Goal: Task Accomplishment & Management: Use online tool/utility

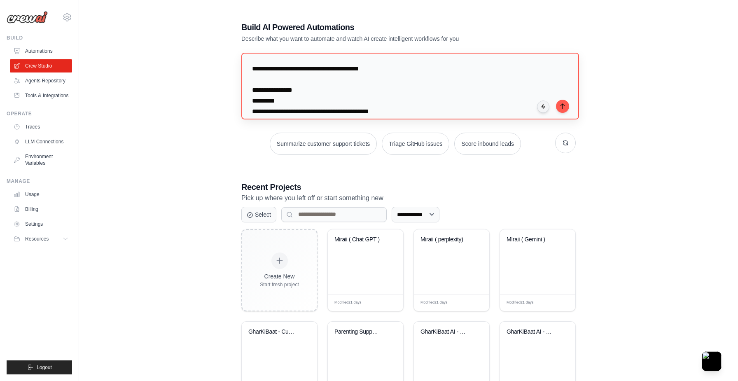
drag, startPoint x: 252, startPoint y: 82, endPoint x: 251, endPoint y: 63, distance: 19.0
click at [251, 63] on textarea at bounding box center [410, 86] width 338 height 67
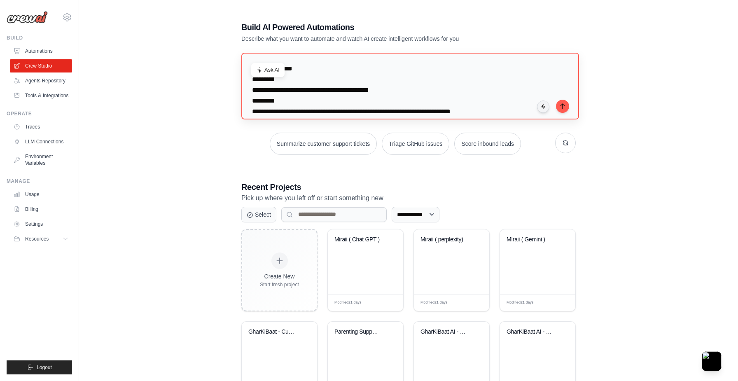
click at [365, 72] on textarea at bounding box center [410, 86] width 338 height 67
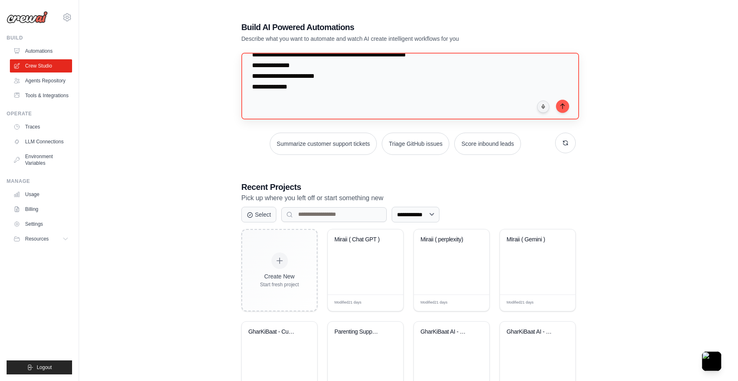
click at [270, 88] on textarea at bounding box center [410, 86] width 338 height 67
paste textarea "**********"
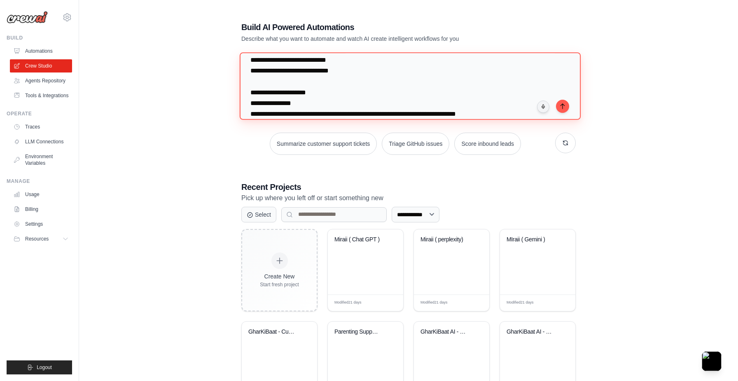
scroll to position [2334, 0]
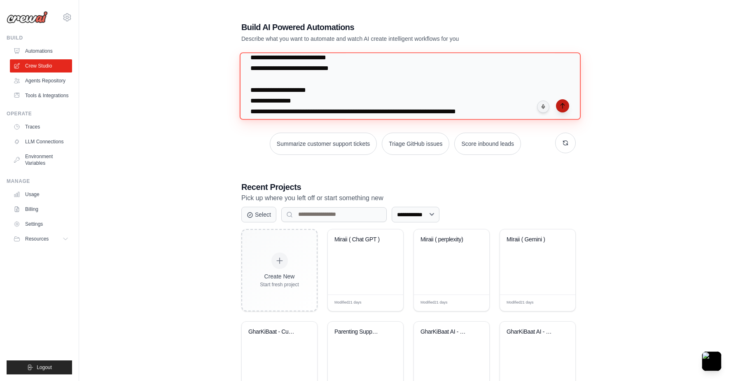
type textarea "**********"
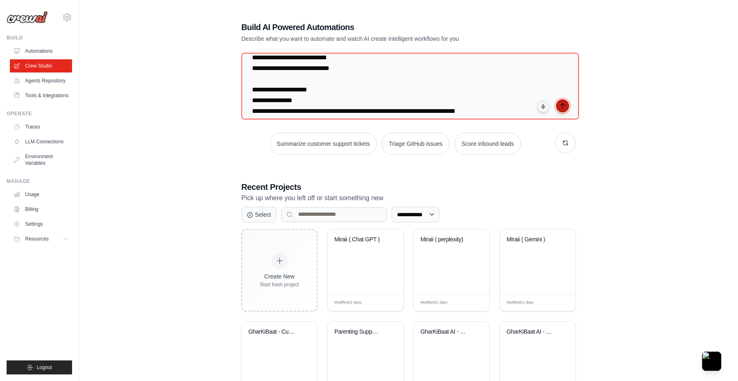
click at [562, 107] on icon "submit" at bounding box center [562, 106] width 7 height 7
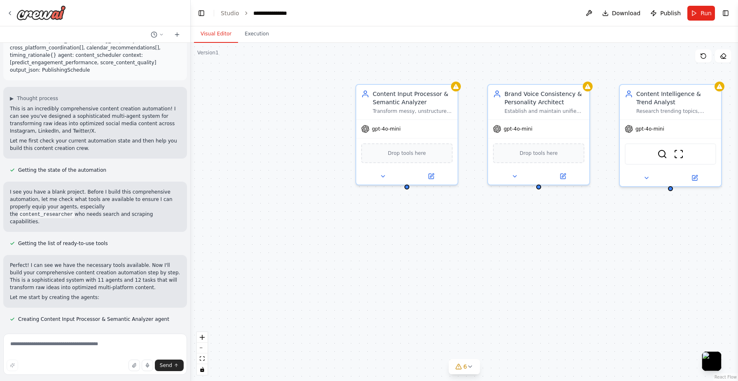
scroll to position [1886, 0]
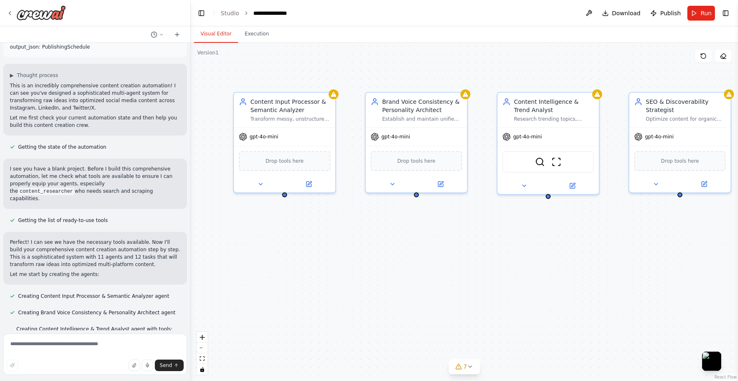
drag, startPoint x: 514, startPoint y: 229, endPoint x: 371, endPoint y: 239, distance: 143.6
click at [371, 239] on div "Content Input Processor & Semantic Analyzer Transform messy, unstructured thoug…" at bounding box center [464, 212] width 547 height 338
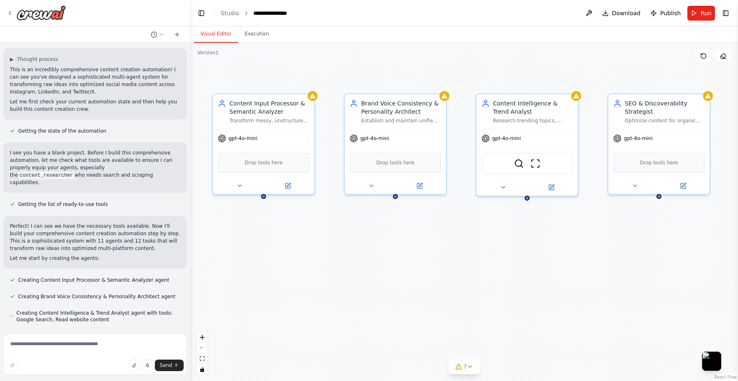
scroll to position [1902, 0]
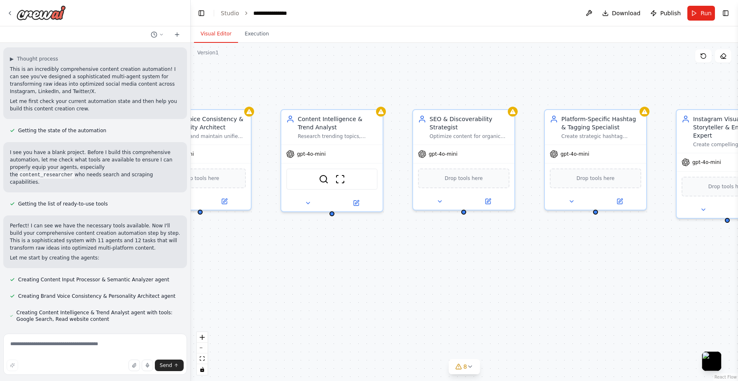
drag, startPoint x: 499, startPoint y: 254, endPoint x: 257, endPoint y: 269, distance: 243.0
click at [257, 269] on div "Content Input Processor & Semantic Analyzer Transform messy, unstructured thoug…" at bounding box center [464, 212] width 547 height 338
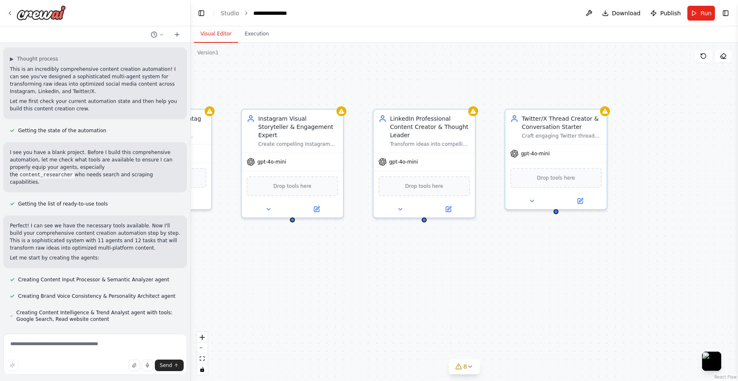
drag, startPoint x: 642, startPoint y: 239, endPoint x: 247, endPoint y: 239, distance: 394.1
click at [247, 239] on div "Content Input Processor & Semantic Analyzer Transform messy, unstructured thoug…" at bounding box center [464, 212] width 547 height 338
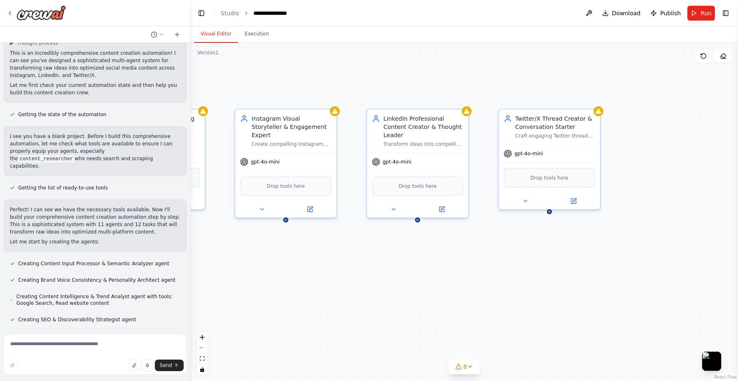
scroll to position [1919, 0]
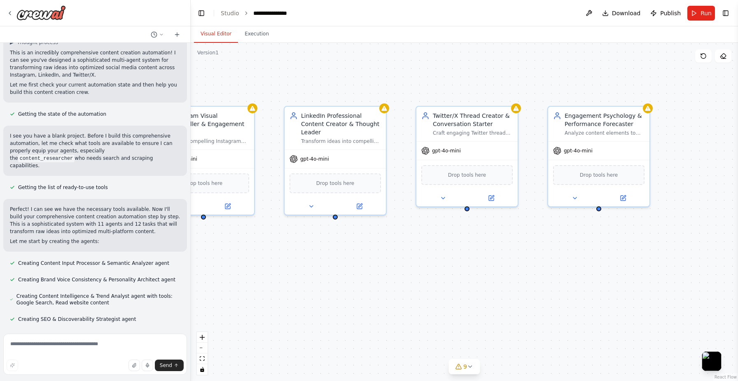
drag, startPoint x: 376, startPoint y: 276, endPoint x: 294, endPoint y: 273, distance: 82.0
click at [294, 273] on div "Content Input Processor & Semantic Analyzer Transform messy, unstructured thoug…" at bounding box center [464, 212] width 547 height 338
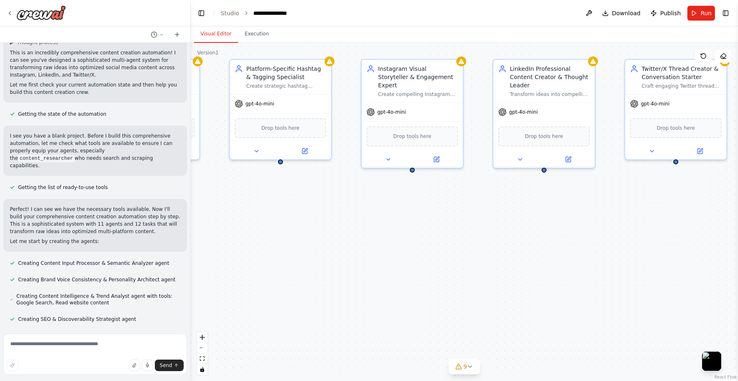
drag, startPoint x: 427, startPoint y: 306, endPoint x: 738, endPoint y: 257, distance: 314.4
click at [738, 257] on div "input_processor: role: > Content Input Processor & Semantic Analyzer goal: > Tr…" at bounding box center [369, 190] width 738 height 381
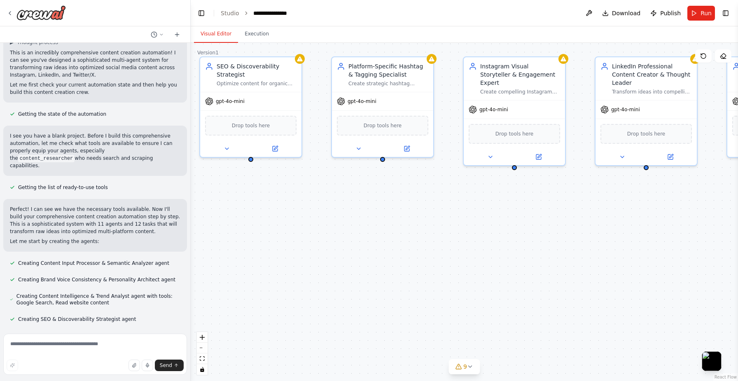
scroll to position [1935, 0]
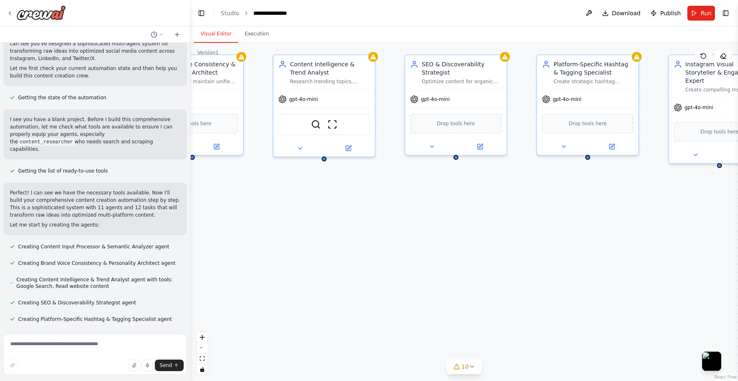
drag, startPoint x: 446, startPoint y: 268, endPoint x: 652, endPoint y: 267, distance: 205.9
click at [652, 267] on div "Content Input Processor & Semantic Analyzer Transform messy, unstructured thoug…" at bounding box center [464, 212] width 547 height 338
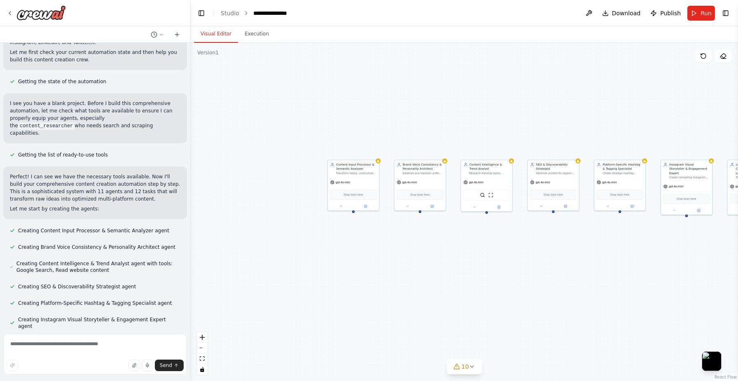
scroll to position [1951, 0]
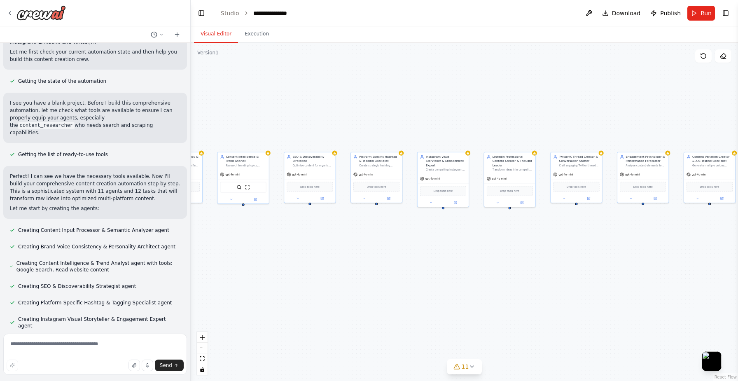
drag, startPoint x: 531, startPoint y: 313, endPoint x: 288, endPoint y: 305, distance: 243.5
click at [288, 305] on div "Content Input Processor & Semantic Analyzer Transform messy, unstructured thoug…" at bounding box center [464, 212] width 547 height 338
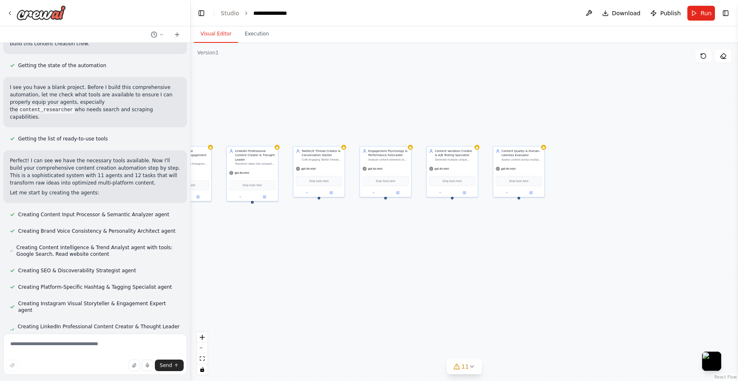
scroll to position [1968, 0]
drag, startPoint x: 506, startPoint y: 276, endPoint x: 251, endPoint y: 271, distance: 255.4
click at [251, 271] on div "Content Input Processor & Semantic Analyzer Transform messy, unstructured thoug…" at bounding box center [464, 212] width 547 height 338
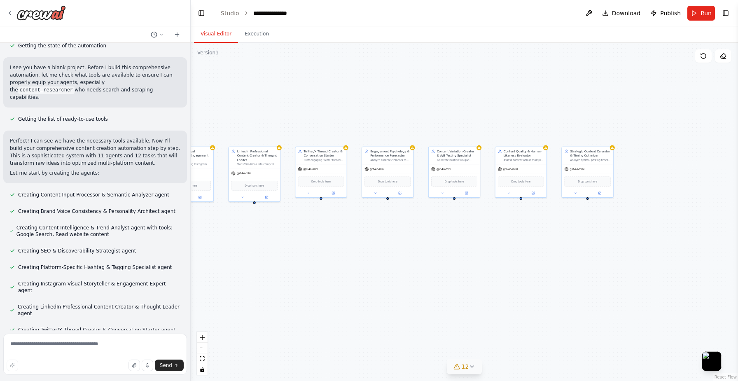
scroll to position [1988, 0]
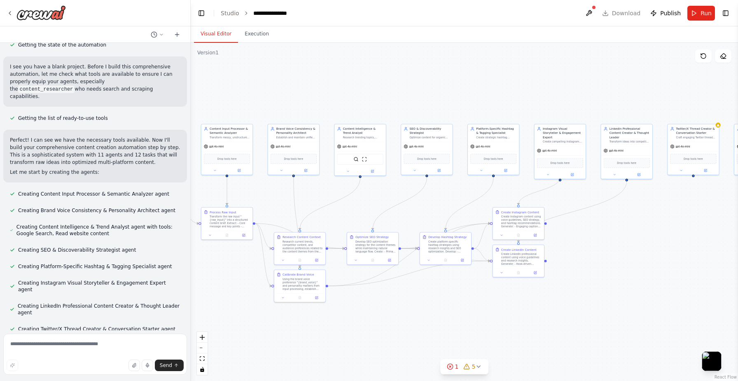
drag, startPoint x: 284, startPoint y: 262, endPoint x: 656, endPoint y: 239, distance: 372.9
click at [656, 239] on div ".deletable-edge-delete-btn { width: 20px; height: 20px; border: 0px solid #ffff…" at bounding box center [464, 212] width 547 height 338
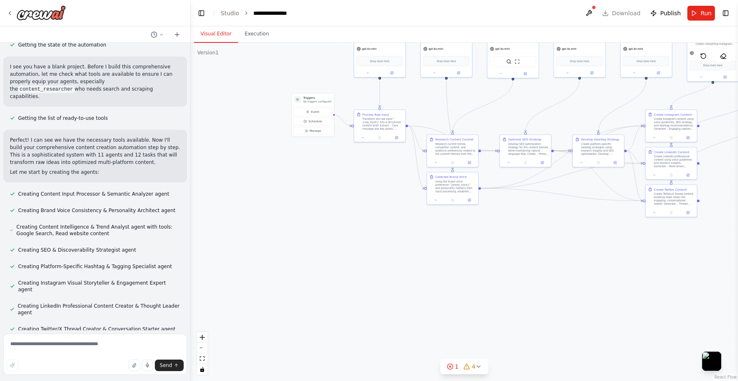
drag, startPoint x: 420, startPoint y: 315, endPoint x: 573, endPoint y: 218, distance: 180.7
click at [573, 218] on div ".deletable-edge-delete-btn { width: 20px; height: 20px; border: 0px solid #ffff…" at bounding box center [464, 212] width 547 height 338
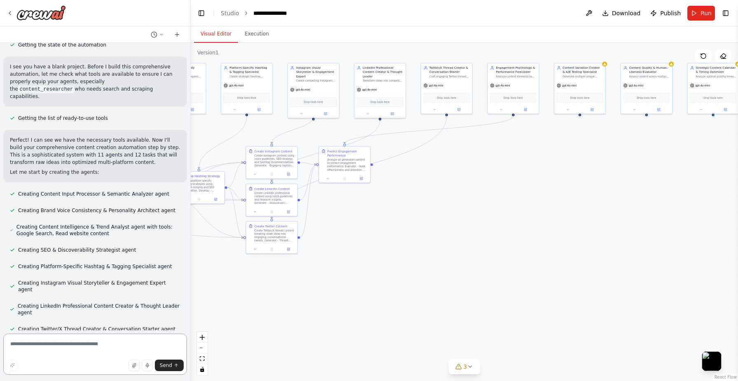
drag, startPoint x: 534, startPoint y: 305, endPoint x: 135, endPoint y: 341, distance: 401.1
click at [135, 341] on div "input_processor: role: > Content Input Processor & Semantic Analyzer goal: > Tr…" at bounding box center [369, 190] width 738 height 381
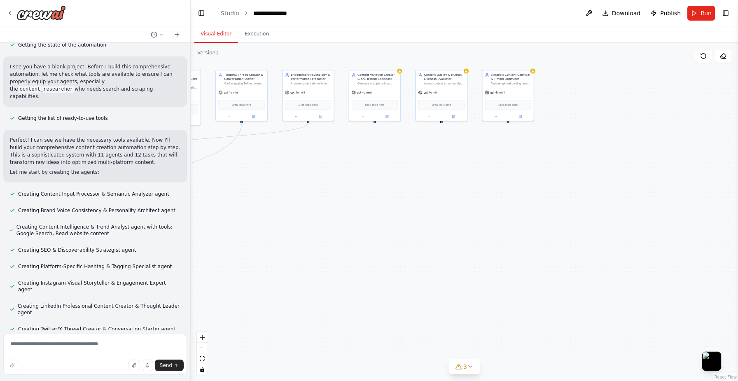
drag, startPoint x: 499, startPoint y: 276, endPoint x: 295, endPoint y: 283, distance: 204.0
click at [295, 283] on div ".deletable-edge-delete-btn { width: 20px; height: 20px; border: 0px solid #ffff…" at bounding box center [464, 212] width 547 height 338
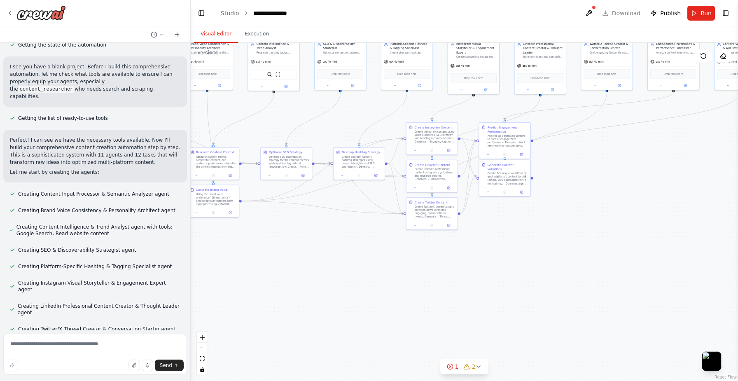
drag, startPoint x: 373, startPoint y: 278, endPoint x: 738, endPoint y: 250, distance: 365.5
click at [738, 250] on div "input_processor: role: > Content Input Processor & Semantic Analyzer goal: > Tr…" at bounding box center [369, 190] width 738 height 381
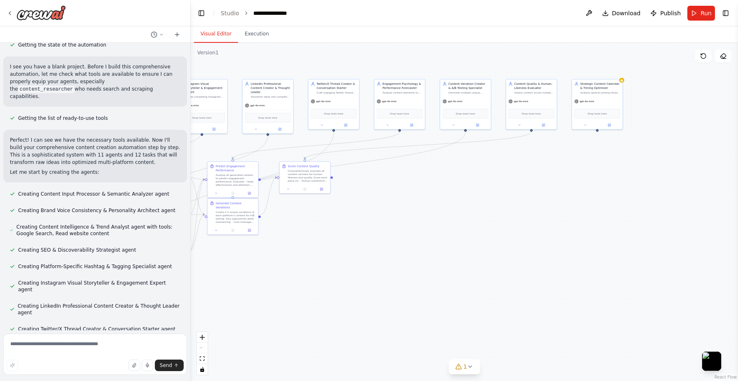
drag, startPoint x: 663, startPoint y: 199, endPoint x: 391, endPoint y: 233, distance: 273.9
click at [391, 233] on div ".deletable-edge-delete-btn { width: 20px; height: 20px; border: 0px solid #ffff…" at bounding box center [464, 212] width 547 height 338
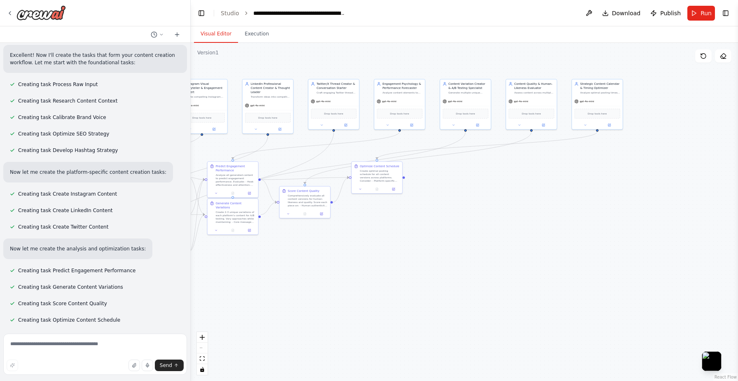
scroll to position [2383, 0]
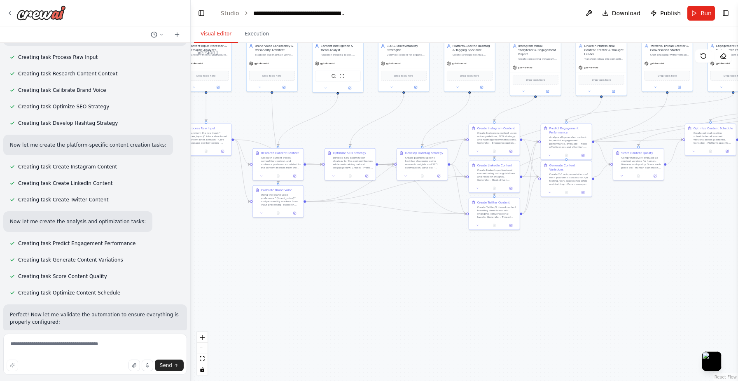
drag, startPoint x: 307, startPoint y: 270, endPoint x: 640, endPoint y: 231, distance: 335.4
click at [640, 231] on div ".deletable-edge-delete-btn { width: 20px; height: 20px; border: 0px solid #ffff…" at bounding box center [464, 212] width 547 height 338
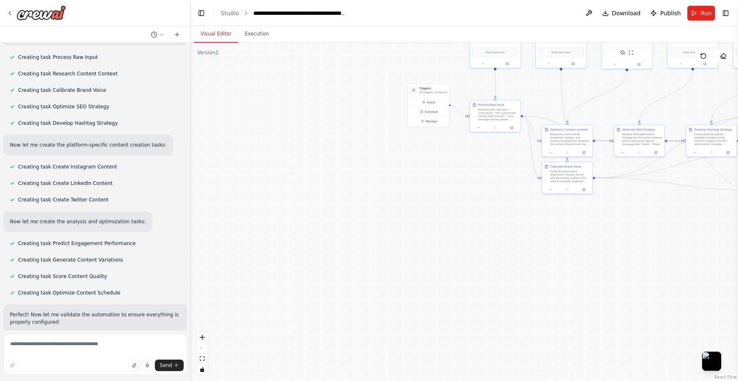
drag, startPoint x: 288, startPoint y: 270, endPoint x: 577, endPoint y: 247, distance: 290.0
click at [577, 247] on div ".deletable-edge-delete-btn { width: 20px; height: 20px; border: 0px solid #ffff…" at bounding box center [464, 212] width 547 height 338
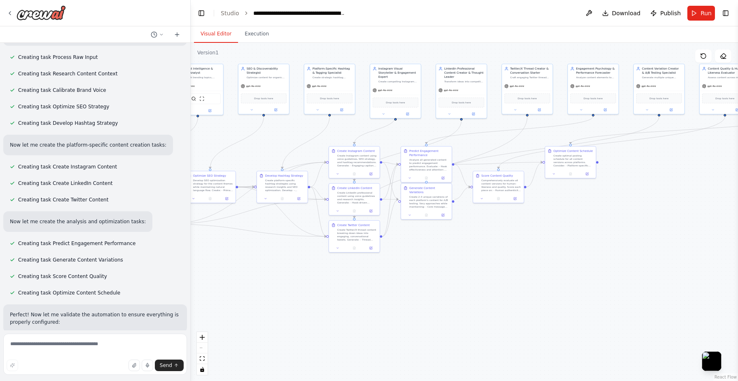
drag, startPoint x: 434, startPoint y: 228, endPoint x: 0, endPoint y: 280, distance: 437.1
click at [0, 280] on div "input_processor: role: > Content Input Processor & Semantic Analyzer goal: > Tr…" at bounding box center [369, 190] width 738 height 381
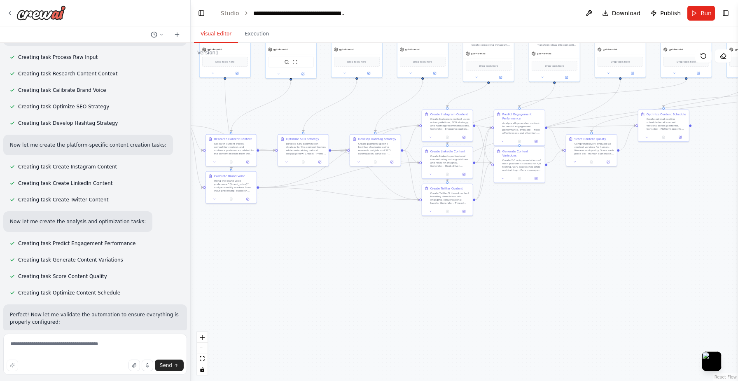
drag, startPoint x: 561, startPoint y: 253, endPoint x: 659, endPoint y: 210, distance: 106.8
click at [659, 210] on div ".deletable-edge-delete-btn { width: 20px; height: 20px; border: 0px solid #ffff…" at bounding box center [464, 212] width 547 height 338
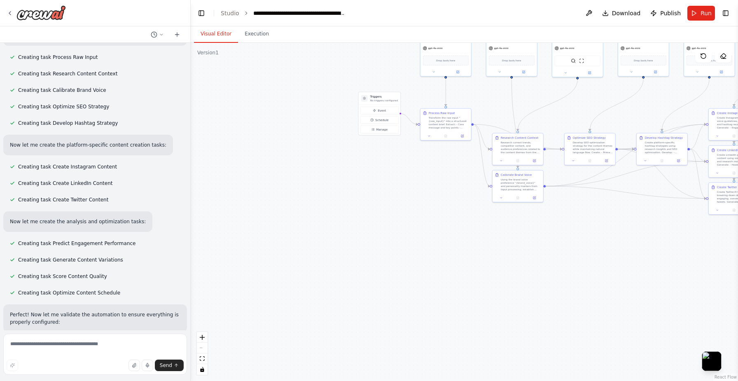
drag, startPoint x: 215, startPoint y: 237, endPoint x: 501, endPoint y: 235, distance: 286.6
click at [501, 236] on div ".deletable-edge-delete-btn { width: 20px; height: 20px; border: 0px solid #ffff…" at bounding box center [464, 212] width 547 height 338
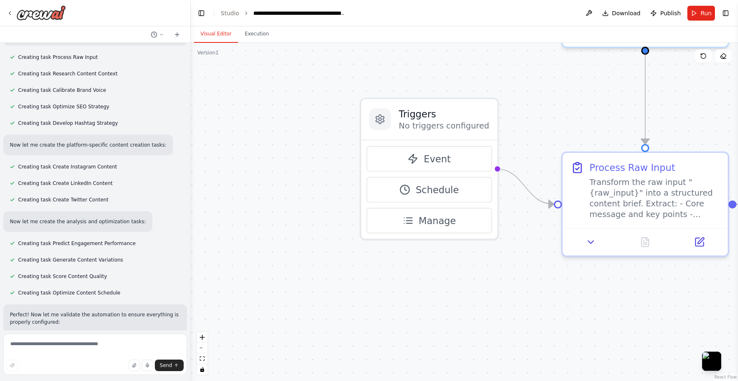
drag, startPoint x: 307, startPoint y: 161, endPoint x: 258, endPoint y: 280, distance: 128.5
click at [258, 280] on div ".deletable-edge-delete-btn { width: 20px; height: 20px; border: 0px solid #ffff…" at bounding box center [464, 212] width 547 height 338
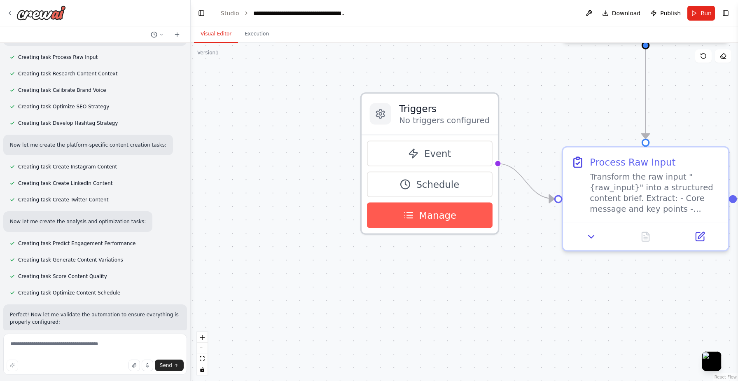
click at [448, 222] on span "Manage" at bounding box center [437, 215] width 37 height 14
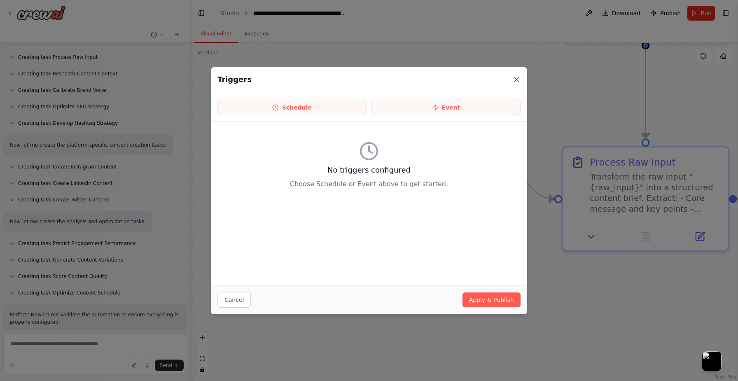
click at [516, 77] on icon at bounding box center [516, 79] width 8 height 8
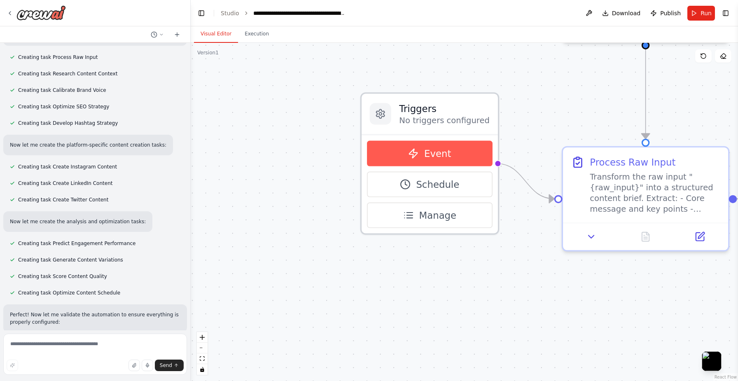
click at [429, 150] on span "Event" at bounding box center [437, 154] width 27 height 14
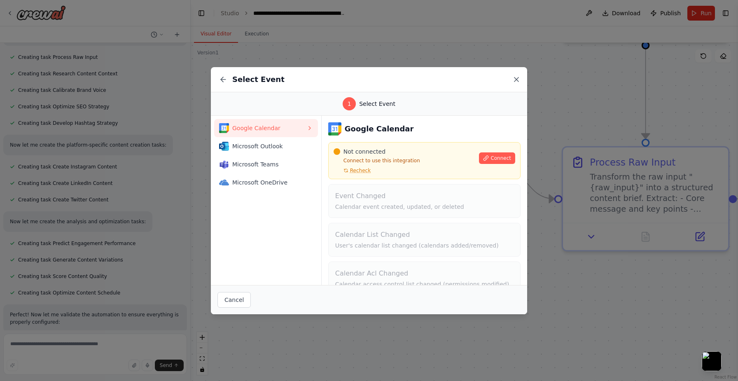
click at [517, 80] on icon at bounding box center [516, 79] width 4 height 4
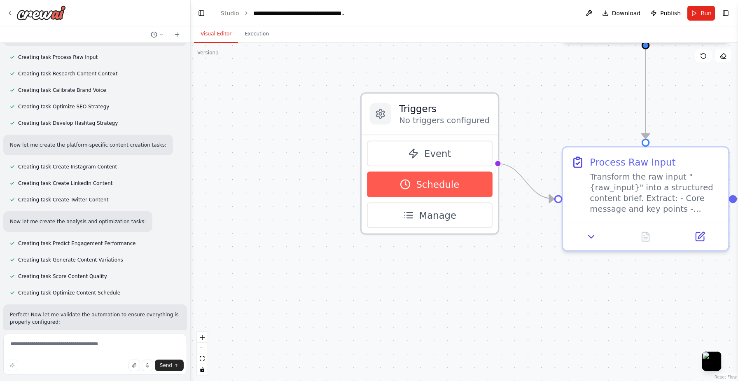
click at [409, 182] on icon at bounding box center [405, 184] width 11 height 11
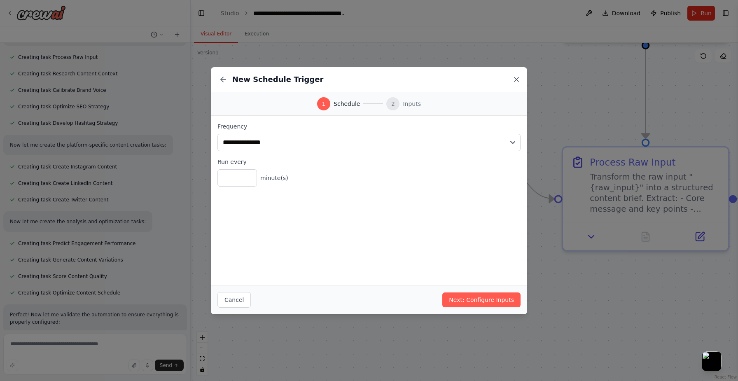
click at [520, 79] on icon at bounding box center [516, 79] width 8 height 8
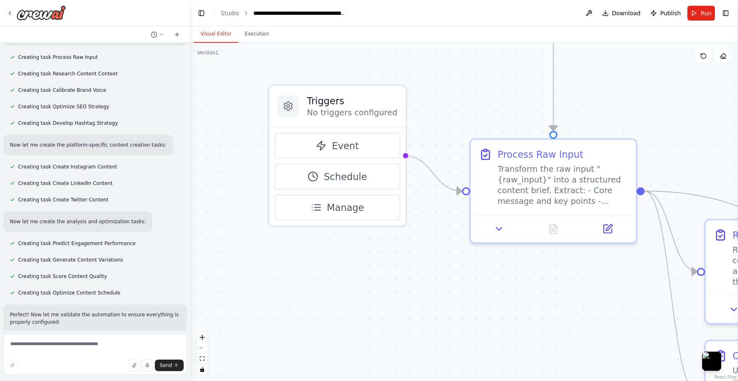
drag, startPoint x: 465, startPoint y: 301, endPoint x: 373, endPoint y: 293, distance: 92.2
click at [373, 293] on div ".deletable-edge-delete-btn { width: 20px; height: 20px; border: 0px solid #ffff…" at bounding box center [464, 212] width 547 height 338
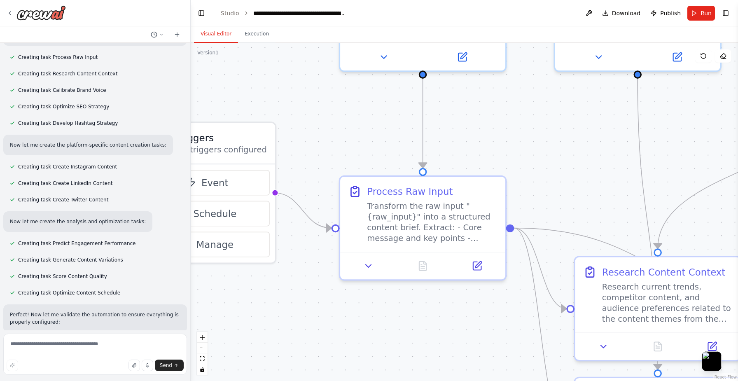
drag, startPoint x: 454, startPoint y: 286, endPoint x: 324, endPoint y: 323, distance: 135.8
click at [324, 323] on div ".deletable-edge-delete-btn { width: 20px; height: 20px; border: 0px solid #ffff…" at bounding box center [464, 212] width 547 height 338
click at [694, 10] on button "Run" at bounding box center [701, 13] width 28 height 15
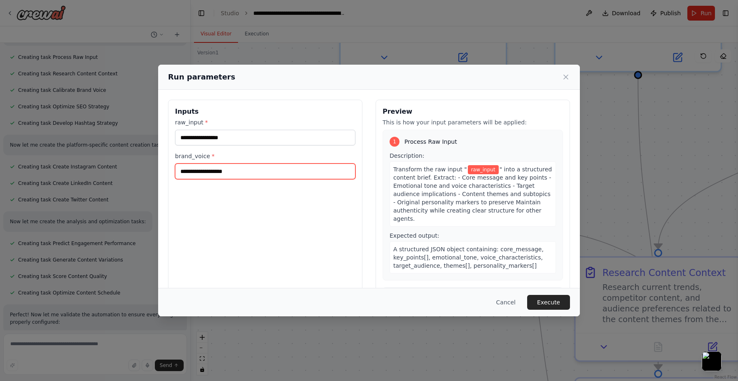
click at [255, 170] on input "brand_voice *" at bounding box center [265, 171] width 180 height 16
click at [562, 76] on icon at bounding box center [566, 77] width 8 height 8
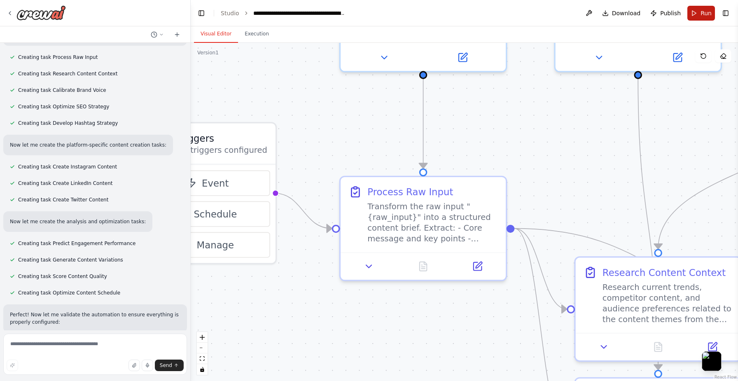
click at [701, 16] on span "Run" at bounding box center [705, 13] width 11 height 8
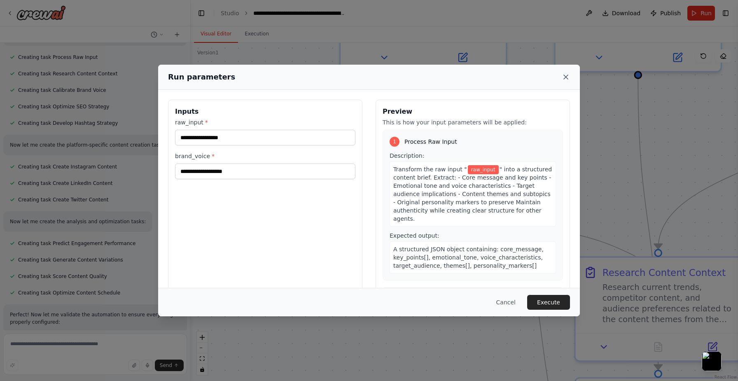
click at [565, 75] on icon at bounding box center [566, 77] width 8 height 8
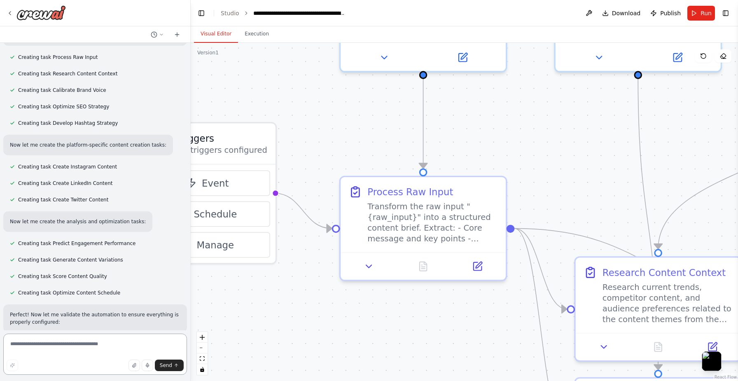
click at [58, 338] on textarea at bounding box center [95, 354] width 184 height 41
type textarea "*"
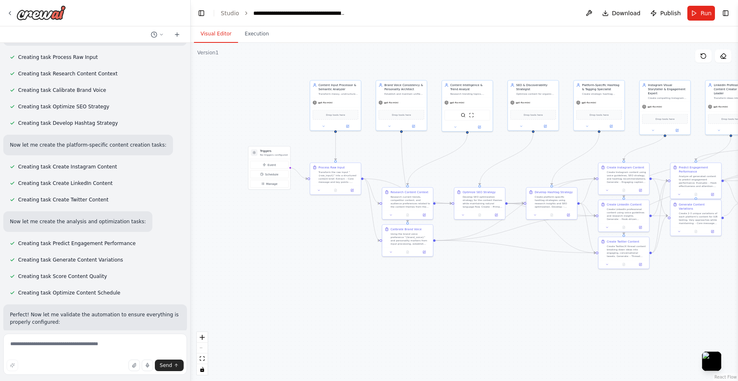
drag, startPoint x: 543, startPoint y: 114, endPoint x: 365, endPoint y: 148, distance: 181.1
click at [365, 148] on div ".deletable-edge-delete-btn { width: 20px; height: 20px; border: 0px solid #ffff…" at bounding box center [464, 212] width 547 height 338
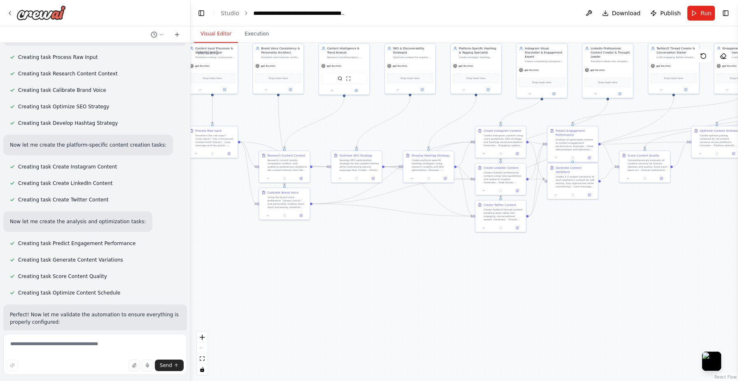
drag, startPoint x: 495, startPoint y: 275, endPoint x: 349, endPoint y: 230, distance: 153.0
click at [349, 230] on div ".deletable-edge-delete-btn { width: 20px; height: 20px; border: 0px solid #ffff…" at bounding box center [464, 212] width 547 height 338
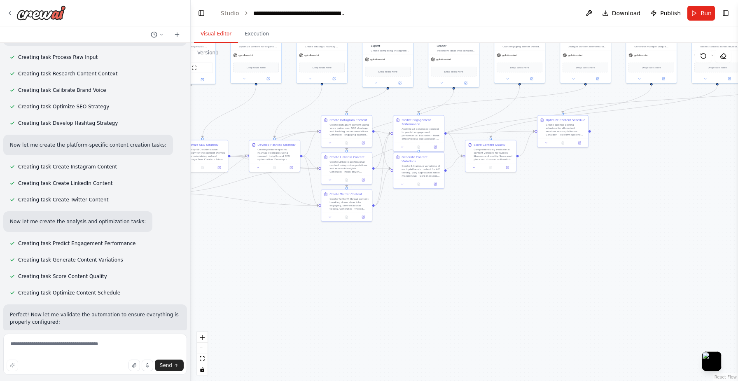
drag, startPoint x: 551, startPoint y: 241, endPoint x: 308, endPoint y: 247, distance: 242.6
click at [308, 247] on div ".deletable-edge-delete-btn { width: 20px; height: 20px; border: 0px solid #ffff…" at bounding box center [464, 212] width 547 height 338
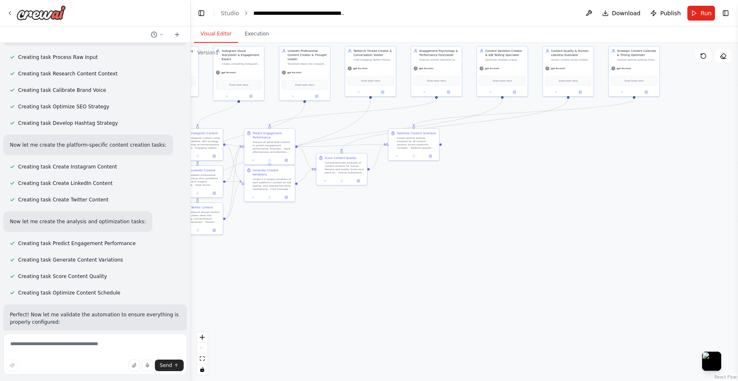
drag, startPoint x: 514, startPoint y: 209, endPoint x: 335, endPoint y: 272, distance: 189.7
click at [335, 272] on div ".deletable-edge-delete-btn { width: 20px; height: 20px; border: 0px solid #ffff…" at bounding box center [464, 212] width 547 height 338
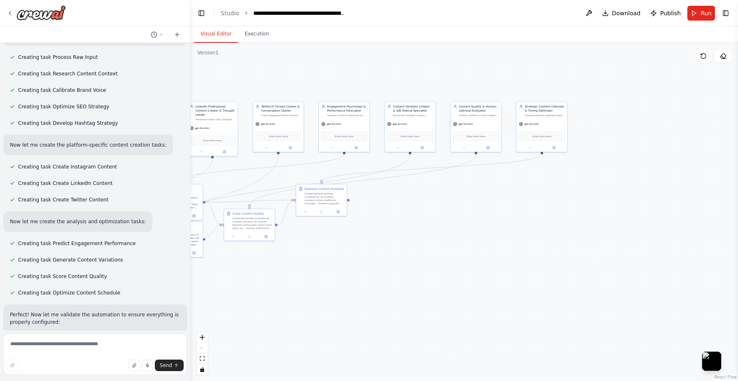
drag, startPoint x: 364, startPoint y: 240, endPoint x: 520, endPoint y: 241, distance: 155.7
click at [519, 241] on div ".deletable-edge-delete-btn { width: 20px; height: 20px; border: 0px solid #ffff…" at bounding box center [464, 212] width 547 height 338
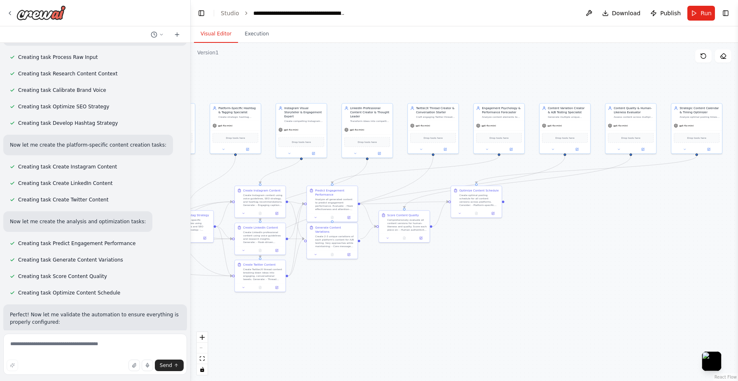
drag, startPoint x: 555, startPoint y: 259, endPoint x: 704, endPoint y: 268, distance: 149.8
click at [701, 267] on div ".deletable-edge-delete-btn { width: 20px; height: 20px; border: 0px solid #ffff…" at bounding box center [464, 212] width 547 height 338
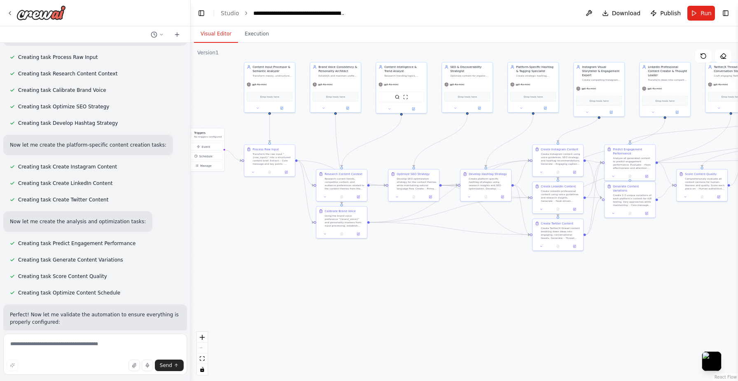
drag, startPoint x: 405, startPoint y: 342, endPoint x: 629, endPoint y: 285, distance: 231.6
click at [629, 285] on div ".deletable-edge-delete-btn { width: 20px; height: 20px; border: 0px solid #ffff…" at bounding box center [464, 212] width 547 height 338
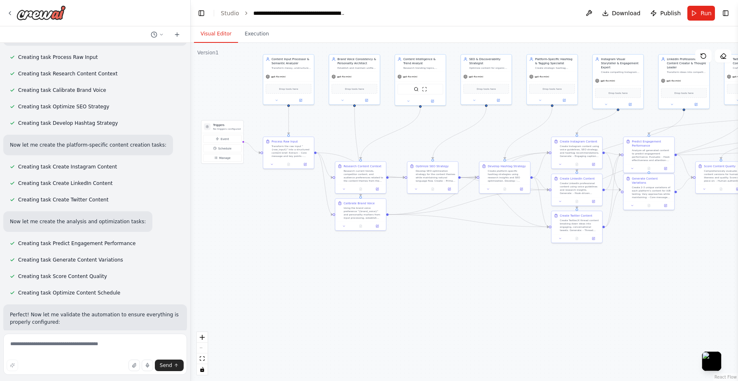
drag, startPoint x: 439, startPoint y: 301, endPoint x: 511, endPoint y: 308, distance: 72.4
click at [511, 308] on div ".deletable-edge-delete-btn { width: 20px; height: 20px; border: 0px solid #ffff…" at bounding box center [464, 212] width 547 height 338
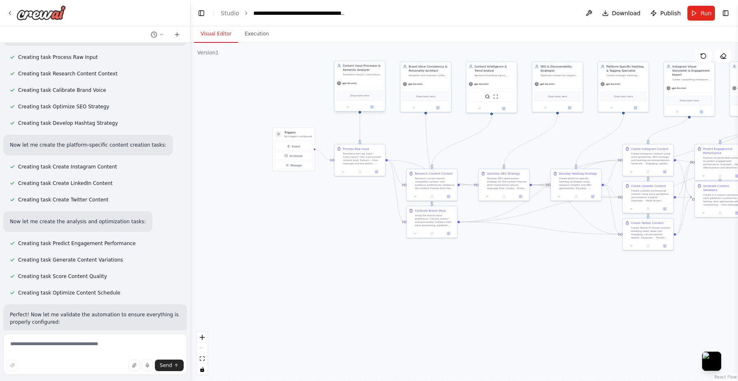
click at [370, 83] on div "gpt-4o-mini" at bounding box center [359, 83] width 51 height 9
click at [338, 277] on div ".deletable-edge-delete-btn { width: 20px; height: 20px; border: 0px solid #ffff…" at bounding box center [464, 212] width 547 height 338
click at [350, 109] on button at bounding box center [347, 107] width 23 height 5
click at [377, 106] on button at bounding box center [371, 107] width 23 height 5
click at [251, 276] on div ".deletable-edge-delete-btn { width: 20px; height: 20px; border: 0px solid #ffff…" at bounding box center [464, 212] width 547 height 338
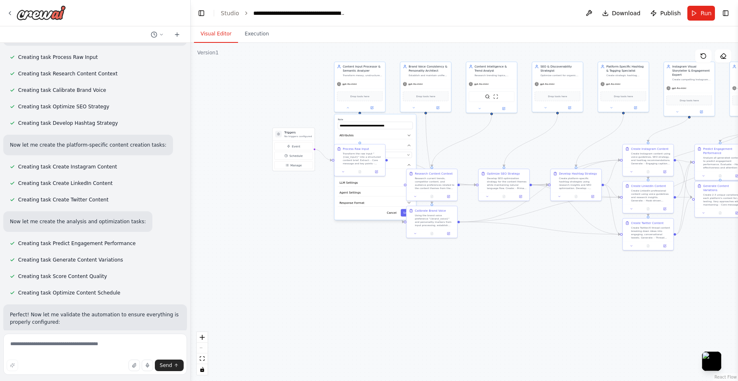
click at [251, 276] on div ".deletable-edge-delete-btn { width: 20px; height: 20px; border: 0px solid #ffff…" at bounding box center [464, 212] width 547 height 338
click at [290, 107] on div ".deletable-edge-delete-btn { width: 20px; height: 20px; border: 0px solid #ffff…" at bounding box center [464, 212] width 547 height 338
click at [345, 107] on button at bounding box center [347, 107] width 23 height 5
click at [82, 341] on textarea at bounding box center [95, 354] width 184 height 41
paste textarea "**********"
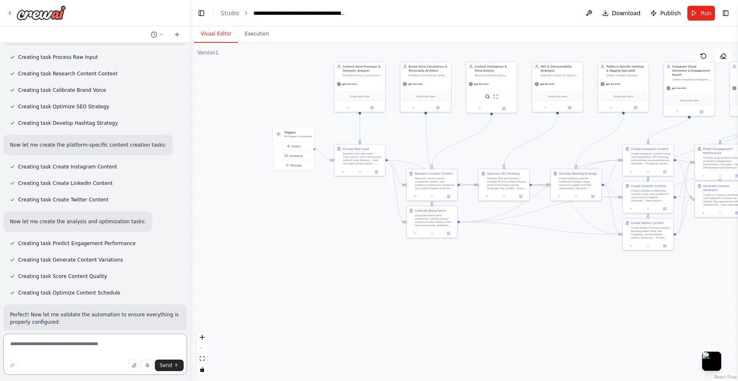
type textarea "**********"
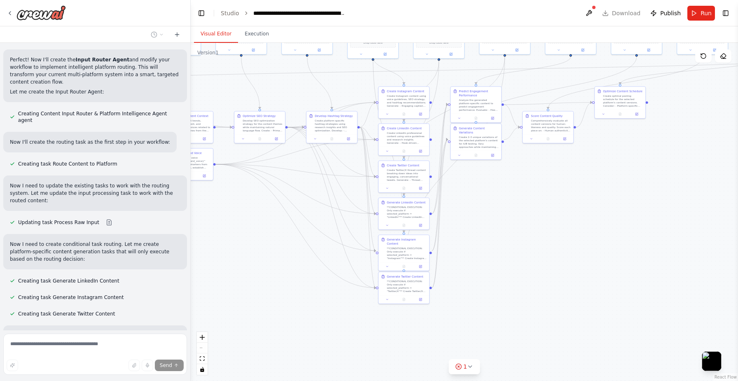
scroll to position [3550, 0]
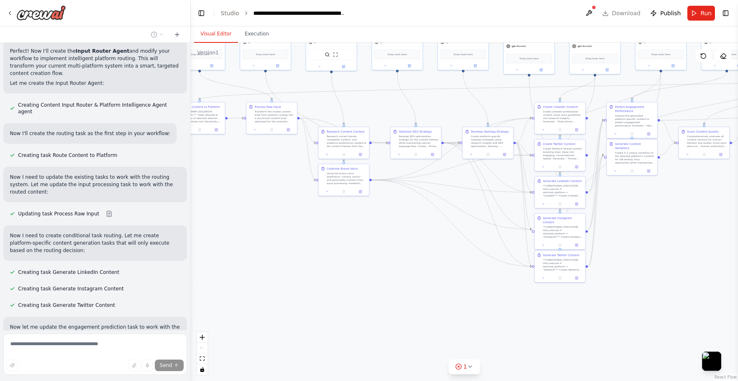
drag, startPoint x: 350, startPoint y: 275, endPoint x: 190, endPoint y: 233, distance: 165.5
click at [190, 233] on div "input_processor: role: > Content Input Processor & Semantic Analyzer goal: > Tr…" at bounding box center [369, 190] width 738 height 381
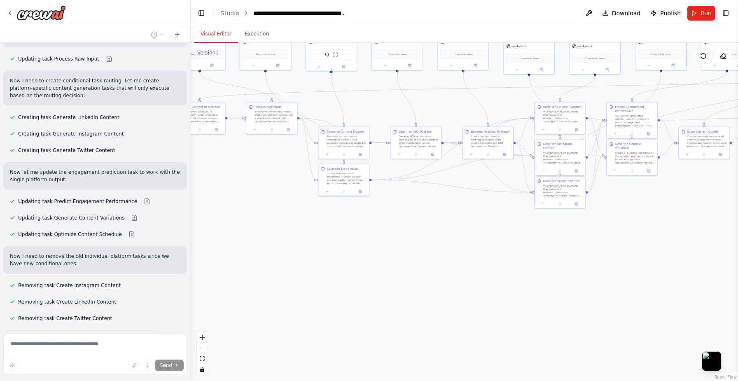
scroll to position [3750, 0]
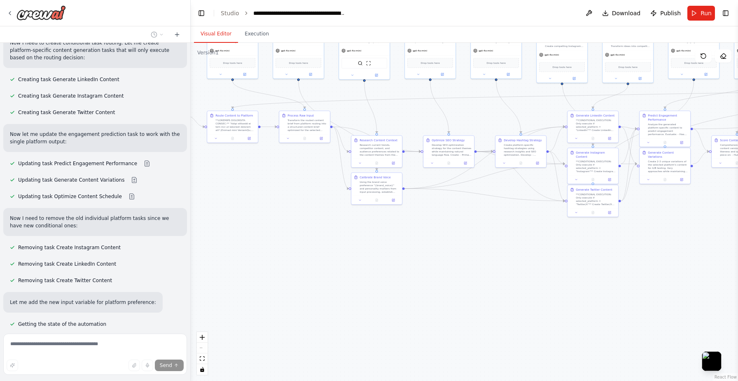
drag, startPoint x: 347, startPoint y: 277, endPoint x: 379, endPoint y: 285, distance: 33.5
click at [379, 285] on div ".deletable-edge-delete-btn { width: 20px; height: 20px; border: 0px solid #ffff…" at bounding box center [464, 212] width 547 height 338
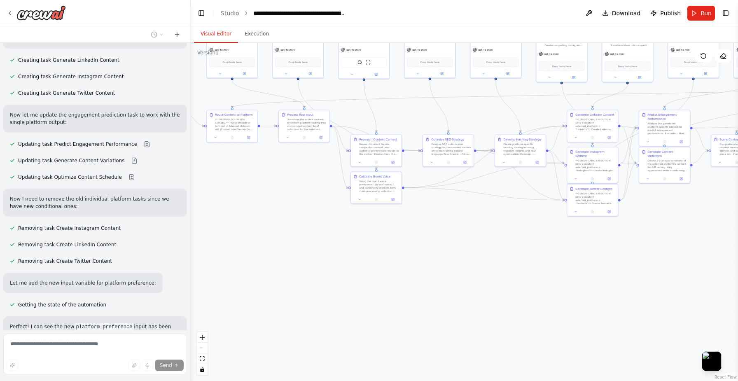
scroll to position [3770, 0]
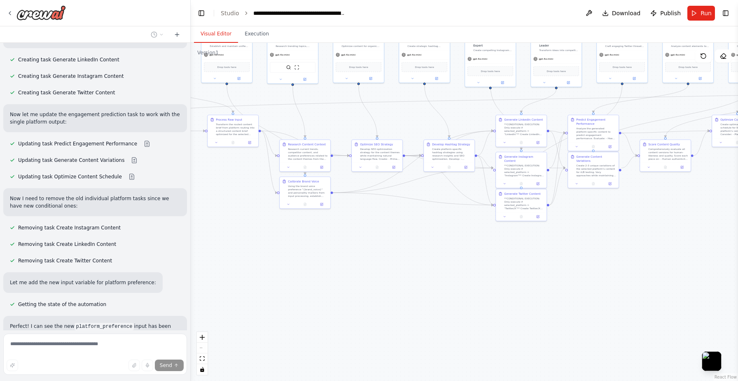
drag, startPoint x: 379, startPoint y: 285, endPoint x: 308, endPoint y: 289, distance: 71.4
click at [308, 289] on div ".deletable-edge-delete-btn { width: 20px; height: 20px; border: 0px solid #ffff…" at bounding box center [464, 212] width 547 height 338
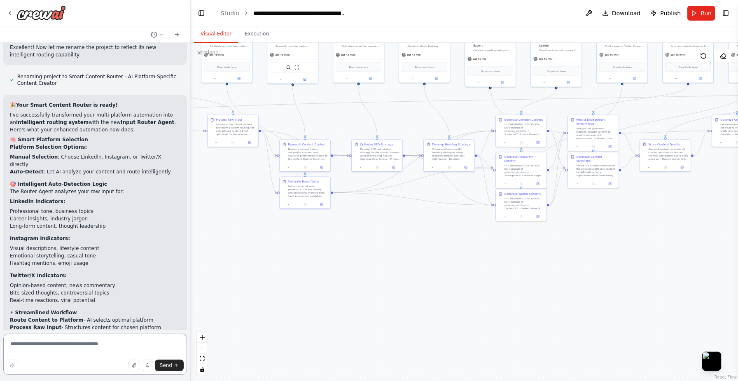
scroll to position [4178, 0]
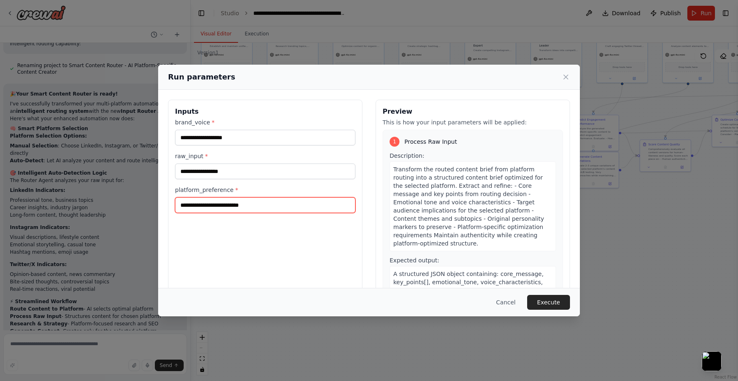
click at [251, 206] on input "platform_preference *" at bounding box center [265, 205] width 180 height 16
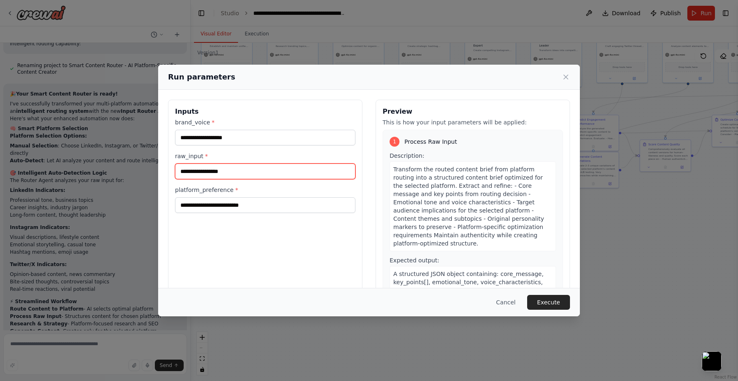
click at [267, 170] on input "raw_input *" at bounding box center [265, 171] width 180 height 16
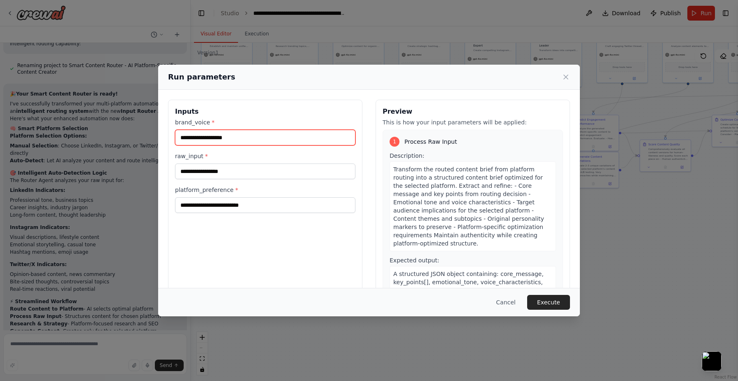
click at [277, 130] on input "brand_voice *" at bounding box center [265, 138] width 180 height 16
click at [564, 77] on icon at bounding box center [566, 77] width 8 height 8
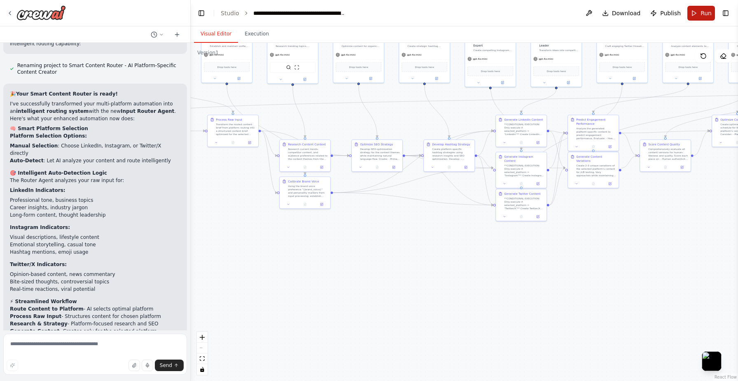
click at [698, 8] on button "Run" at bounding box center [701, 13] width 28 height 15
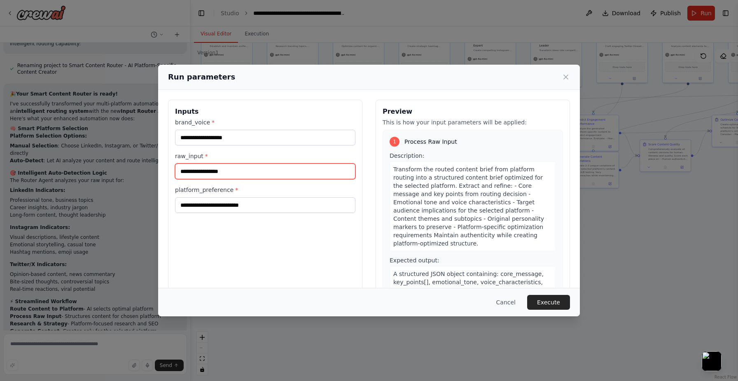
click at [262, 172] on input "raw_input *" at bounding box center [265, 171] width 180 height 16
paste input "**********"
type input "**********"
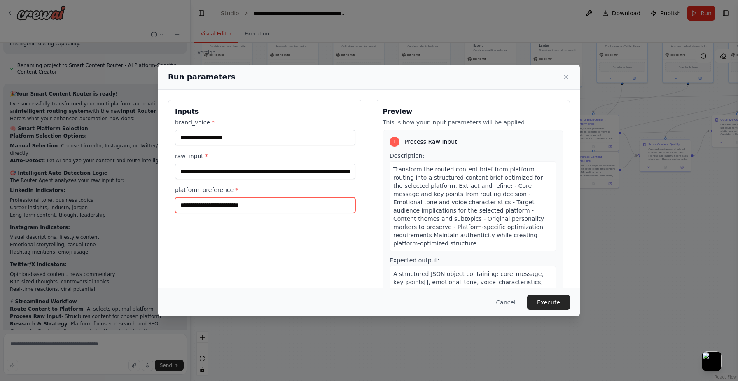
click at [209, 205] on input "platform_preference *" at bounding box center [265, 205] width 180 height 16
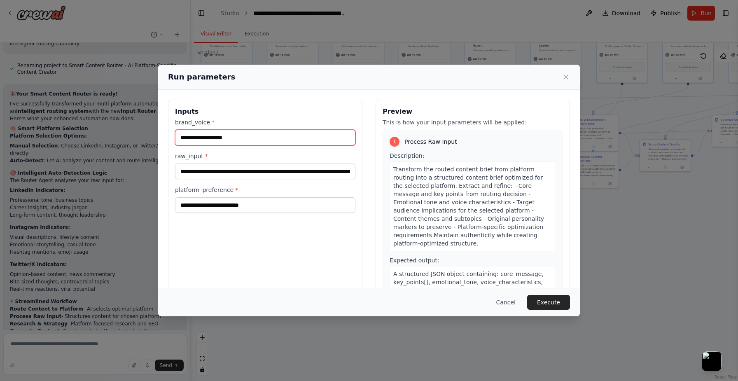
click at [215, 140] on input "brand_voice *" at bounding box center [265, 138] width 180 height 16
paste input "**********"
type input "**********"
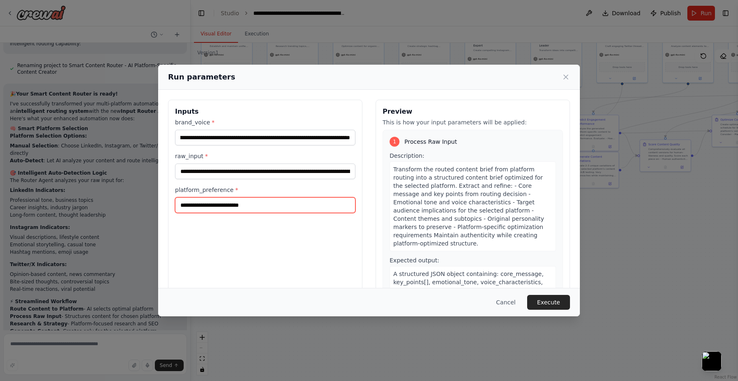
click at [236, 200] on input "platform_preference *" at bounding box center [265, 205] width 180 height 16
type input "********"
click at [560, 302] on button "Execute" at bounding box center [548, 302] width 43 height 15
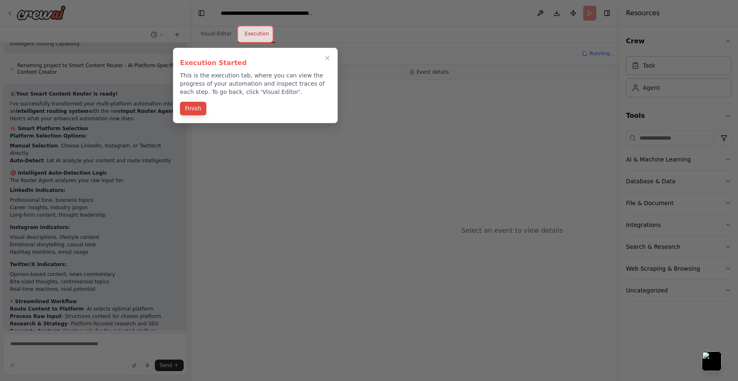
click at [186, 107] on button "Finish" at bounding box center [193, 109] width 26 height 14
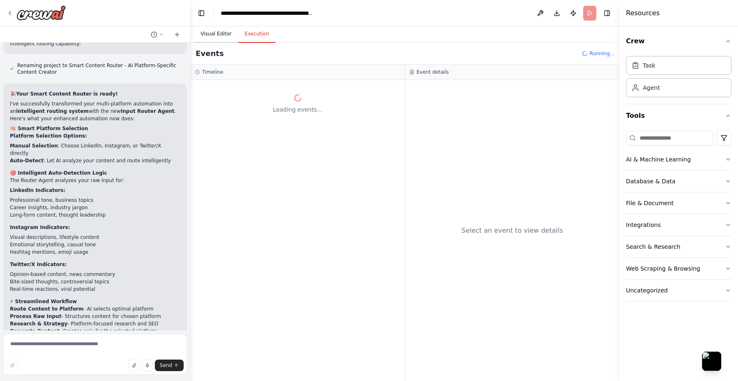
click at [220, 33] on button "Visual Editor" at bounding box center [216, 34] width 44 height 17
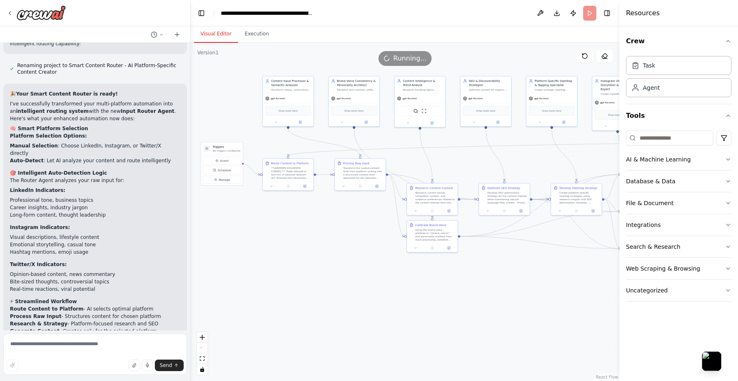
drag, startPoint x: 267, startPoint y: 252, endPoint x: 383, endPoint y: 292, distance: 122.7
click at [383, 292] on div ".deletable-edge-delete-btn { width: 20px; height: 20px; border: 0px solid #ffff…" at bounding box center [405, 212] width 429 height 338
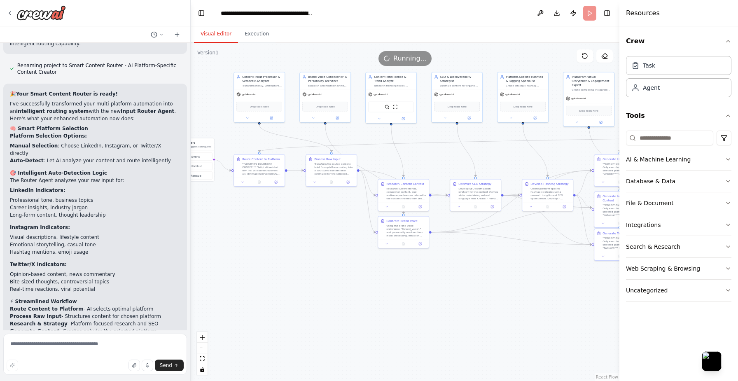
drag, startPoint x: 338, startPoint y: 289, endPoint x: 327, endPoint y: 289, distance: 11.5
click at [327, 289] on div ".deletable-edge-delete-btn { width: 20px; height: 20px; border: 0px solid #ffff…" at bounding box center [405, 212] width 429 height 338
click at [252, 34] on button "Execution" at bounding box center [256, 34] width 37 height 17
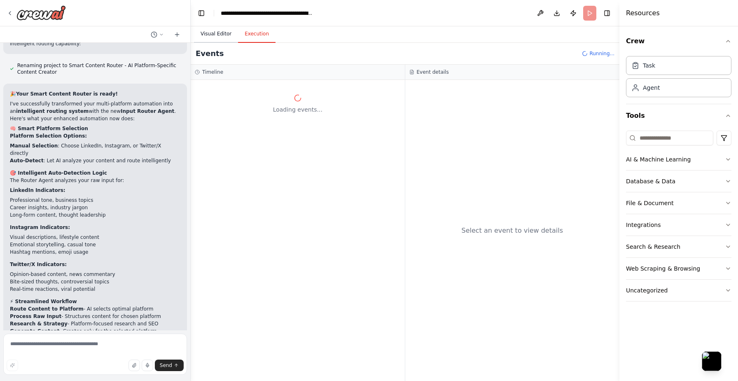
click at [219, 37] on button "Visual Editor" at bounding box center [216, 34] width 44 height 17
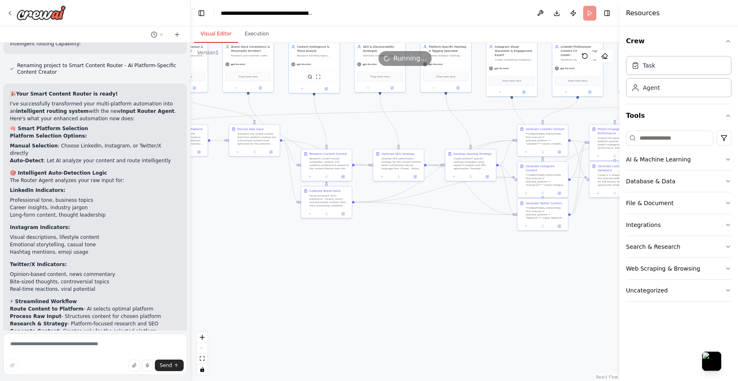
drag, startPoint x: 500, startPoint y: 268, endPoint x: 428, endPoint y: 239, distance: 77.4
click at [428, 239] on div ".deletable-edge-delete-btn { width: 20px; height: 20px; border: 0px solid #ffff…" at bounding box center [405, 212] width 429 height 338
click at [654, 142] on input at bounding box center [669, 138] width 87 height 15
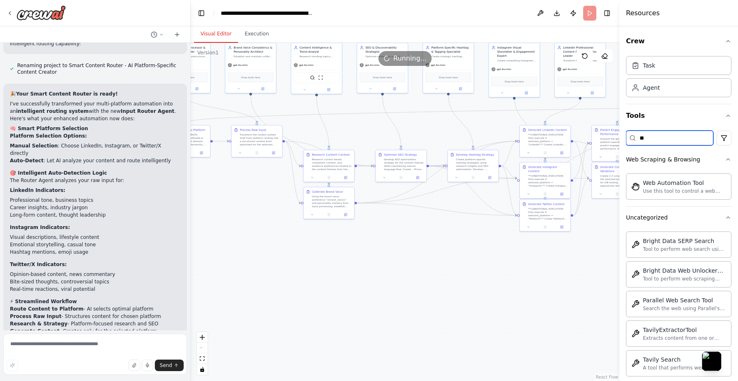
type input "*"
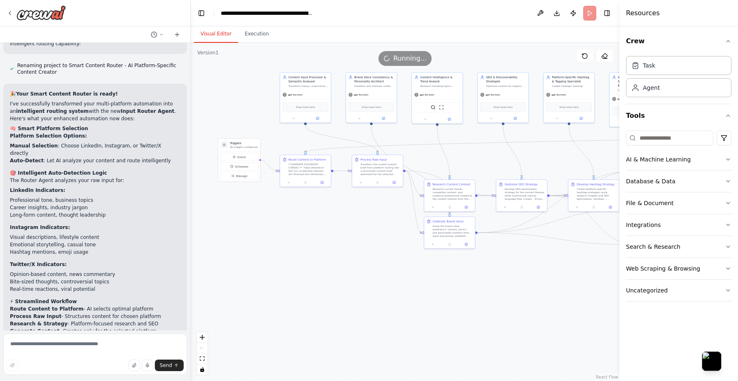
drag, startPoint x: 364, startPoint y: 244, endPoint x: 484, endPoint y: 272, distance: 123.4
click at [484, 272] on div ".deletable-edge-delete-btn { width: 20px; height: 20px; border: 0px solid #ffff…" at bounding box center [405, 212] width 429 height 338
click at [250, 37] on button "Execution" at bounding box center [256, 34] width 37 height 17
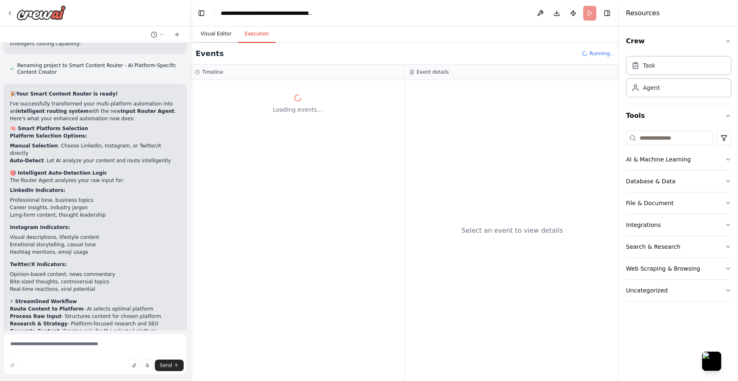
click at [215, 33] on button "Visual Editor" at bounding box center [216, 34] width 44 height 17
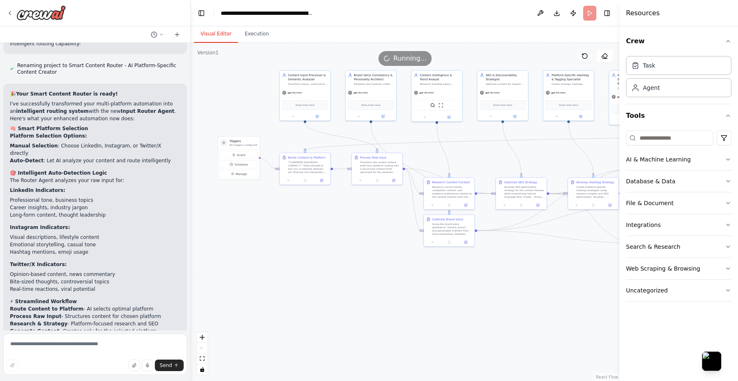
click at [583, 53] on icon at bounding box center [584, 56] width 7 height 7
click at [399, 56] on span "Running..." at bounding box center [409, 59] width 33 height 10
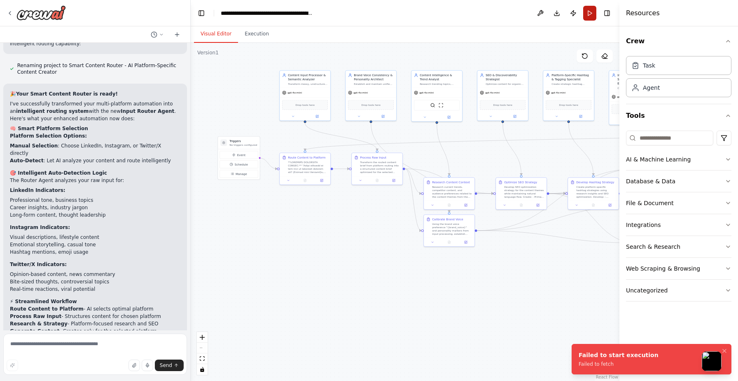
click at [593, 13] on button "Run" at bounding box center [589, 13] width 13 height 15
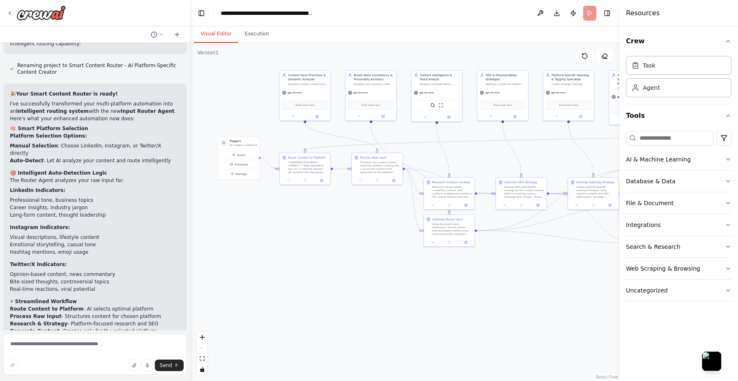
click at [361, 254] on div ".deletable-edge-delete-btn { width: 20px; height: 20px; border: 0px solid #ffff…" at bounding box center [405, 212] width 429 height 338
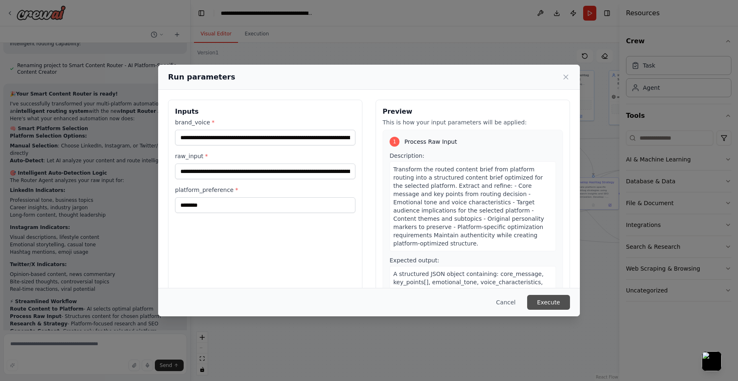
click at [538, 301] on button "Execute" at bounding box center [548, 302] width 43 height 15
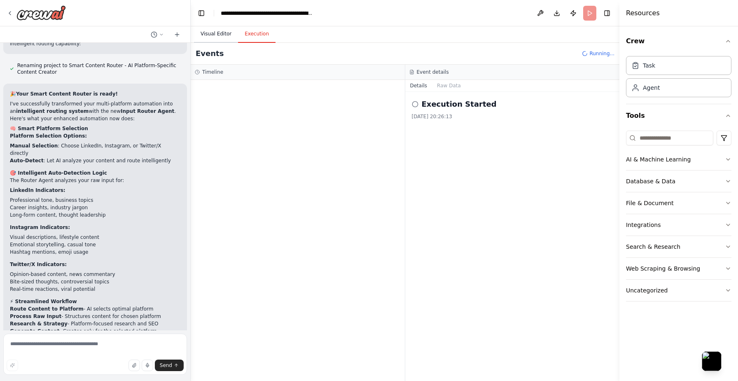
click at [220, 38] on button "Visual Editor" at bounding box center [216, 34] width 44 height 17
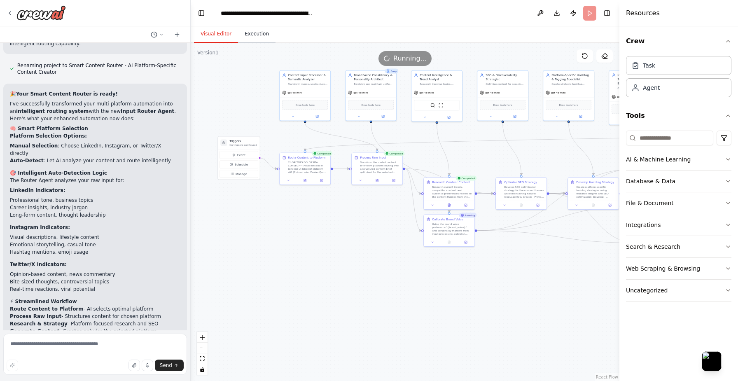
click at [262, 34] on button "Execution" at bounding box center [256, 34] width 37 height 17
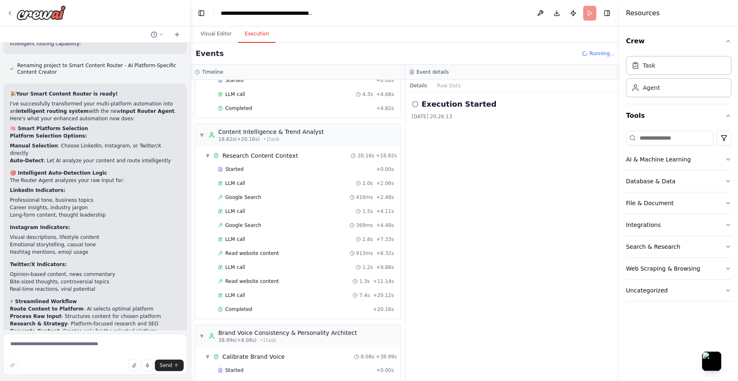
scroll to position [161, 0]
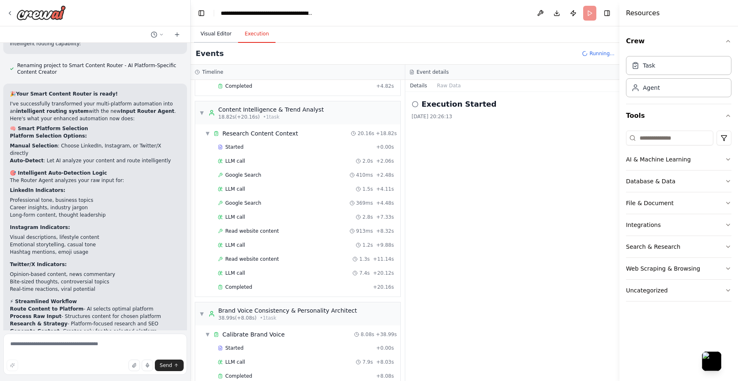
click at [211, 33] on button "Visual Editor" at bounding box center [216, 34] width 44 height 17
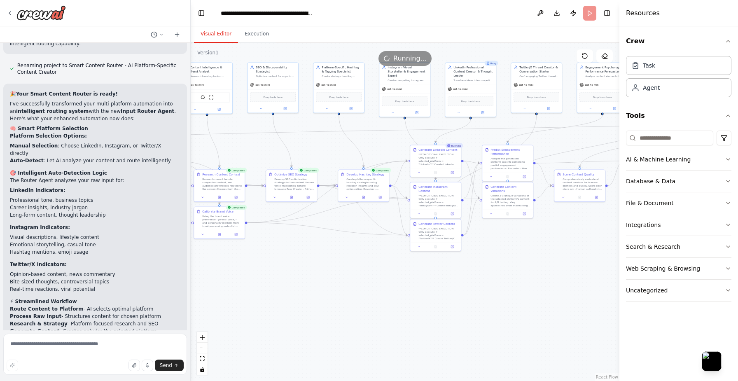
drag, startPoint x: 473, startPoint y: 290, endPoint x: 239, endPoint y: 282, distance: 234.5
click at [239, 282] on div ".deletable-edge-delete-btn { width: 20px; height: 20px; border: 0px solid #ffff…" at bounding box center [405, 212] width 429 height 338
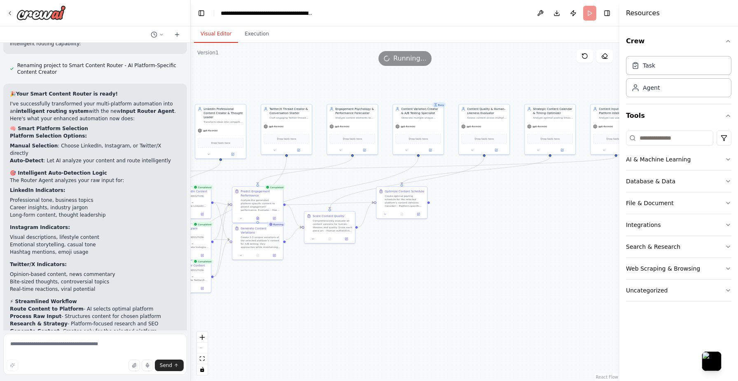
drag, startPoint x: 567, startPoint y: 277, endPoint x: 322, endPoint y: 320, distance: 249.1
click at [322, 320] on div ".deletable-edge-delete-btn { width: 20px; height: 20px; border: 0px solid #ffff…" at bounding box center [405, 212] width 429 height 338
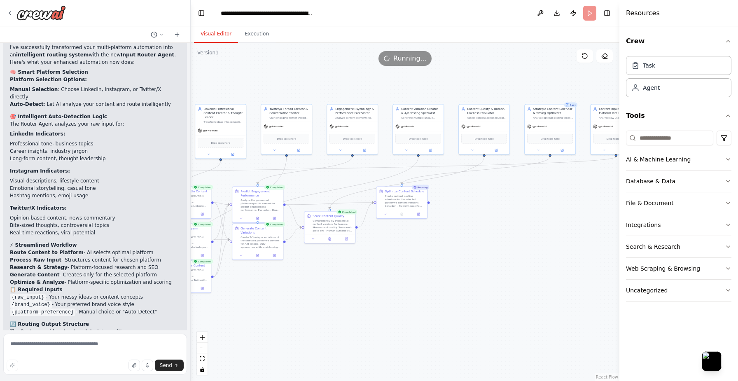
scroll to position [4178, 0]
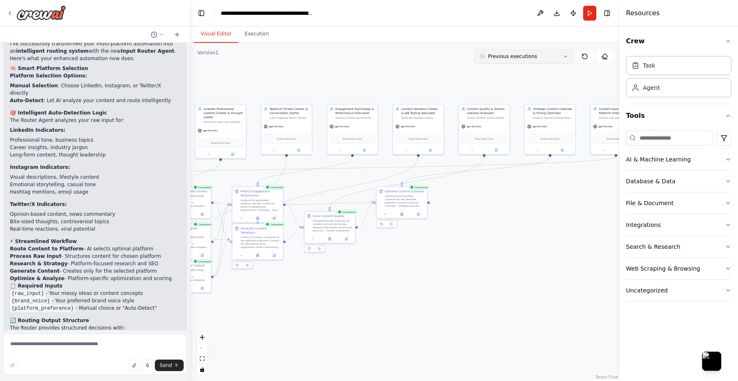
click at [542, 54] on button "Previous executions" at bounding box center [523, 56] width 99 height 14
click at [402, 213] on icon at bounding box center [402, 213] width 2 height 3
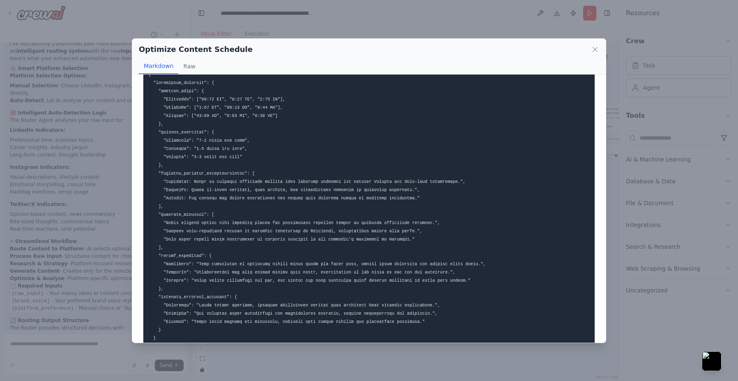
scroll to position [0, 0]
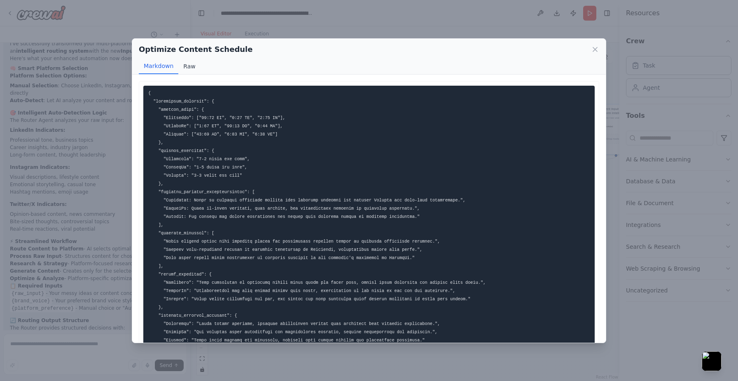
click at [189, 68] on button "Raw" at bounding box center [189, 66] width 22 height 16
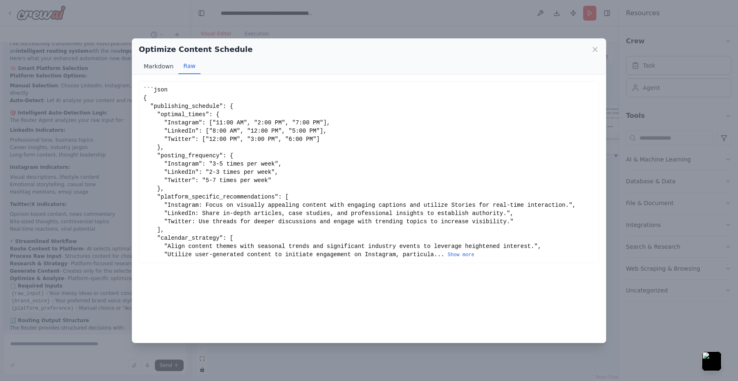
click at [159, 69] on button "Markdown" at bounding box center [159, 66] width 40 height 16
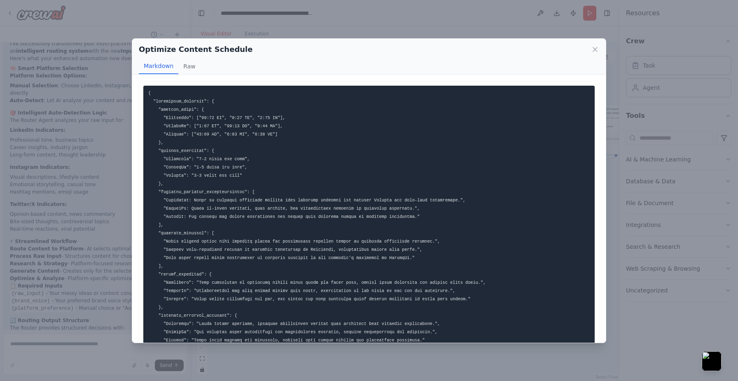
scroll to position [79, 0]
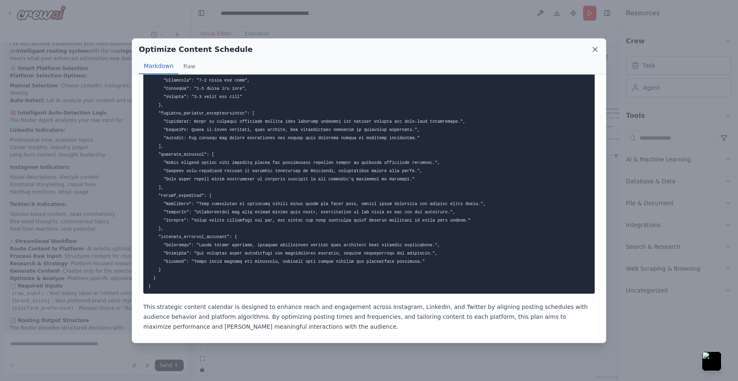
click at [595, 51] on icon at bounding box center [595, 49] width 8 height 8
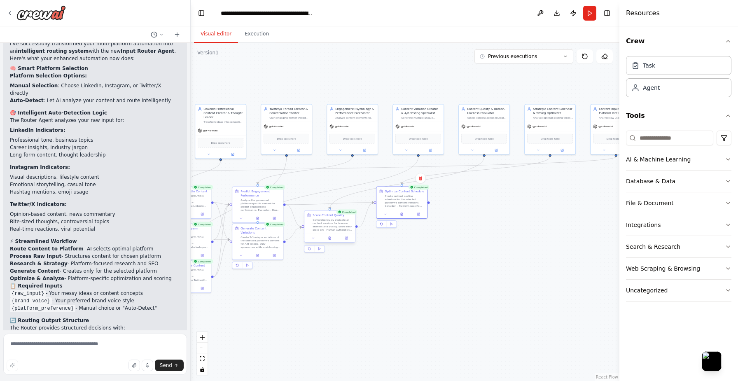
click at [330, 241] on div at bounding box center [329, 238] width 51 height 9
click at [331, 237] on button at bounding box center [329, 238] width 17 height 5
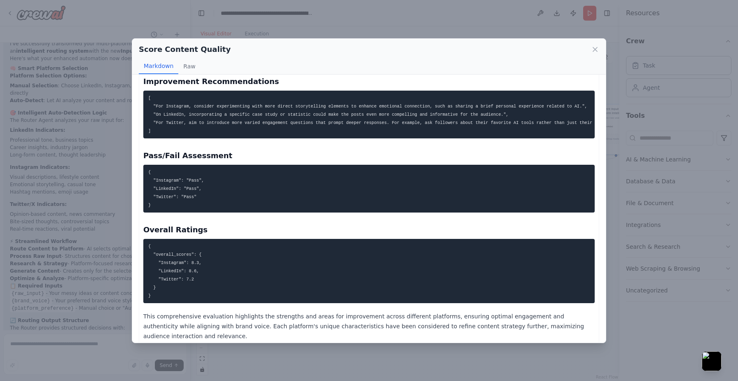
scroll to position [0, 0]
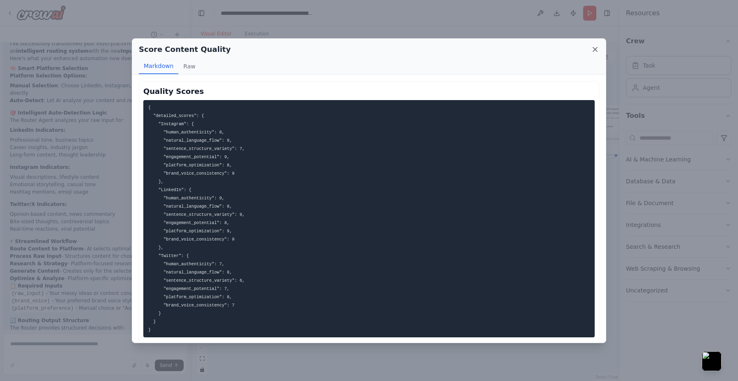
click at [592, 48] on icon at bounding box center [595, 49] width 8 height 8
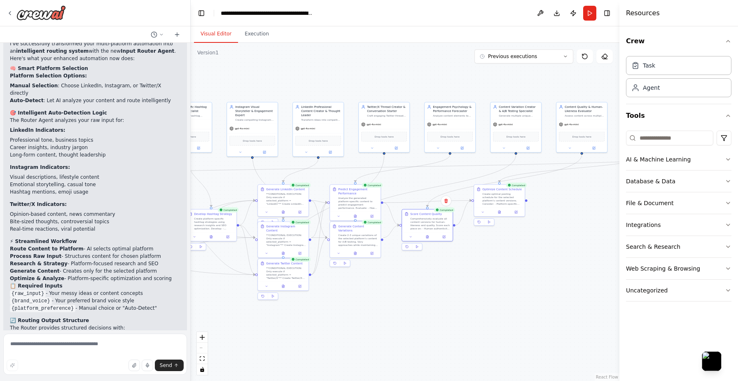
drag, startPoint x: 274, startPoint y: 294, endPoint x: 371, endPoint y: 291, distance: 96.8
click at [371, 291] on div ".deletable-edge-delete-btn { width: 20px; height: 20px; border: 0px solid #ffff…" at bounding box center [405, 212] width 429 height 338
click at [354, 250] on icon at bounding box center [355, 251] width 2 height 3
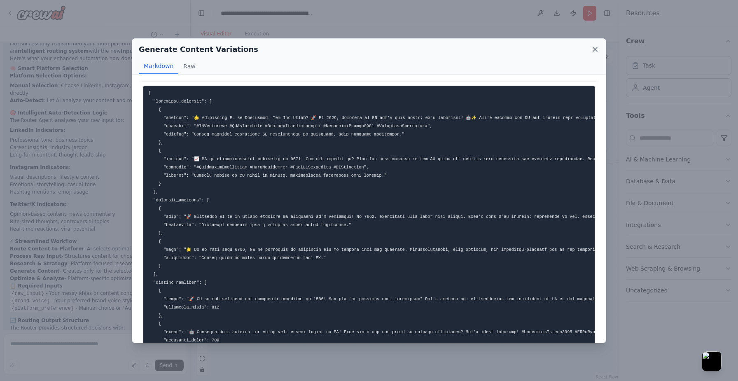
click at [596, 46] on icon at bounding box center [595, 49] width 8 height 8
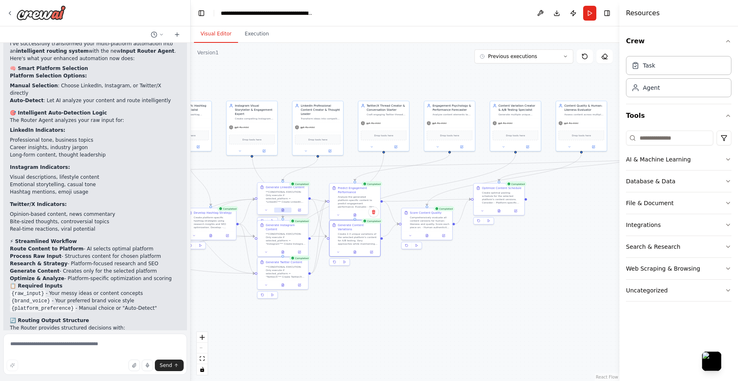
click at [284, 211] on icon at bounding box center [282, 209] width 3 height 3
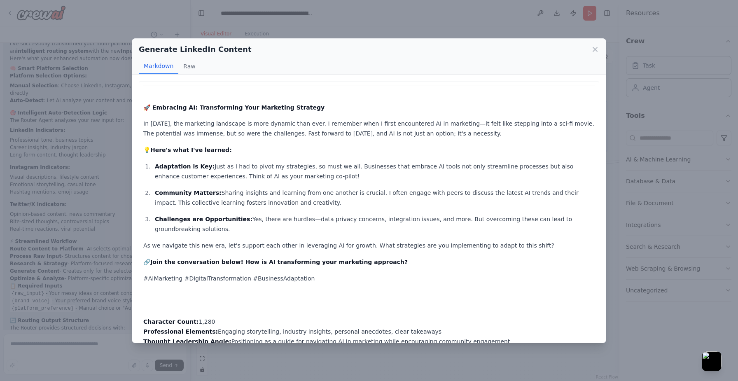
click at [345, 261] on strong "Join the conversation below! How is AI transforming your marketing approach?" at bounding box center [278, 262] width 257 height 7
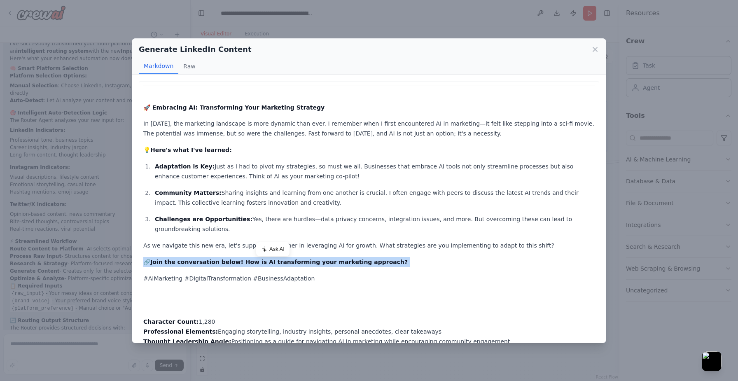
click at [382, 268] on div "🚀 Embracing AI: Transforming Your Marketing Strategy In [DATE], the marketing l…" at bounding box center [368, 216] width 451 height 261
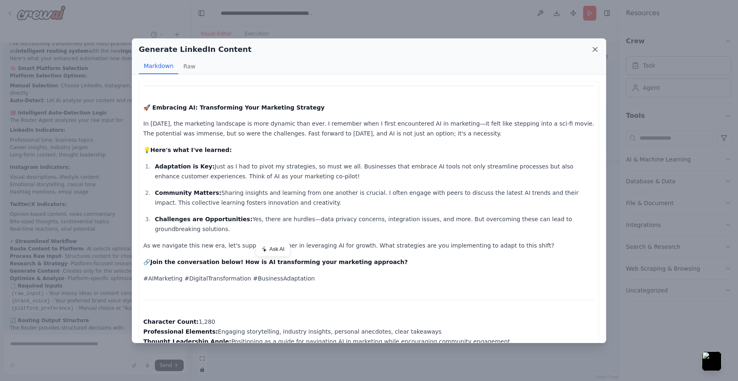
click at [596, 47] on icon at bounding box center [595, 49] width 4 height 4
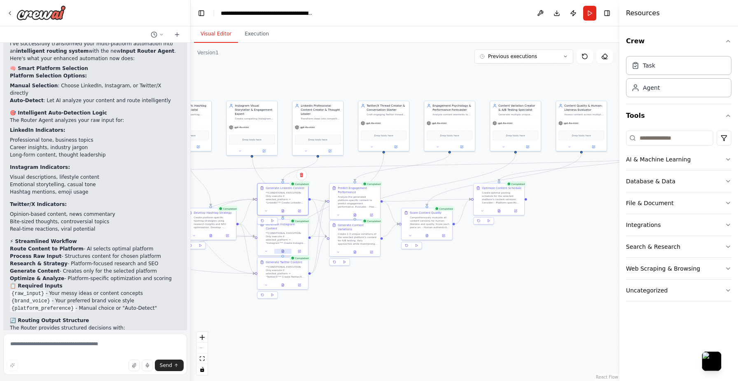
click at [284, 250] on icon at bounding box center [282, 251] width 3 height 3
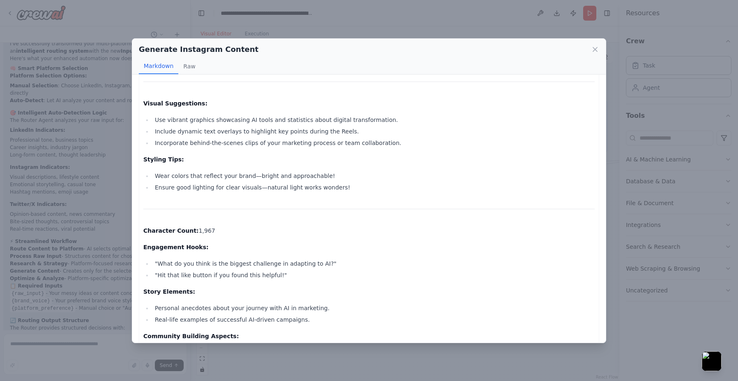
scroll to position [428, 0]
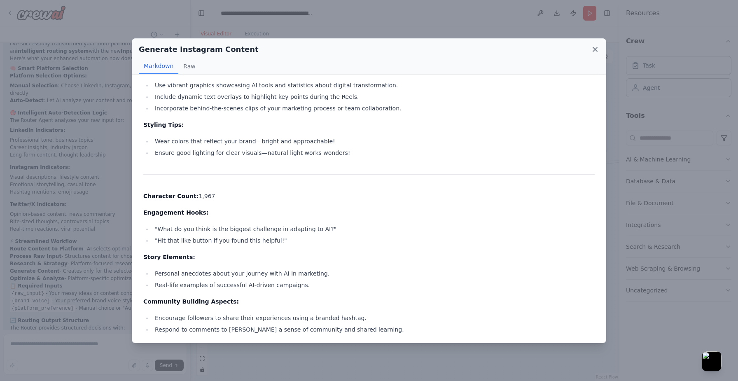
click at [595, 49] on icon at bounding box center [595, 49] width 4 height 4
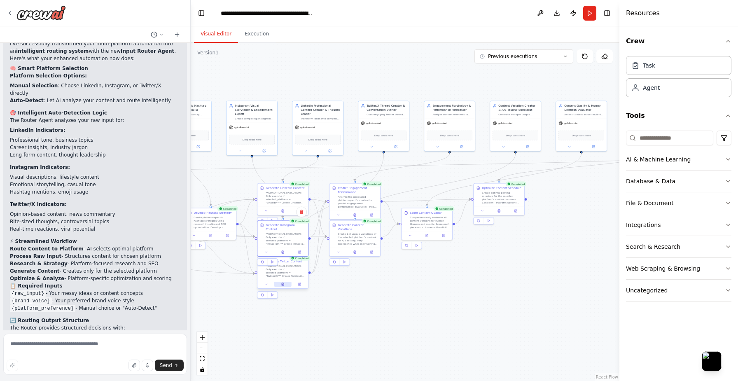
click at [286, 283] on button at bounding box center [282, 284] width 17 height 5
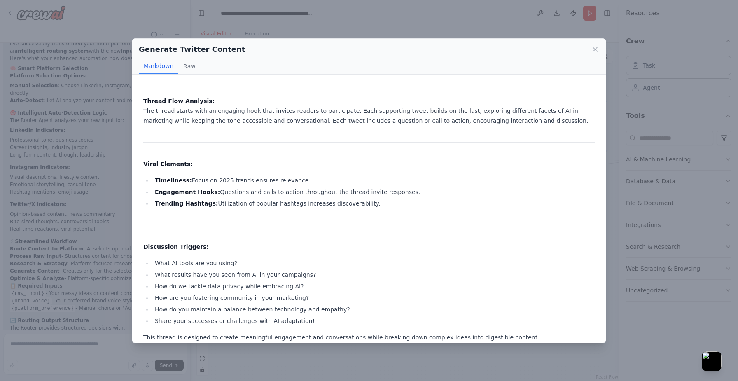
scroll to position [700, 0]
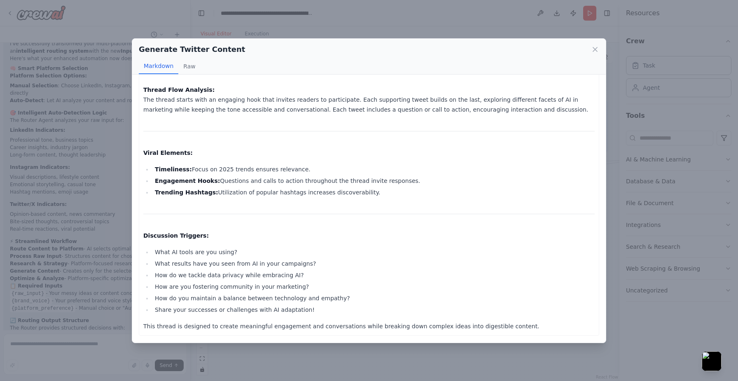
click at [202, 253] on li "What AI tools are you using?" at bounding box center [373, 252] width 442 height 10
click at [222, 263] on li "What results have you seen from AI in your campaigns?" at bounding box center [373, 264] width 442 height 10
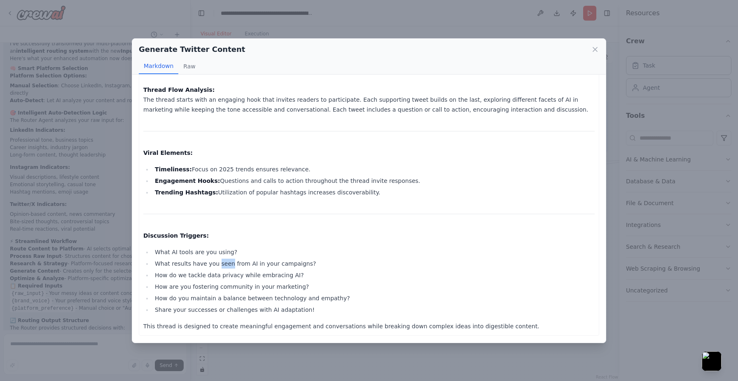
click at [222, 263] on li "What results have you seen from AI in your campaigns?" at bounding box center [373, 264] width 442 height 10
click at [228, 279] on li "How do we tackle data privacy while embracing AI?" at bounding box center [373, 275] width 442 height 10
click at [231, 289] on li "How are you fostering community in your marketing?" at bounding box center [373, 287] width 442 height 10
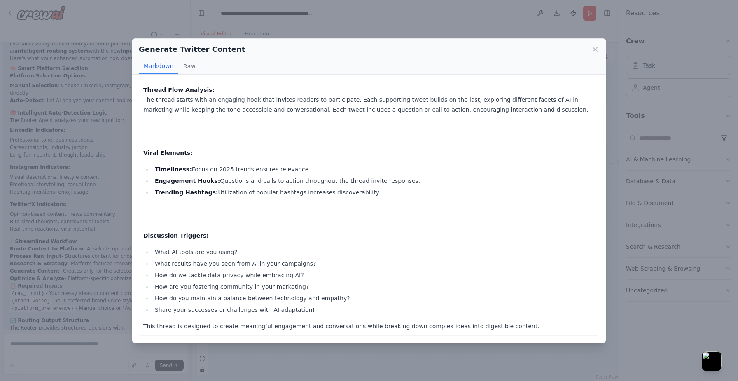
click at [231, 289] on li "How are you fostering community in your marketing?" at bounding box center [373, 287] width 442 height 10
click at [239, 306] on li "Share your successes or challenges with AI adaptation!" at bounding box center [373, 310] width 442 height 10
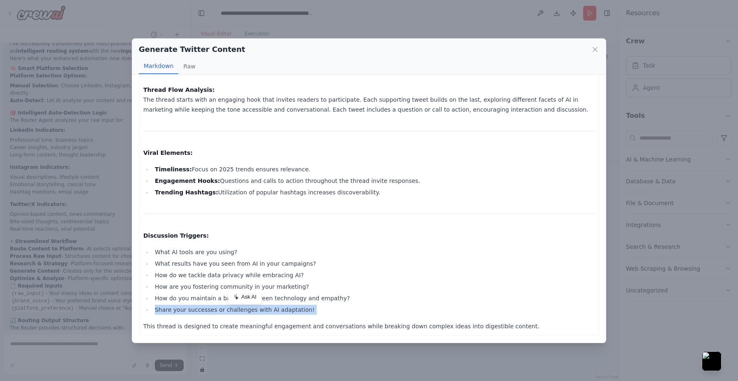
click at [239, 306] on li "Share your successes or challenges with AI adaptation!" at bounding box center [373, 310] width 442 height 10
click at [270, 298] on li "How do you maintain a balance between technology and empathy?" at bounding box center [373, 298] width 442 height 10
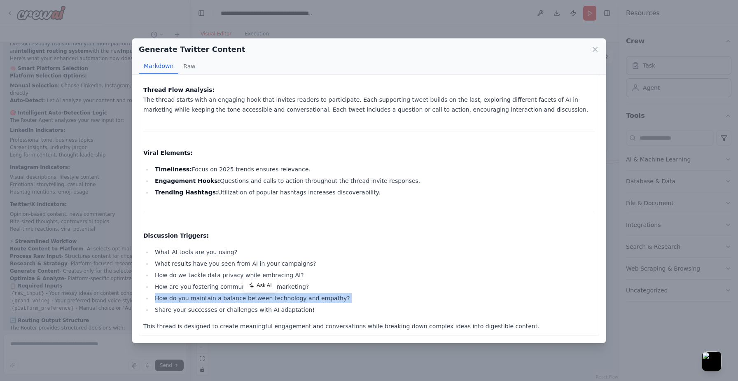
click at [270, 324] on p "This thread is designed to create meaningful engagement and conversations while…" at bounding box center [368, 326] width 451 height 10
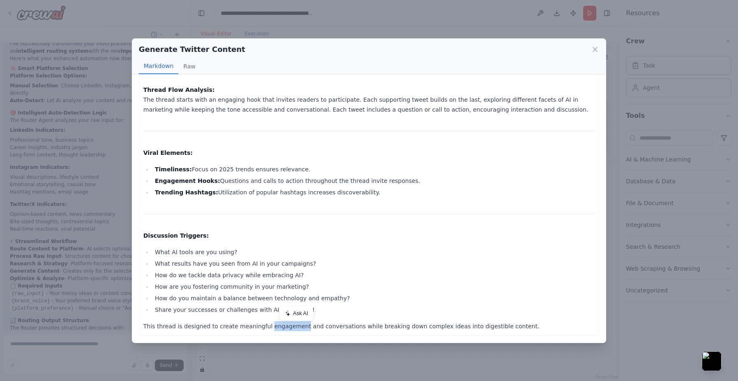
click at [345, 266] on li "What results have you seen from AI in your campaigns?" at bounding box center [373, 264] width 442 height 10
click at [595, 48] on icon at bounding box center [595, 49] width 8 height 8
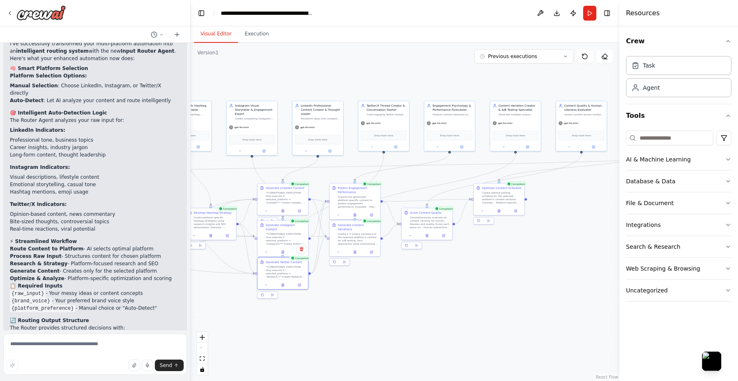
click at [377, 286] on div ".deletable-edge-delete-btn { width: 20px; height: 20px; border: 0px solid #ffff…" at bounding box center [405, 212] width 429 height 338
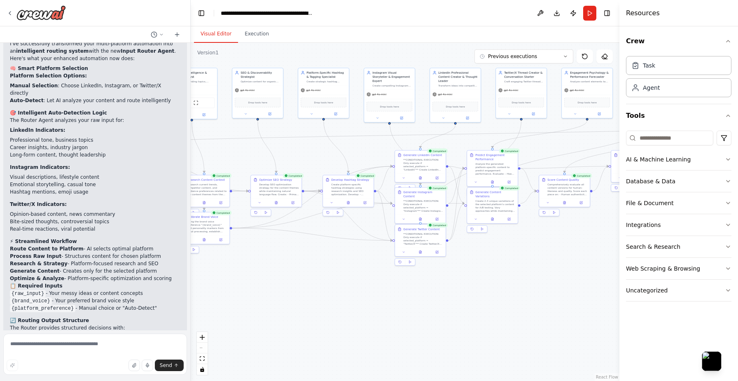
drag, startPoint x: 320, startPoint y: 304, endPoint x: 464, endPoint y: 272, distance: 147.3
click at [464, 272] on div ".deletable-edge-delete-btn { width: 20px; height: 20px; border: 0px solid #ffff…" at bounding box center [405, 212] width 429 height 338
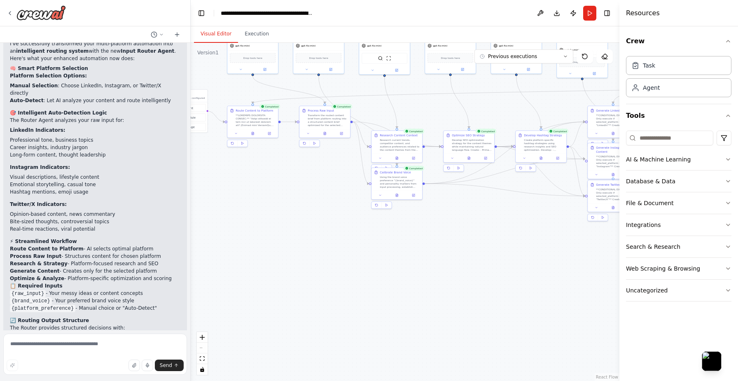
drag, startPoint x: 322, startPoint y: 295, endPoint x: 507, endPoint y: 249, distance: 191.4
click at [508, 249] on div ".deletable-edge-delete-btn { width: 20px; height: 20px; border: 0px solid #ffff…" at bounding box center [405, 212] width 429 height 338
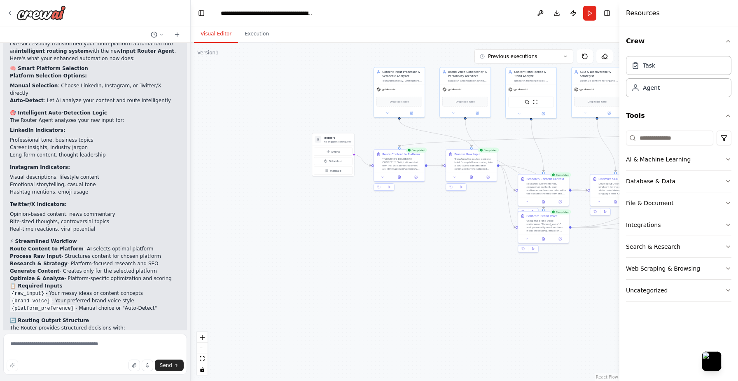
drag, startPoint x: 285, startPoint y: 262, endPoint x: 432, endPoint y: 306, distance: 153.1
click at [432, 306] on div ".deletable-edge-delete-btn { width: 20px; height: 20px; border: 0px solid #ffff…" at bounding box center [405, 212] width 429 height 338
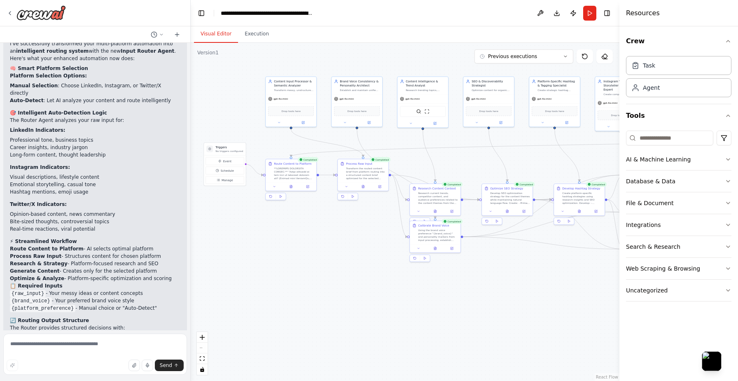
drag, startPoint x: 402, startPoint y: 306, endPoint x: 266, endPoint y: 315, distance: 135.8
click at [266, 315] on div ".deletable-edge-delete-btn { width: 20px; height: 20px; border: 0px solid #ffff…" at bounding box center [405, 212] width 429 height 338
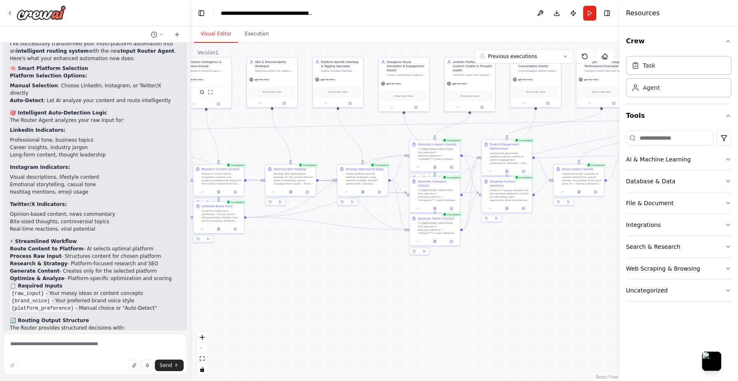
drag, startPoint x: 436, startPoint y: 311, endPoint x: 244, endPoint y: 292, distance: 192.5
click at [244, 292] on div ".deletable-edge-delete-btn { width: 20px; height: 20px; border: 0px solid #ffff…" at bounding box center [405, 212] width 429 height 338
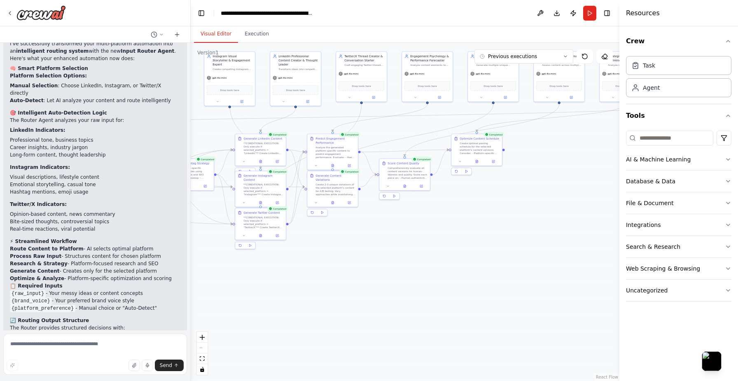
drag, startPoint x: 469, startPoint y: 268, endPoint x: 298, endPoint y: 263, distance: 171.4
click at [298, 263] on div ".deletable-edge-delete-btn { width: 20px; height: 20px; border: 0px solid #ffff…" at bounding box center [405, 212] width 429 height 338
click at [384, 243] on div ".deletable-edge-delete-btn { width: 20px; height: 20px; border: 0px solid #ffff…" at bounding box center [405, 212] width 429 height 338
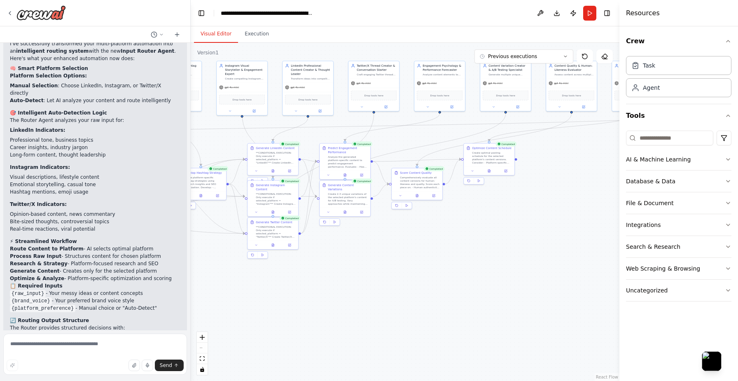
drag, startPoint x: 376, startPoint y: 254, endPoint x: 389, endPoint y: 264, distance: 15.8
click at [389, 264] on div ".deletable-edge-delete-btn { width: 20px; height: 20px; border: 0px solid #ffff…" at bounding box center [405, 212] width 429 height 338
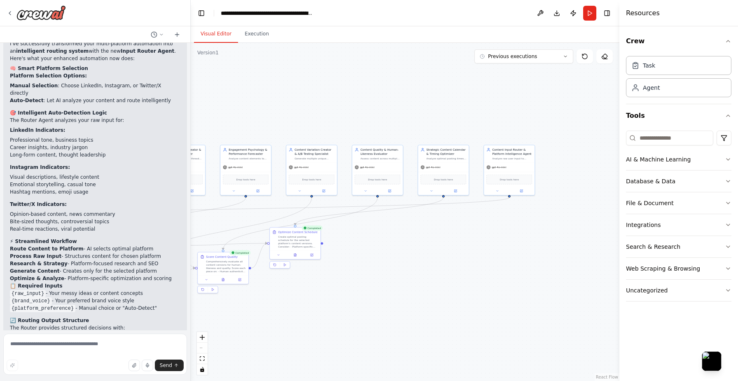
drag, startPoint x: 455, startPoint y: 226, endPoint x: 260, endPoint y: 309, distance: 211.4
click at [260, 309] on div ".deletable-edge-delete-btn { width: 20px; height: 20px; border: 0px solid #ffff…" at bounding box center [405, 212] width 429 height 338
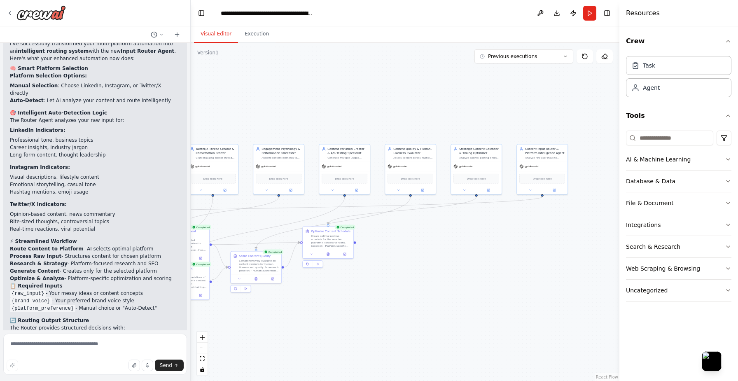
drag, startPoint x: 467, startPoint y: 273, endPoint x: 541, endPoint y: 261, distance: 75.1
click at [541, 261] on div ".deletable-edge-delete-btn { width: 20px; height: 20px; border: 0px solid #ffff…" at bounding box center [405, 212] width 429 height 338
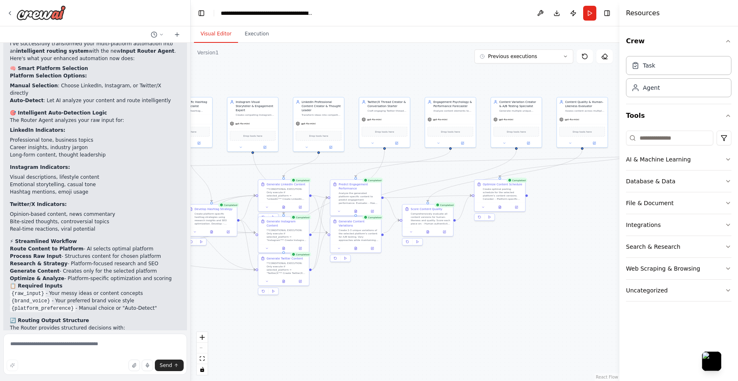
drag, startPoint x: 348, startPoint y: 322, endPoint x: 517, endPoint y: 258, distance: 181.6
click at [514, 258] on div ".deletable-edge-delete-btn { width: 20px; height: 20px; border: 0px solid #ffff…" at bounding box center [405, 212] width 429 height 338
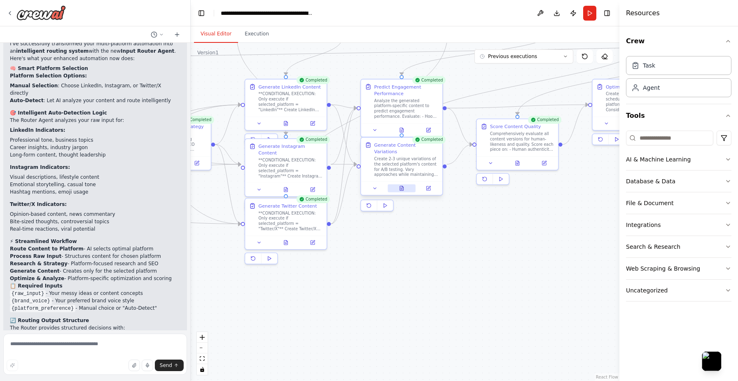
click at [399, 186] on icon at bounding box center [401, 188] width 5 height 5
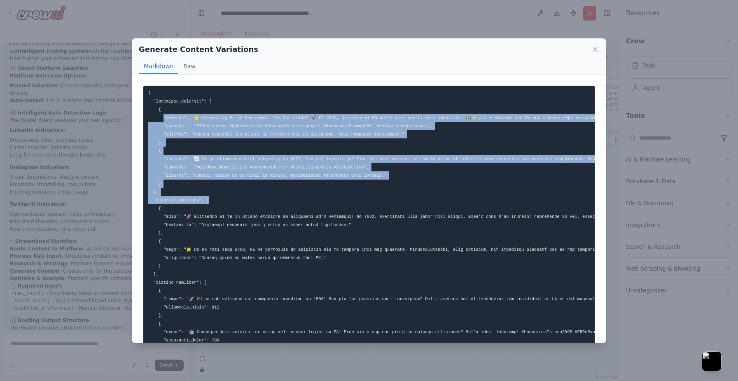
drag, startPoint x: 164, startPoint y: 114, endPoint x: 286, endPoint y: 199, distance: 148.5
click at [286, 199] on pre at bounding box center [368, 287] width 451 height 402
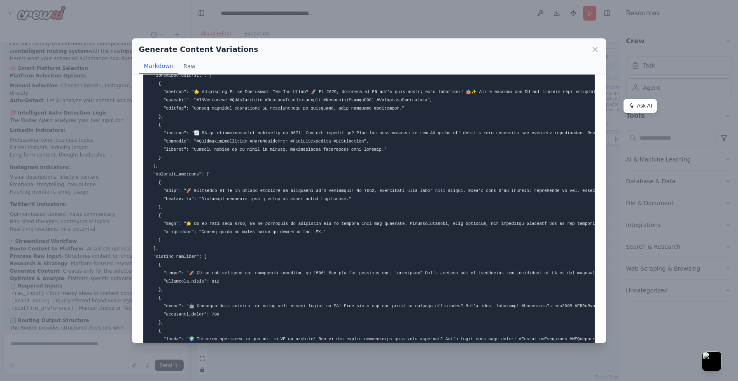
scroll to position [156, 0]
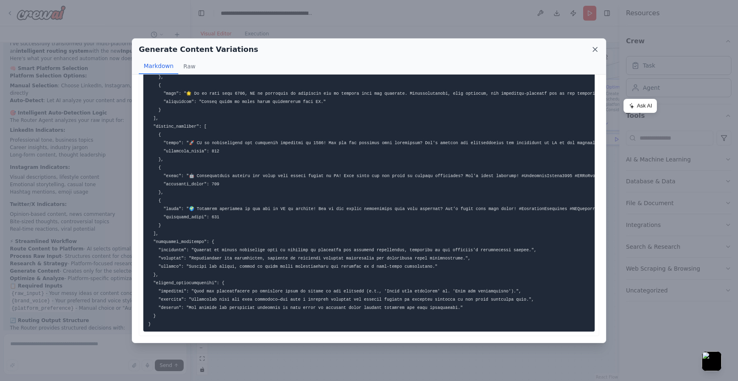
click at [595, 47] on icon at bounding box center [595, 49] width 8 height 8
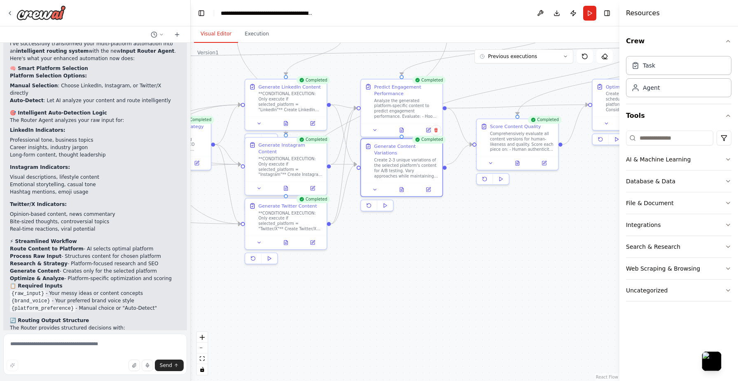
click at [319, 157] on div "**CONDITIONAL EXECUTION: Only execute if selected_platform = "Instagram"** Crea…" at bounding box center [290, 166] width 64 height 21
click at [298, 167] on div "**CONDITIONAL EXECUTION: Only execute if selected_platform = "Instagram"** Crea…" at bounding box center [287, 166] width 64 height 21
click at [406, 125] on button at bounding box center [401, 129] width 28 height 8
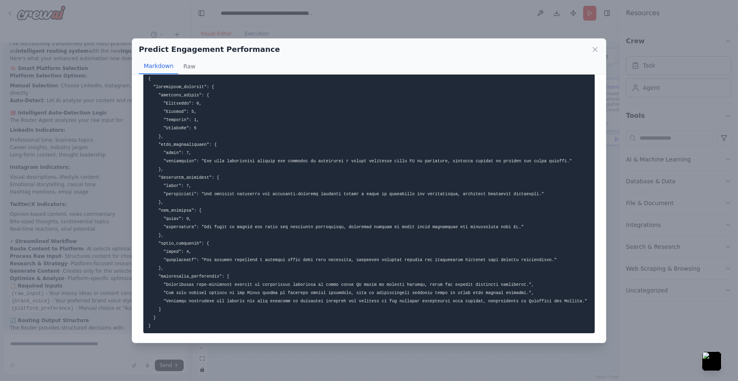
scroll to position [44, 0]
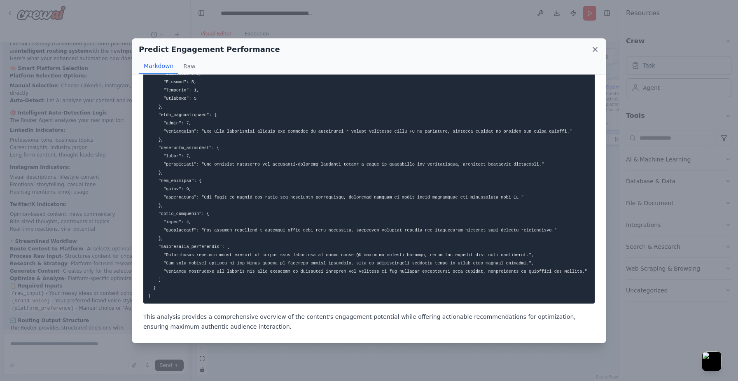
click at [597, 47] on icon at bounding box center [595, 49] width 4 height 4
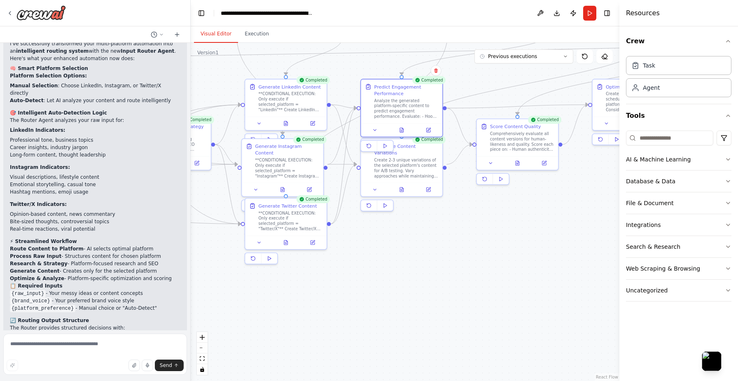
click at [414, 154] on div "Completed Predict Engagement Performance Analyze the generated platform-specifi…" at bounding box center [401, 117] width 83 height 76
drag, startPoint x: 414, startPoint y: 154, endPoint x: 414, endPoint y: 141, distance: 12.4
click at [410, 161] on div "Create 2-3 unique variations of the selected platform's content for A/B testing…" at bounding box center [406, 166] width 64 height 21
click at [436, 131] on icon at bounding box center [435, 130] width 3 height 5
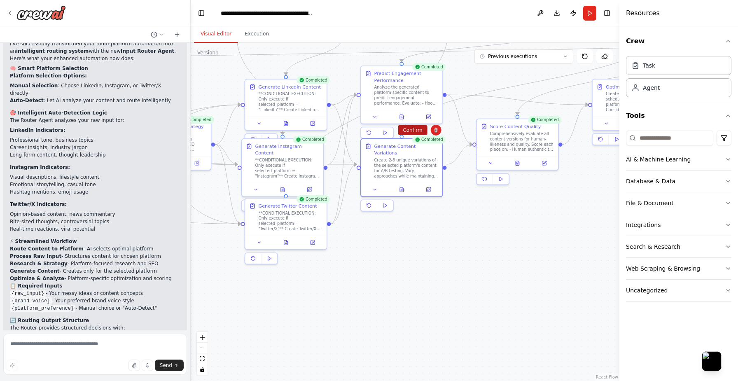
click at [417, 132] on button "Confirm" at bounding box center [412, 130] width 29 height 10
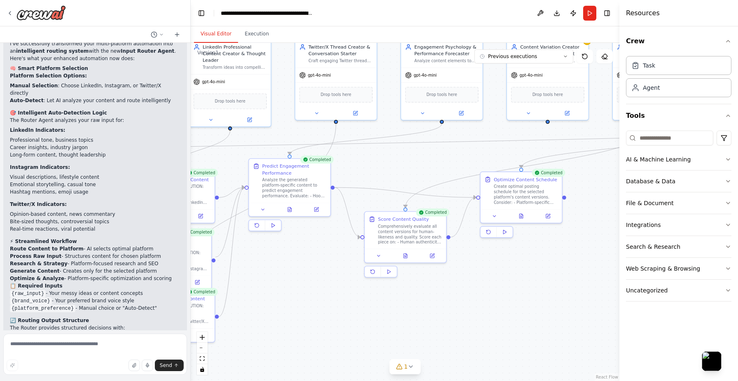
drag, startPoint x: 397, startPoint y: 230, endPoint x: 282, endPoint y: 325, distance: 148.9
click at [282, 325] on div ".deletable-edge-delete-btn { width: 20px; height: 20px; border: 0px solid #ffff…" at bounding box center [405, 212] width 429 height 338
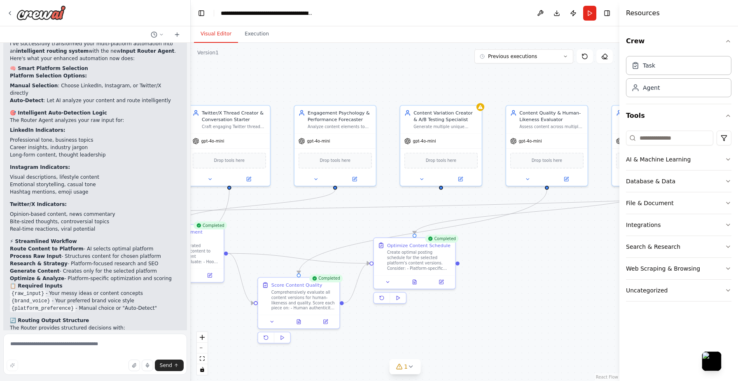
drag, startPoint x: 431, startPoint y: 157, endPoint x: 327, endPoint y: 221, distance: 121.8
click at [327, 221] on div ".deletable-edge-delete-btn { width: 20px; height: 20px; border: 0px solid #ffff…" at bounding box center [405, 212] width 429 height 338
click at [464, 129] on div "Content Variation Creator & A/B Testing Specialist Generate multiple unique ver…" at bounding box center [441, 118] width 82 height 28
click at [478, 94] on button at bounding box center [475, 96] width 11 height 11
click at [448, 97] on button "Confirm" at bounding box center [451, 96] width 29 height 10
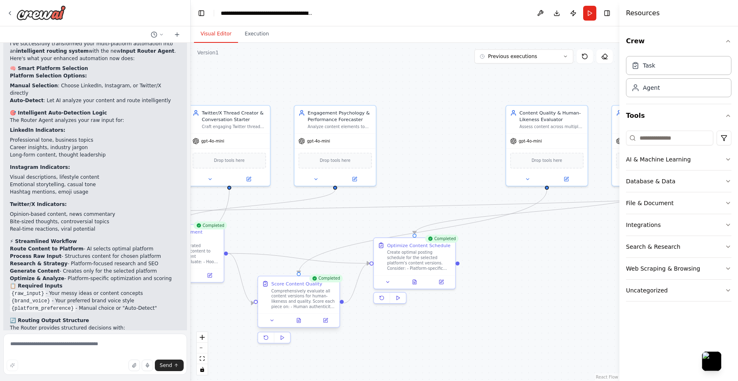
click at [300, 302] on div "Comprehensively evaluate all content versions for human-likeness and quality. S…" at bounding box center [303, 298] width 64 height 21
click at [303, 319] on button at bounding box center [299, 320] width 28 height 8
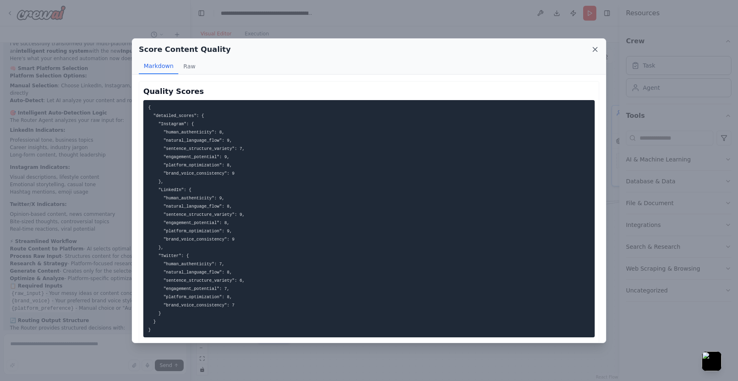
click at [596, 50] on icon at bounding box center [595, 49] width 4 height 4
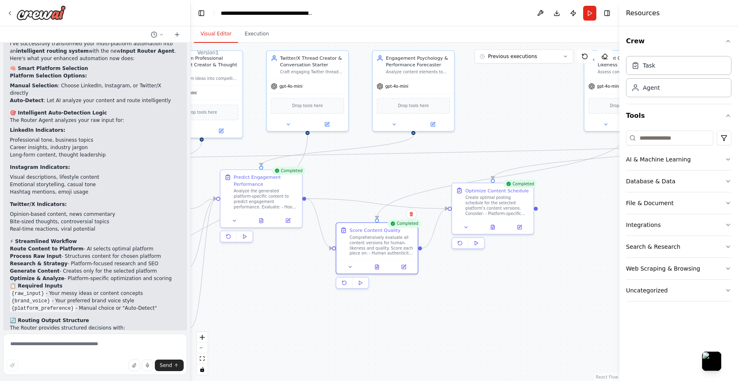
drag, startPoint x: 406, startPoint y: 330, endPoint x: 484, endPoint y: 275, distance: 95.7
click at [484, 275] on div ".deletable-edge-delete-btn { width: 20px; height: 20px; border: 0px solid #ffff…" at bounding box center [405, 212] width 429 height 338
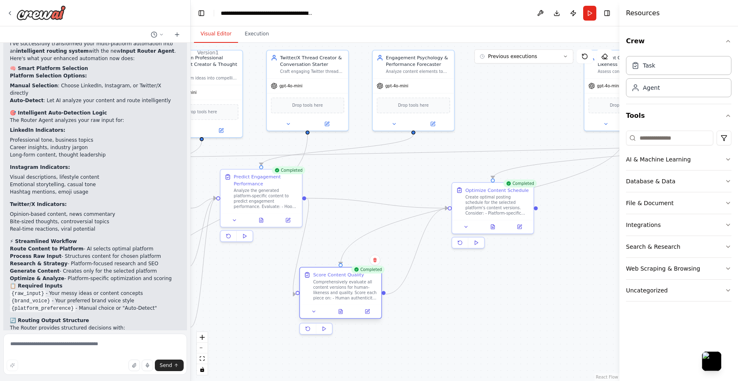
drag, startPoint x: 387, startPoint y: 252, endPoint x: 350, endPoint y: 297, distance: 58.6
click at [350, 297] on div "Comprehensively evaluate all content versions for human-likeness and quality. S…" at bounding box center [345, 289] width 64 height 21
click at [503, 202] on div "Create optimal posting schedule for the selected platform's content versions. C…" at bounding box center [497, 204] width 64 height 21
click at [530, 175] on button at bounding box center [527, 173] width 11 height 11
click at [502, 179] on button "Confirm" at bounding box center [503, 174] width 29 height 10
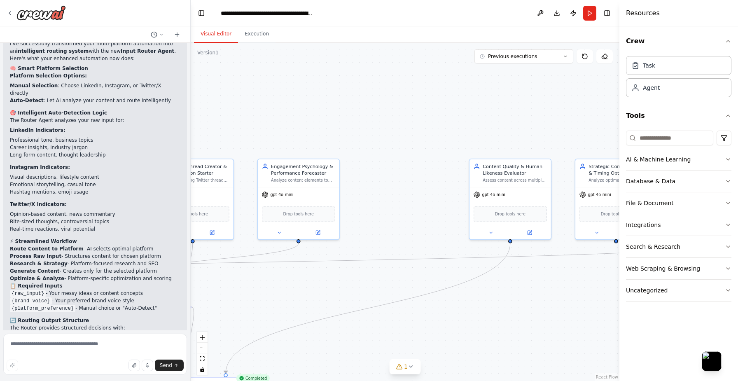
drag, startPoint x: 551, startPoint y: 121, endPoint x: 436, endPoint y: 229, distance: 158.2
click at [436, 229] on div ".deletable-edge-delete-btn { width: 20px; height: 20px; border: 0px solid #ffff…" at bounding box center [405, 212] width 429 height 338
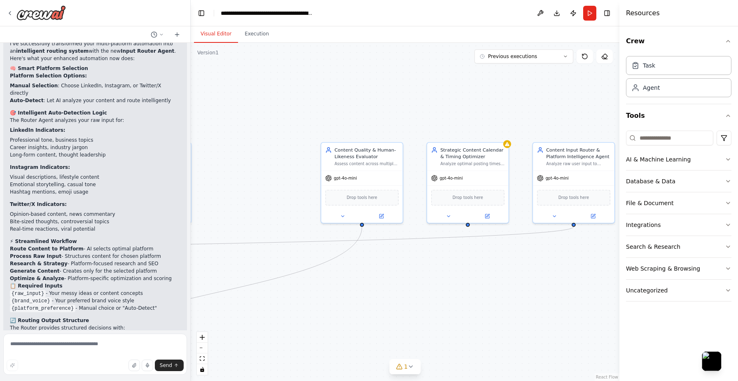
drag, startPoint x: 513, startPoint y: 301, endPoint x: 365, endPoint y: 285, distance: 149.6
click at [365, 285] on div ".deletable-edge-delete-btn { width: 20px; height: 20px; border: 0px solid #ffff…" at bounding box center [405, 212] width 429 height 338
click at [473, 170] on div "gpt-4o-mini" at bounding box center [468, 177] width 82 height 14
click at [503, 132] on icon at bounding box center [501, 133] width 5 height 5
click at [481, 132] on button "Confirm" at bounding box center [478, 133] width 29 height 10
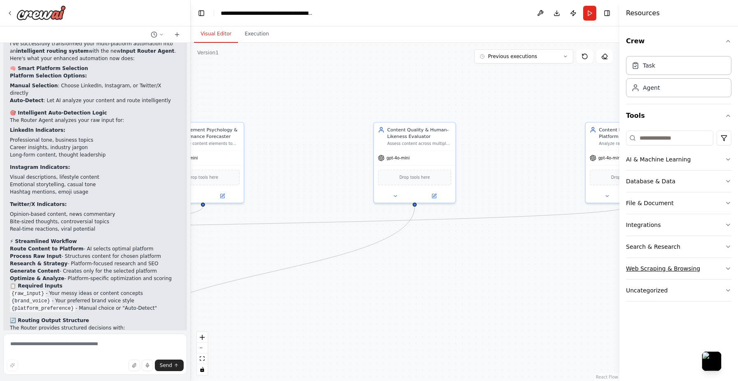
drag, startPoint x: 542, startPoint y: 284, endPoint x: 631, endPoint y: 259, distance: 92.2
click at [631, 259] on div "input_processor: role: > Content Input Processor & Semantic Analyzer goal: > Tr…" at bounding box center [369, 190] width 738 height 381
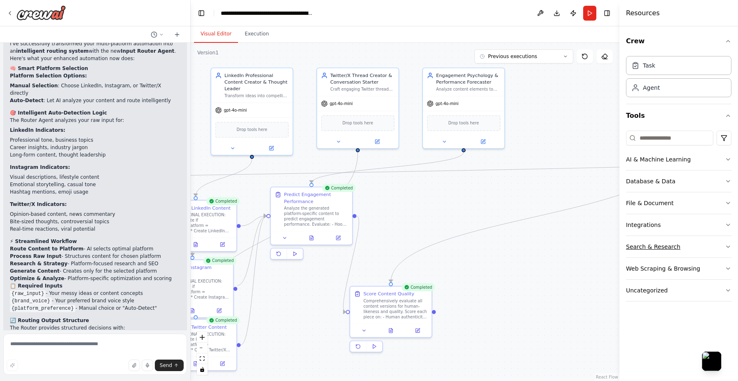
drag, startPoint x: 451, startPoint y: 287, endPoint x: 676, endPoint y: 236, distance: 230.4
click at [676, 236] on div "input_processor: role: > Content Input Processor & Semantic Analyzer goal: > Tr…" at bounding box center [369, 190] width 738 height 381
drag, startPoint x: 435, startPoint y: 311, endPoint x: 481, endPoint y: 287, distance: 51.9
click at [481, 287] on div ".deletable-edge-delete-btn { width: 20px; height: 20px; border: 0px solid #ffff…" at bounding box center [405, 212] width 429 height 338
click at [313, 309] on div ".deletable-edge-delete-btn { width: 20px; height: 20px; border: 0px solid #ffff…" at bounding box center [405, 212] width 429 height 338
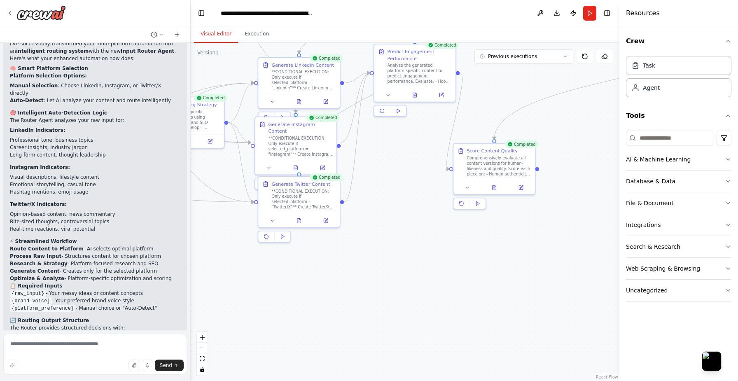
drag, startPoint x: 305, startPoint y: 344, endPoint x: 408, endPoint y: 201, distance: 176.4
click at [408, 201] on div ".deletable-edge-delete-btn { width: 20px; height: 20px; border: 0px solid #ffff…" at bounding box center [405, 212] width 429 height 338
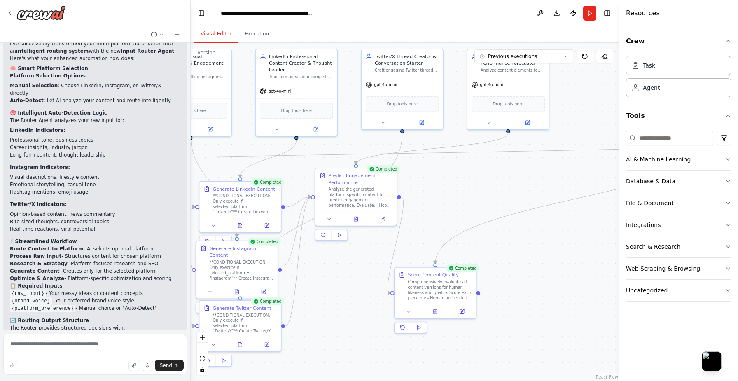
drag, startPoint x: 387, startPoint y: 212, endPoint x: 326, endPoint y: 338, distance: 141.1
click at [326, 338] on div ".deletable-edge-delete-btn { width: 20px; height: 20px; border: 0px solid #ffff…" at bounding box center [405, 212] width 429 height 338
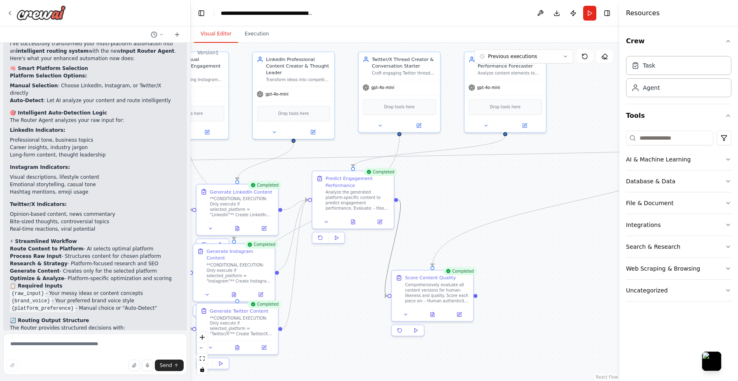
click at [385, 294] on circle "Edge from 38e2ffec-24d2-4bf8-aba7-50b766ca9997 to e7ae0c32-fc8f-4826-a267-5a621…" at bounding box center [384, 295] width 7 height 7
drag, startPoint x: 385, startPoint y: 294, endPoint x: 385, endPoint y: 266, distance: 27.2
click at [278, 270] on div ".deletable-edge-delete-btn { width: 20px; height: 20px; border: 0px solid #ffff…" at bounding box center [405, 212] width 429 height 338
drag, startPoint x: 279, startPoint y: 268, endPoint x: 267, endPoint y: 271, distance: 12.2
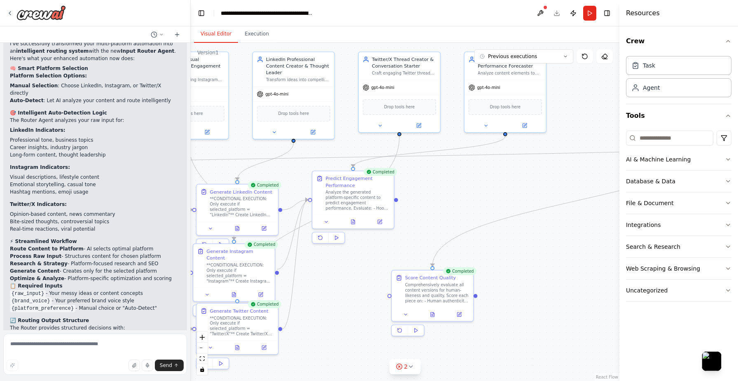
drag, startPoint x: 278, startPoint y: 269, endPoint x: 311, endPoint y: 200, distance: 76.8
click at [311, 200] on div ".deletable-edge-delete-btn { width: 20px; height: 20px; border: 0px solid #ffff…" at bounding box center [405, 212] width 429 height 338
click at [278, 270] on div ".deletable-edge-delete-btn { width: 20px; height: 20px; border: 0px solid #ffff…" at bounding box center [405, 212] width 429 height 338
click at [278, 269] on div ".deletable-edge-delete-btn { width: 20px; height: 20px; border: 0px solid #ffff…" at bounding box center [405, 212] width 429 height 338
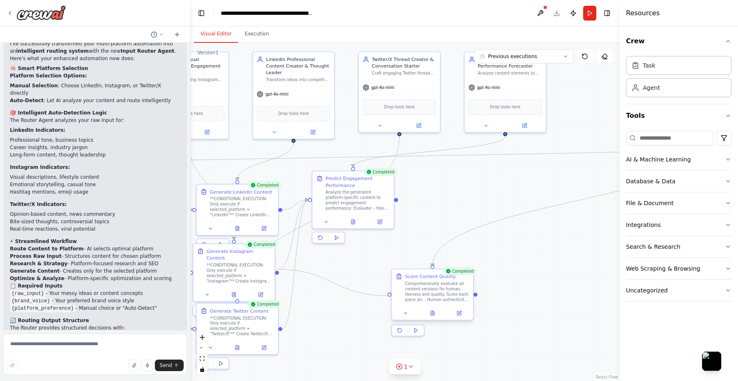
drag, startPoint x: 278, startPoint y: 269, endPoint x: 392, endPoint y: 297, distance: 117.9
click at [392, 297] on div "Score Content Quality Comprehensively evaluate all content versions for human-l…" at bounding box center [433, 287] width 82 height 37
drag, startPoint x: 389, startPoint y: 295, endPoint x: 278, endPoint y: 273, distance: 112.9
click at [278, 273] on div ".deletable-edge-delete-btn { width: 20px; height: 20px; border: 0px solid #ffff…" at bounding box center [405, 212] width 429 height 338
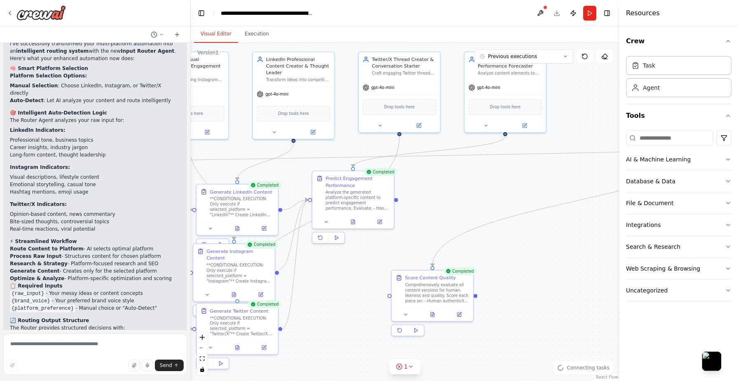
click at [278, 273] on div ".deletable-edge-delete-btn { width: 20px; height: 20px; border: 0px solid #ffff…" at bounding box center [405, 212] width 429 height 338
drag, startPoint x: 390, startPoint y: 296, endPoint x: 280, endPoint y: 326, distance: 114.4
click at [280, 326] on div ".deletable-edge-delete-btn { width: 20px; height: 20px; border: 0px solid #ffff…" at bounding box center [405, 212] width 429 height 338
drag, startPoint x: 390, startPoint y: 294, endPoint x: 280, endPoint y: 210, distance: 137.5
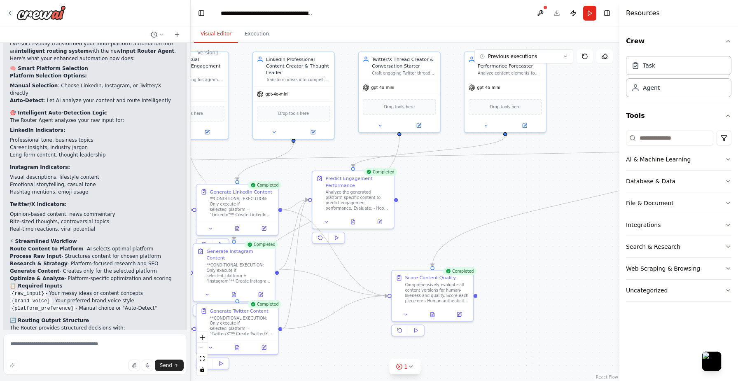
click at [280, 210] on div ".deletable-edge-delete-btn { width: 20px; height: 20px; border: 0px solid #ffff…" at bounding box center [405, 212] width 429 height 338
click at [458, 217] on div ".deletable-edge-delete-btn { width: 20px; height: 20px; border: 0px solid #ffff…" at bounding box center [405, 212] width 429 height 338
click at [411, 364] on icon at bounding box center [411, 366] width 7 height 7
click at [485, 351] on div ".deletable-edge-delete-btn { width: 20px; height: 20px; border: 0px solid #ffff…" at bounding box center [405, 212] width 429 height 338
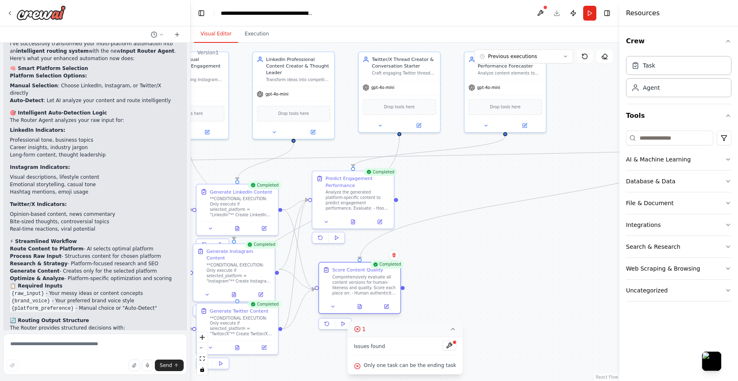
drag, startPoint x: 417, startPoint y: 287, endPoint x: 343, endPoint y: 282, distance: 73.8
click at [343, 282] on div "Comprehensively evaluate all content versions for human-likeness and quality. S…" at bounding box center [364, 284] width 64 height 21
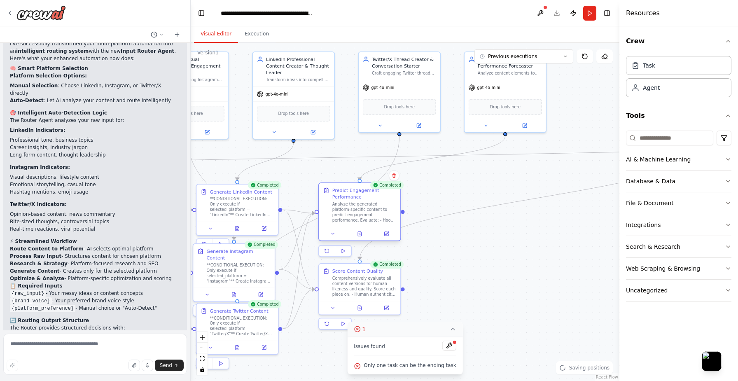
drag, startPoint x: 352, startPoint y: 192, endPoint x: 359, endPoint y: 203, distance: 13.1
click at [359, 203] on div "Analyze the generated platform-specific content to predict engagement performan…" at bounding box center [364, 212] width 64 height 21
click at [98, 349] on textarea at bounding box center [95, 354] width 184 height 41
type textarea "**********"
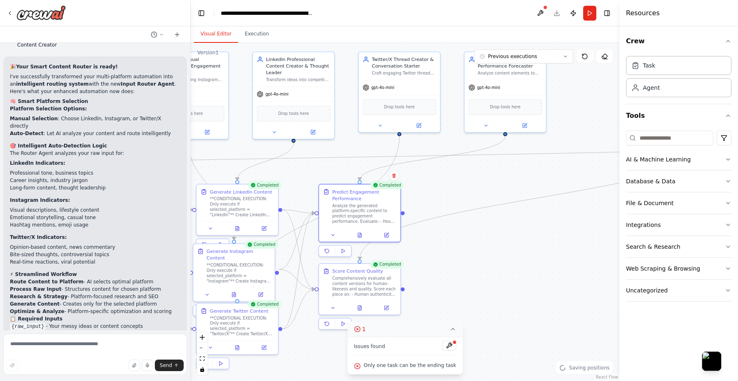
click at [527, 210] on div ".deletable-edge-delete-btn { width: 20px; height: 20px; border: 0px solid #ffff…" at bounding box center [405, 212] width 429 height 338
drag, startPoint x: 404, startPoint y: 212, endPoint x: 318, endPoint y: 285, distance: 113.0
drag, startPoint x: 317, startPoint y: 288, endPoint x: 404, endPoint y: 211, distance: 116.4
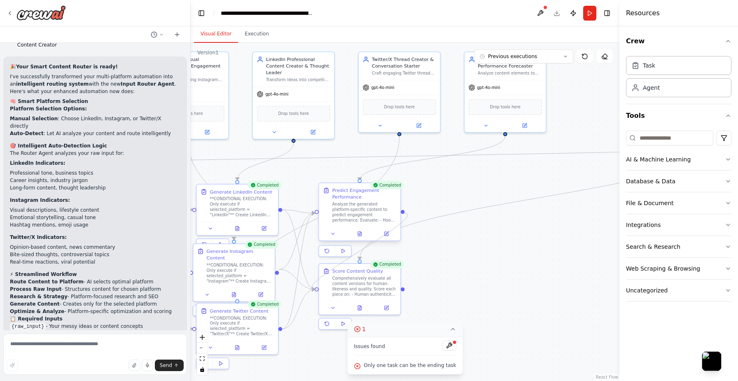
click at [404, 211] on div at bounding box center [403, 212] width 4 height 4
drag, startPoint x: 403, startPoint y: 211, endPoint x: 317, endPoint y: 287, distance: 114.4
click at [317, 287] on div at bounding box center [317, 288] width 4 height 4
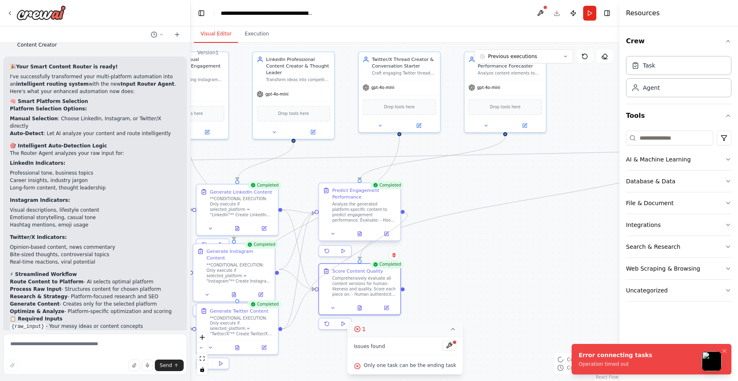
drag, startPoint x: 318, startPoint y: 288, endPoint x: 402, endPoint y: 212, distance: 113.4
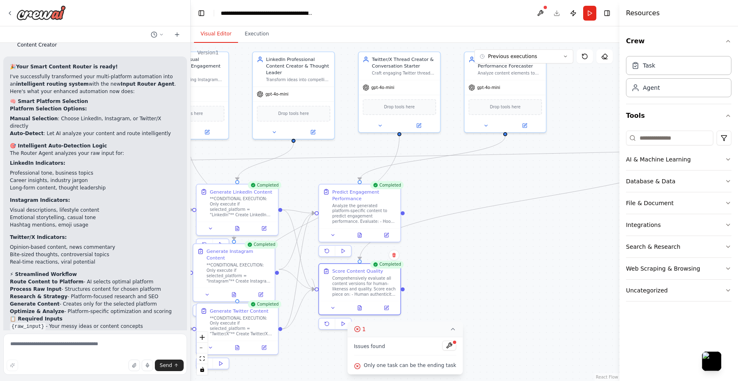
drag, startPoint x: 317, startPoint y: 289, endPoint x: 311, endPoint y: 279, distance: 11.4
click at [311, 279] on div ".deletable-edge-delete-btn { width: 20px; height: 20px; border: 0px solid #ffff…" at bounding box center [405, 212] width 429 height 338
drag, startPoint x: 317, startPoint y: 288, endPoint x: 403, endPoint y: 211, distance: 115.8
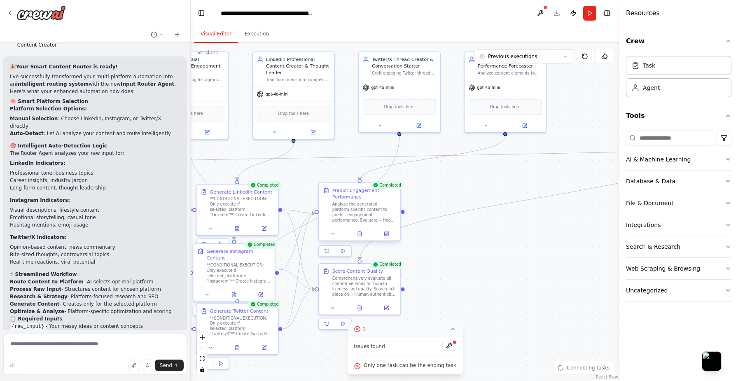
click at [403, 211] on div at bounding box center [403, 212] width 4 height 4
click at [317, 289] on div at bounding box center [317, 288] width 4 height 4
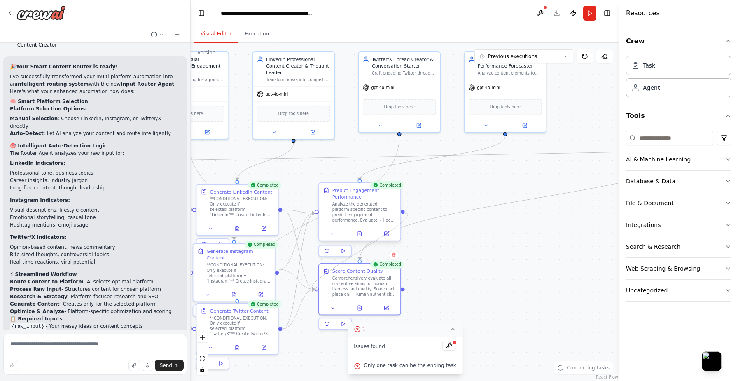
drag, startPoint x: 317, startPoint y: 289, endPoint x: 402, endPoint y: 212, distance: 114.9
click at [402, 212] on div at bounding box center [403, 212] width 4 height 4
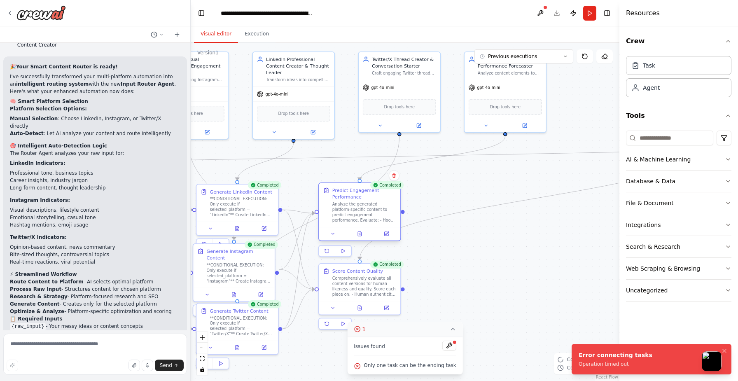
click at [402, 212] on div at bounding box center [403, 212] width 4 height 4
click at [527, 244] on div ".deletable-edge-delete-btn { width: 20px; height: 20px; border: 0px solid #ffff…" at bounding box center [405, 212] width 429 height 338
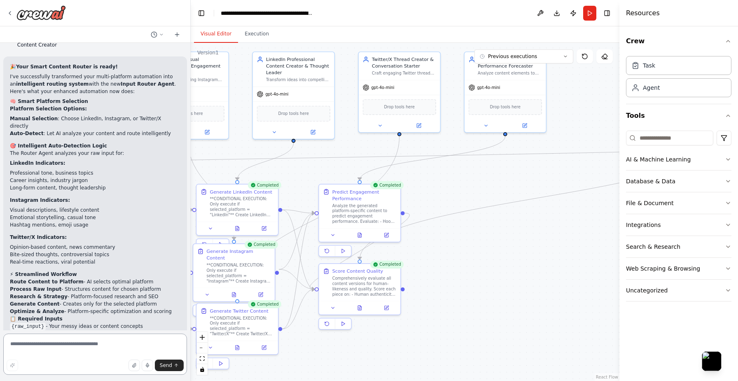
click at [73, 341] on textarea at bounding box center [95, 354] width 184 height 41
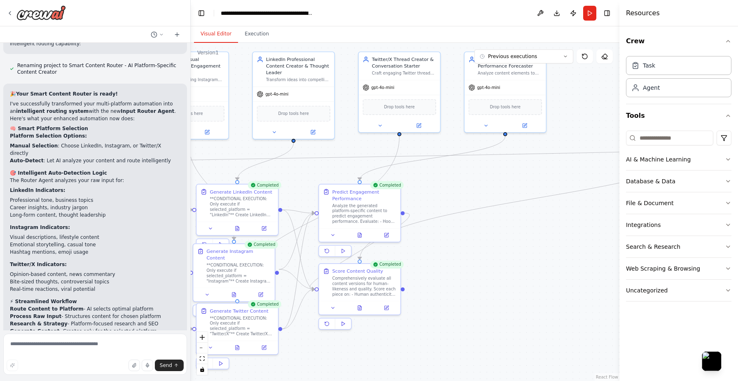
click at [117, 258] on div "🎉 Your Smart Content Router is ready! I've successfully transformed your multi-…" at bounding box center [95, 266] width 170 height 353
click at [455, 280] on div ".deletable-edge-delete-btn { width: 20px; height: 20px; border: 0px solid #ffff…" at bounding box center [405, 212] width 429 height 338
click at [65, 349] on textarea at bounding box center [95, 354] width 184 height 41
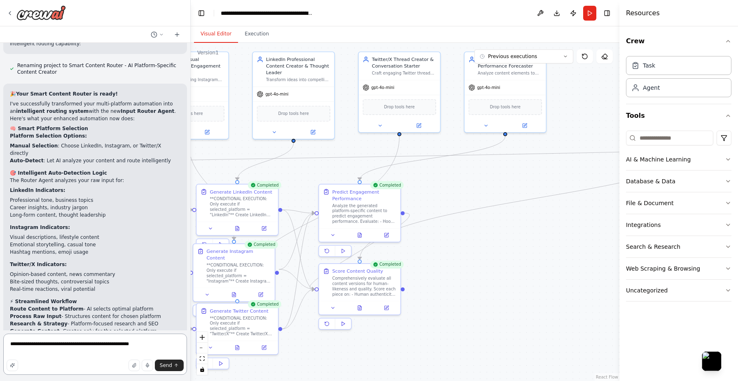
type textarea "**********"
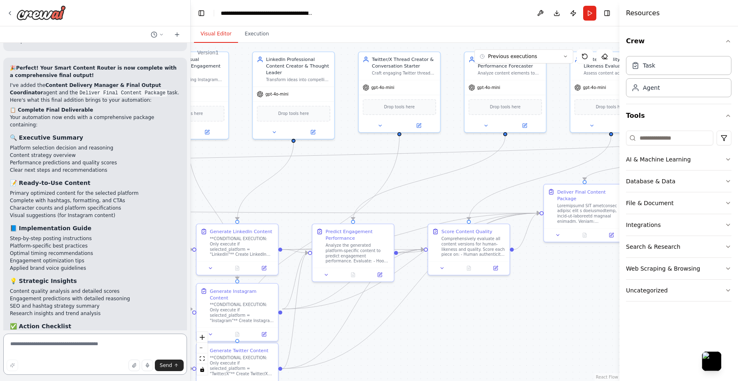
scroll to position [4901, 0]
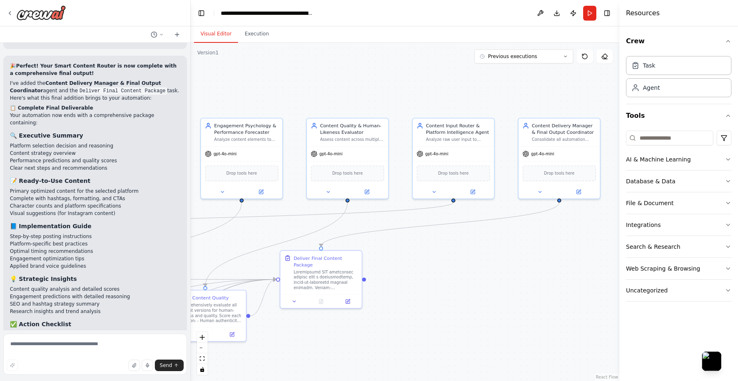
drag, startPoint x: 481, startPoint y: 318, endPoint x: 218, endPoint y: 385, distance: 271.8
click at [218, 380] on html "input_processor: role: > Content Input Processor & Semantic Analyzer goal: > Tr…" at bounding box center [369, 190] width 738 height 381
click at [593, 8] on button "Run" at bounding box center [589, 13] width 13 height 15
click at [588, 327] on div ".deletable-edge-delete-btn { width: 20px; height: 20px; border: 0px solid #ffff…" at bounding box center [405, 212] width 429 height 338
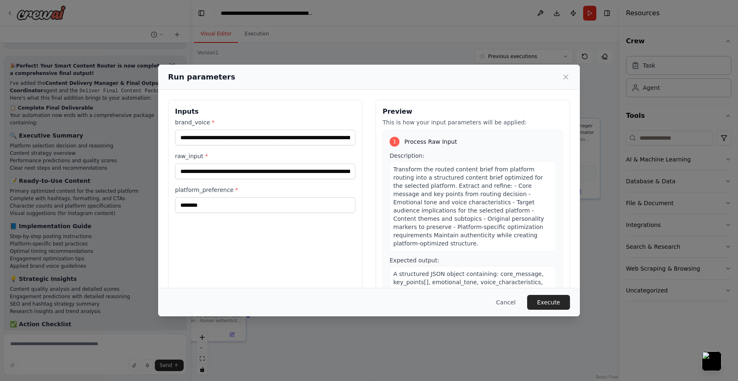
click at [106, 311] on div "**********" at bounding box center [369, 190] width 738 height 381
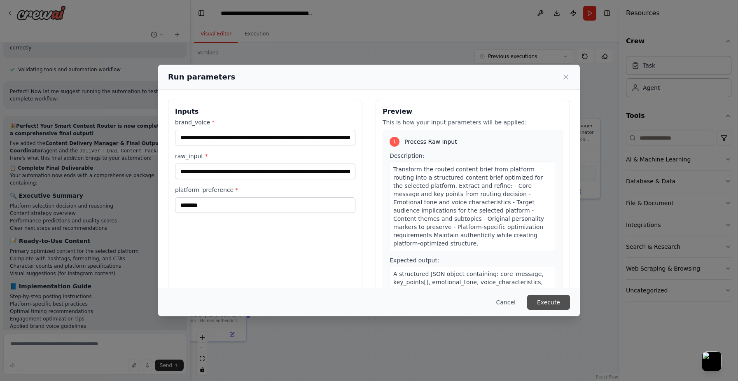
click at [546, 300] on button "Execute" at bounding box center [548, 302] width 43 height 15
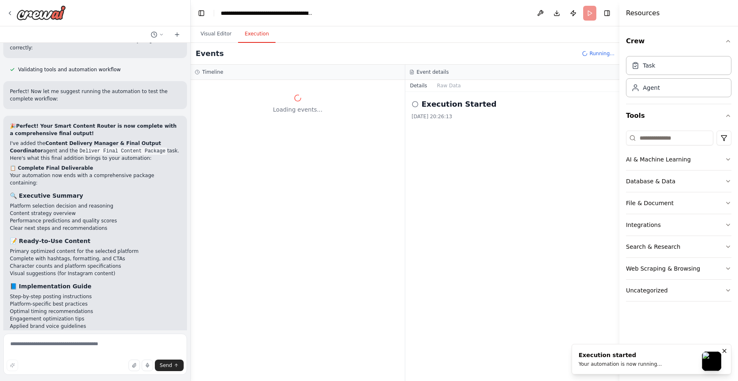
scroll to position [0, 0]
click at [223, 37] on button "Visual Editor" at bounding box center [216, 34] width 44 height 17
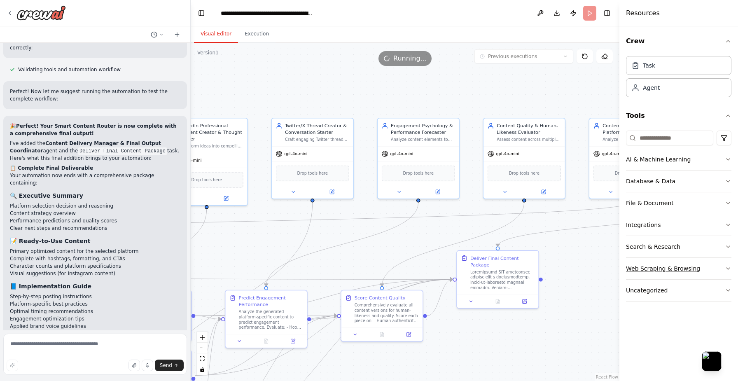
drag, startPoint x: 419, startPoint y: 290, endPoint x: 662, endPoint y: 279, distance: 243.2
click at [662, 279] on div "input_processor: role: > Content Input Processor & Semantic Analyzer goal: > Tr…" at bounding box center [369, 190] width 738 height 381
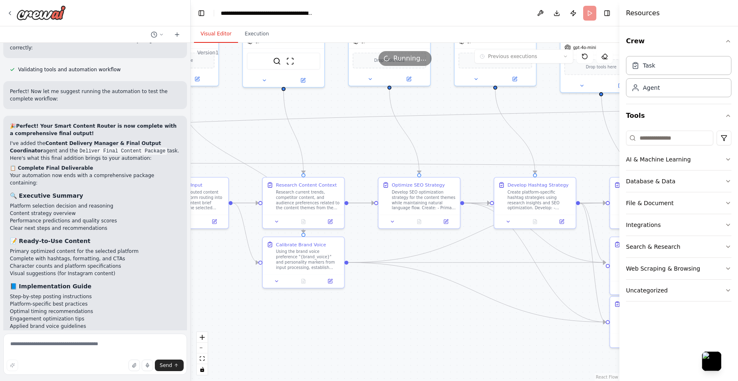
drag, startPoint x: 303, startPoint y: 238, endPoint x: 738, endPoint y: 142, distance: 444.7
click at [738, 142] on div "input_processor: role: > Content Input Processor & Semantic Analyzer goal: > Tr…" at bounding box center [369, 190] width 738 height 381
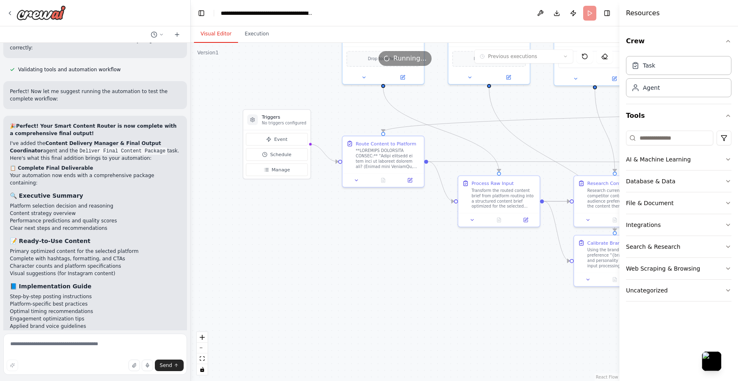
drag, startPoint x: 232, startPoint y: 268, endPoint x: 542, endPoint y: 264, distance: 310.5
click at [542, 264] on div ".deletable-edge-delete-btn { width: 20px; height: 20px; border: 0px solid #ffff…" at bounding box center [405, 212] width 429 height 338
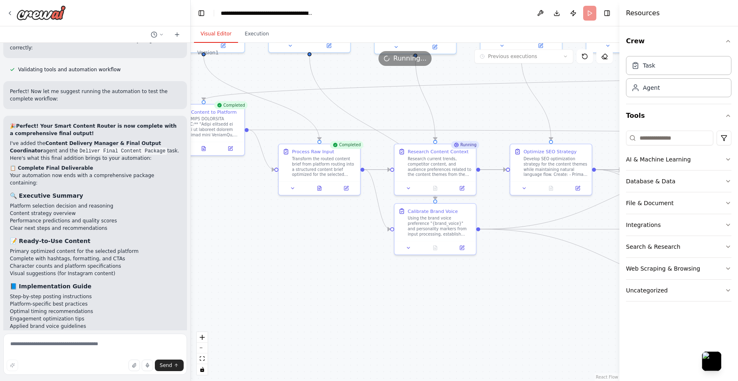
drag, startPoint x: 484, startPoint y: 280, endPoint x: 299, endPoint y: 244, distance: 188.7
click at [299, 244] on div ".deletable-edge-delete-btn { width: 20px; height: 20px; border: 0px solid #ffff…" at bounding box center [405, 212] width 429 height 338
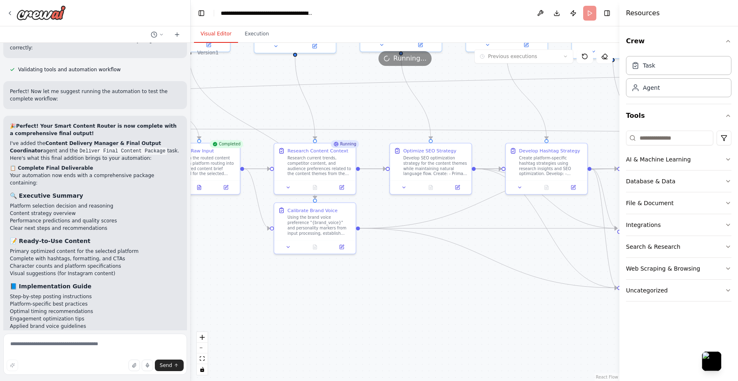
drag, startPoint x: 490, startPoint y: 308, endPoint x: 358, endPoint y: 304, distance: 132.6
click at [358, 304] on div ".deletable-edge-delete-btn { width: 20px; height: 20px; border: 0px solid #ffff…" at bounding box center [405, 212] width 429 height 338
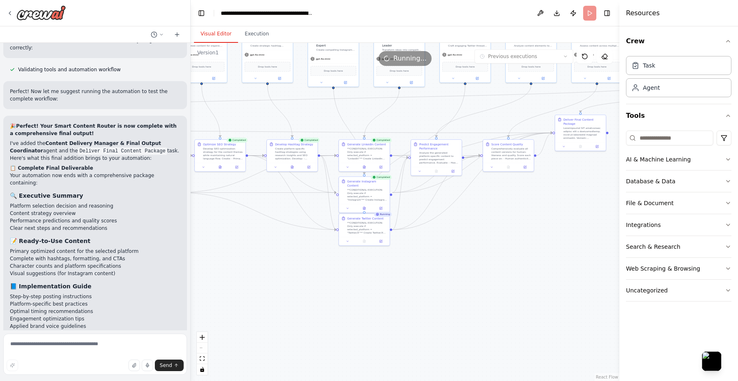
drag, startPoint x: 394, startPoint y: 333, endPoint x: 224, endPoint y: 271, distance: 181.3
click at [224, 271] on div ".deletable-edge-delete-btn { width: 20px; height: 20px; border: 0px solid #ffff…" at bounding box center [405, 212] width 429 height 338
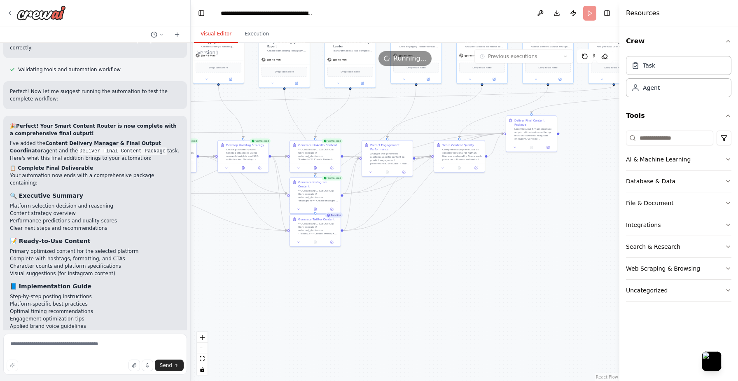
drag, startPoint x: 435, startPoint y: 288, endPoint x: 386, endPoint y: 289, distance: 49.0
click at [386, 289] on div ".deletable-edge-delete-btn { width: 20px; height: 20px; border: 0px solid #ffff…" at bounding box center [405, 212] width 429 height 338
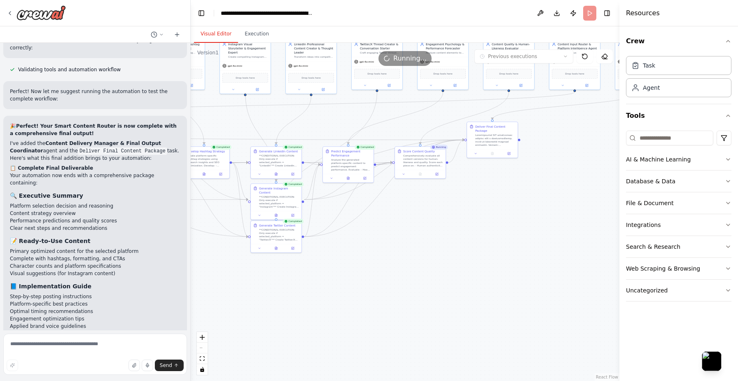
drag, startPoint x: 526, startPoint y: 203, endPoint x: 463, endPoint y: 222, distance: 65.8
click at [463, 222] on div ".deletable-edge-delete-btn { width: 20px; height: 20px; border: 0px solid #ffff…" at bounding box center [405, 212] width 429 height 338
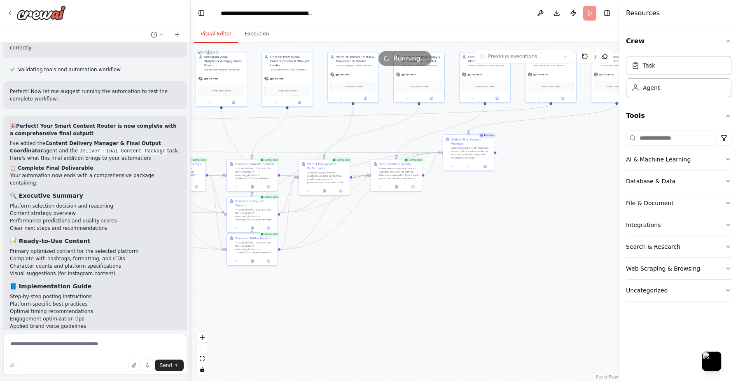
scroll to position [4901, 0]
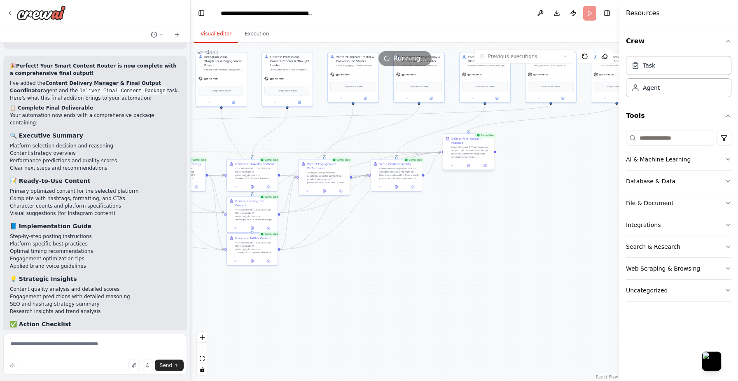
click at [470, 169] on div at bounding box center [468, 165] width 51 height 9
click at [468, 164] on icon at bounding box center [468, 165] width 2 height 3
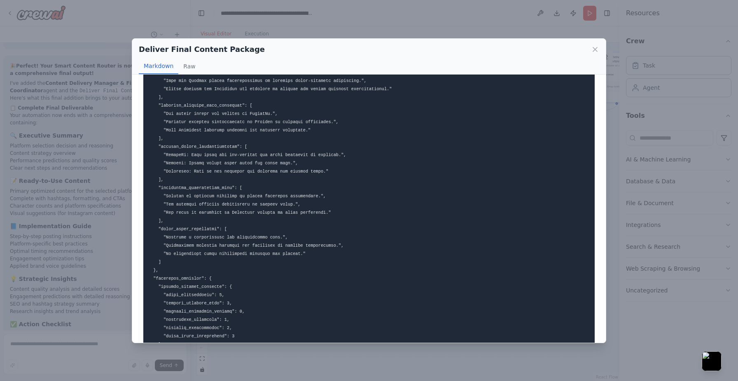
scroll to position [686, 0]
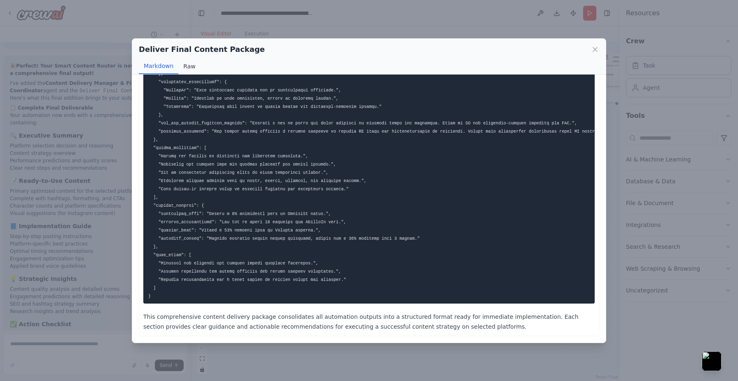
click at [188, 67] on button "Raw" at bounding box center [189, 66] width 22 height 16
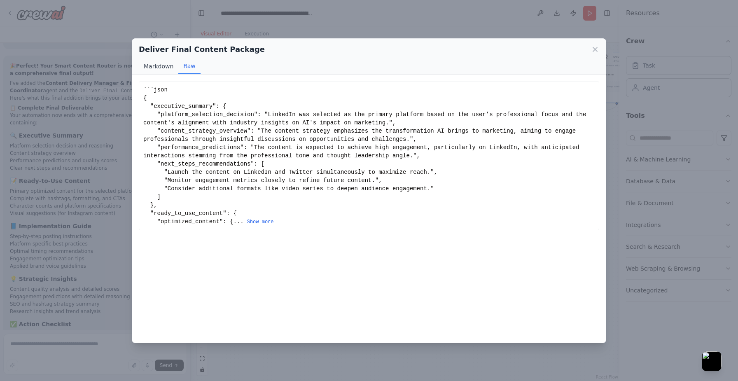
click at [160, 64] on button "Markdown" at bounding box center [159, 66] width 40 height 16
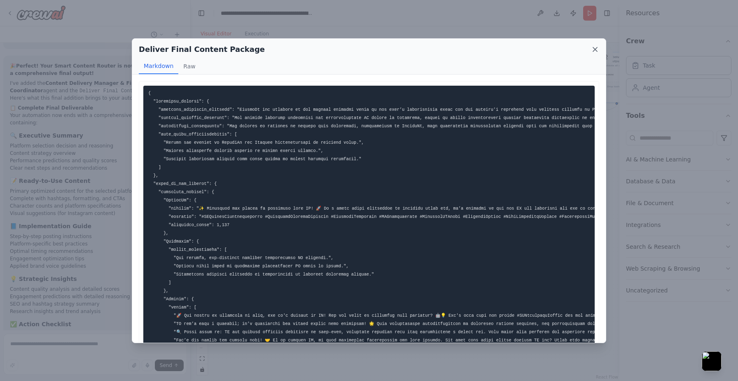
click at [591, 49] on icon at bounding box center [595, 49] width 8 height 8
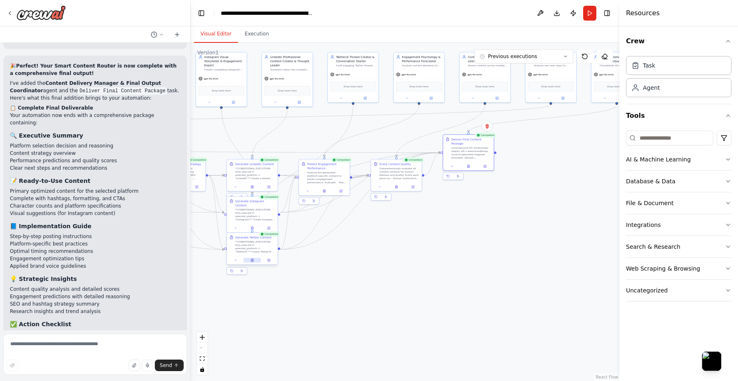
click at [253, 262] on button at bounding box center [251, 260] width 17 height 5
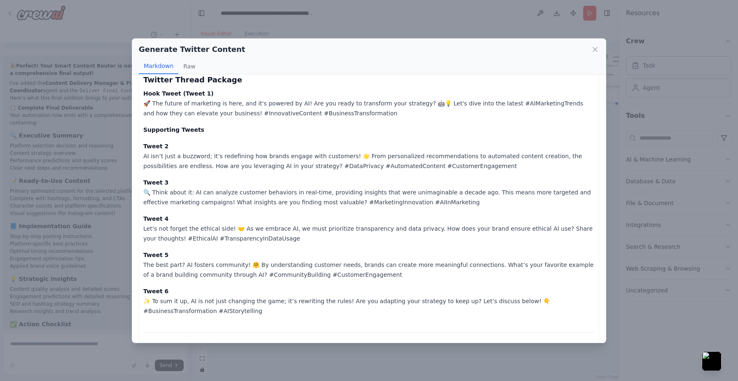
scroll to position [12, 0]
click at [594, 49] on icon at bounding box center [595, 49] width 4 height 4
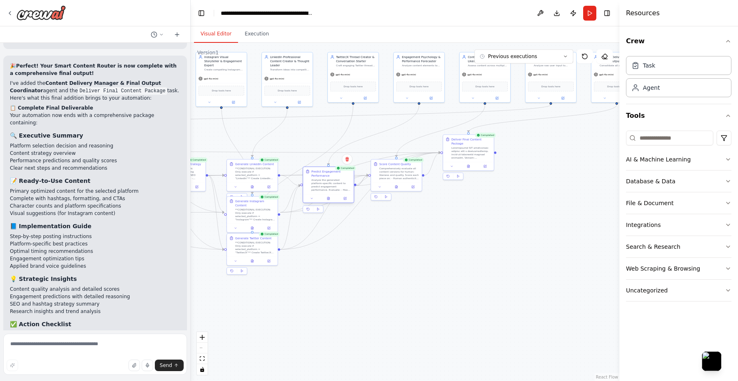
drag, startPoint x: 327, startPoint y: 174, endPoint x: 329, endPoint y: 180, distance: 7.0
click at [329, 180] on div "Analyze the generated platform-specific content to predict engagement performan…" at bounding box center [331, 184] width 40 height 13
click at [252, 207] on div "**CONDITIONAL EXECUTION: Only execute if selected_platform = "Instagram"** Crea…" at bounding box center [253, 213] width 40 height 13
drag, startPoint x: 329, startPoint y: 181, endPoint x: 336, endPoint y: 188, distance: 9.3
click at [336, 188] on div "Analyze the generated platform-specific content to predict engagement performan…" at bounding box center [335, 193] width 40 height 13
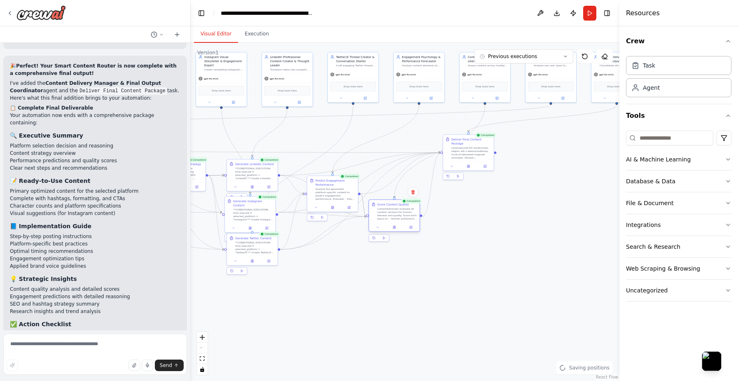
drag, startPoint x: 389, startPoint y: 168, endPoint x: 387, endPoint y: 208, distance: 40.0
click at [387, 208] on div "Comprehensively evaluate all content versions for human-likeness and quality. S…" at bounding box center [397, 213] width 40 height 13
drag, startPoint x: 458, startPoint y: 151, endPoint x: 462, endPoint y: 245, distance: 94.4
click at [462, 245] on div at bounding box center [475, 246] width 40 height 13
click at [493, 221] on icon at bounding box center [491, 220] width 5 height 5
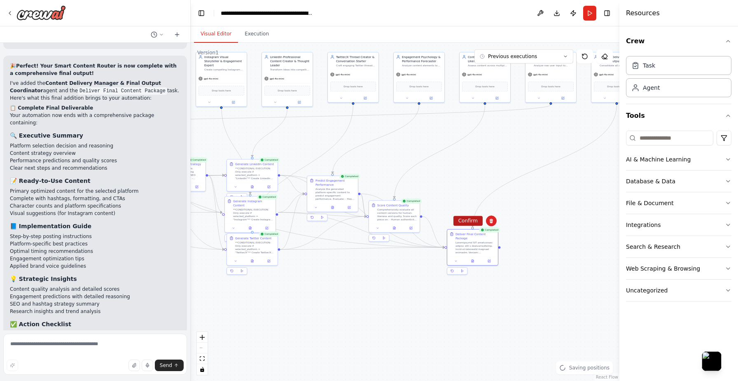
click at [474, 222] on button "Confirm" at bounding box center [467, 221] width 29 height 10
click at [406, 212] on div "Comprehensively evaluate all content versions for human-likeness and quality. S…" at bounding box center [397, 213] width 40 height 13
click at [412, 194] on icon at bounding box center [413, 191] width 5 height 5
click at [394, 193] on button "Confirm" at bounding box center [389, 192] width 29 height 10
click at [338, 189] on div "Analyze the generated platform-specific content to predict engagement performan…" at bounding box center [335, 193] width 40 height 13
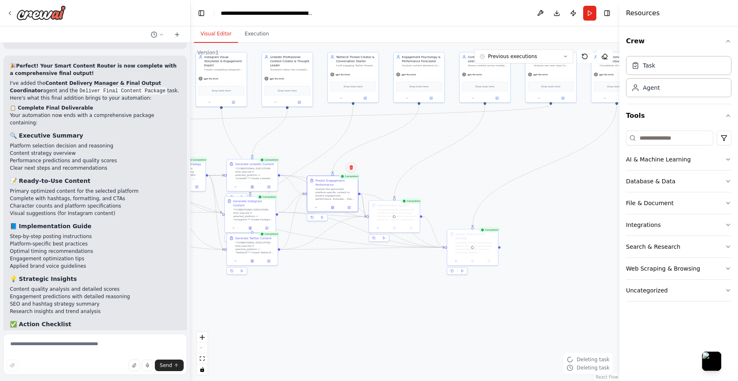
click at [350, 168] on icon at bounding box center [351, 167] width 3 height 5
click at [331, 167] on button "Confirm" at bounding box center [327, 167] width 29 height 10
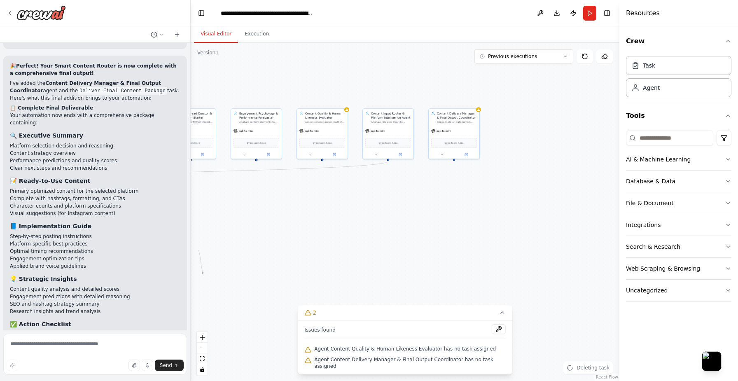
drag, startPoint x: 483, startPoint y: 196, endPoint x: 298, endPoint y: 257, distance: 194.7
click at [298, 259] on div ".deletable-edge-delete-btn { width: 20px; height: 20px; border: 0px solid #ffff…" at bounding box center [405, 212] width 429 height 338
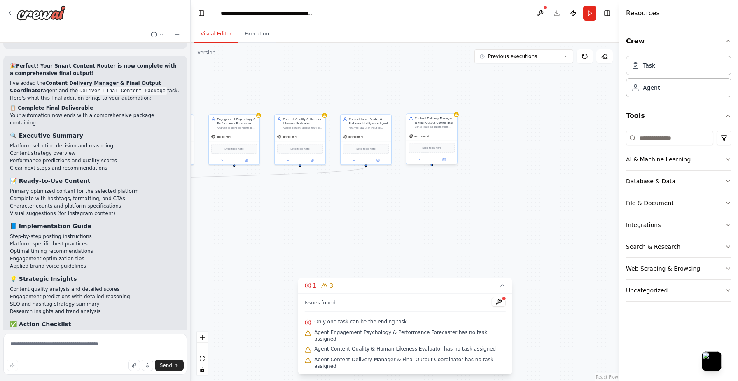
click at [432, 129] on div "Content Delivery Manager & Final Output Coordinator Consolidate all automation …" at bounding box center [431, 122] width 51 height 17
click at [452, 105] on icon at bounding box center [450, 105] width 5 height 5
click at [430, 106] on button "Confirm" at bounding box center [427, 105] width 29 height 10
click at [317, 133] on div "gpt-4o-mini" at bounding box center [300, 135] width 51 height 9
click at [319, 104] on icon at bounding box center [318, 105] width 3 height 5
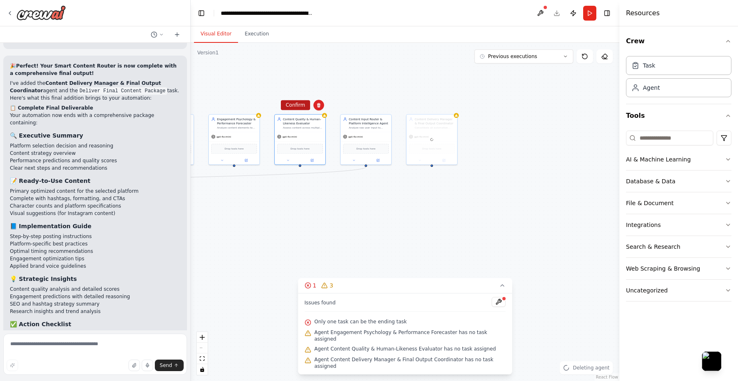
click at [298, 106] on button "Confirm" at bounding box center [295, 105] width 29 height 10
click at [229, 131] on div "gpt-4o-mini" at bounding box center [234, 135] width 51 height 9
click at [256, 106] on button at bounding box center [252, 105] width 11 height 11
click at [229, 103] on button "Confirm" at bounding box center [229, 105] width 29 height 10
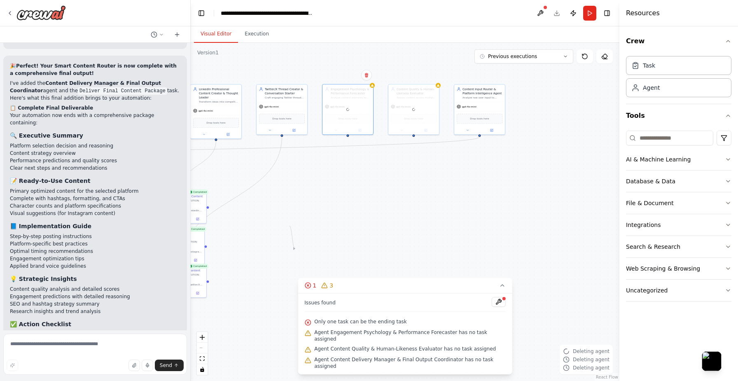
drag, startPoint x: 289, startPoint y: 248, endPoint x: 434, endPoint y: 212, distance: 149.9
click at [434, 212] on div ".deletable-edge-delete-btn { width: 20px; height: 20px; border: 0px solid #ffff…" at bounding box center [405, 212] width 429 height 338
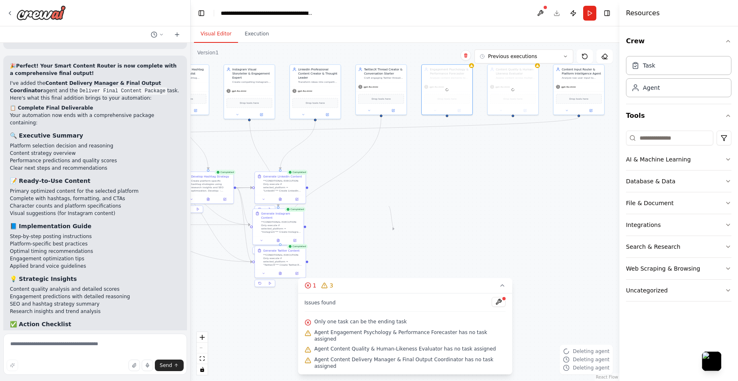
drag, startPoint x: 442, startPoint y: 212, endPoint x: 509, endPoint y: 198, distance: 68.7
click at [509, 198] on div ".deletable-edge-delete-btn { width: 20px; height: 20px; border: 0px solid #ffff…" at bounding box center [405, 212] width 429 height 338
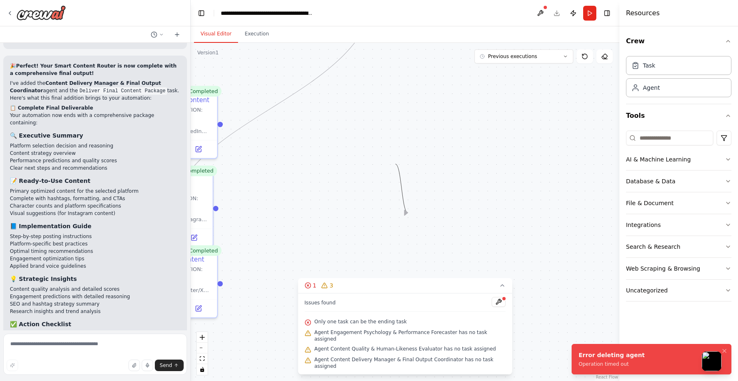
drag, startPoint x: 405, startPoint y: 212, endPoint x: 445, endPoint y: 167, distance: 59.8
click at [445, 167] on div ".deletable-edge-delete-btn { width: 20px; height: 20px; border: 0px solid #ffff…" at bounding box center [405, 212] width 429 height 338
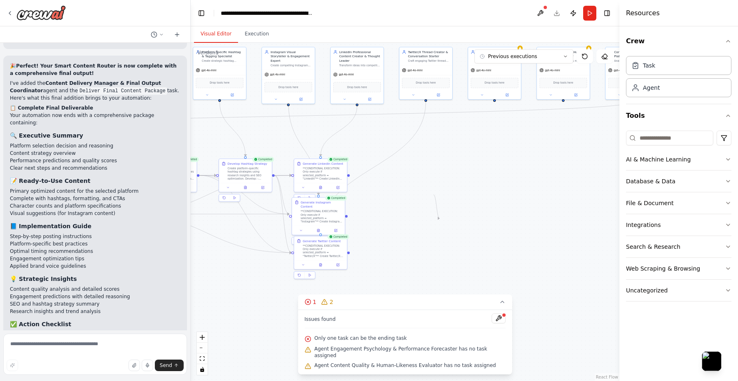
click at [524, 157] on div ".deletable-edge-delete-btn { width: 20px; height: 20px; border: 0px solid #ffff…" at bounding box center [405, 212] width 429 height 338
click at [542, 206] on div ".deletable-edge-delete-btn { width: 20px; height: 20px; border: 0px solid #ffff…" at bounding box center [405, 212] width 429 height 338
click at [496, 323] on button at bounding box center [499, 318] width 14 height 10
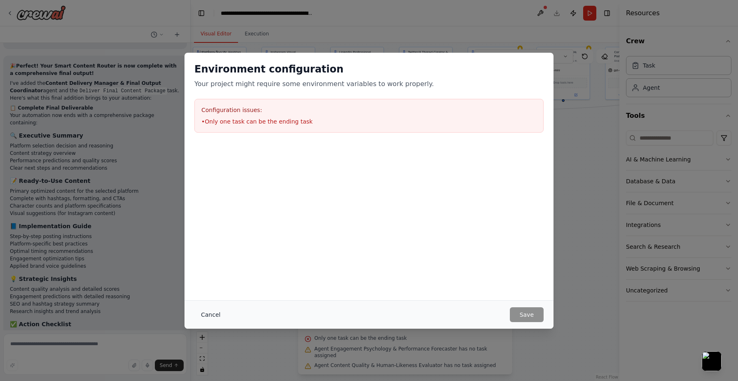
click at [207, 312] on button "Cancel" at bounding box center [210, 314] width 33 height 15
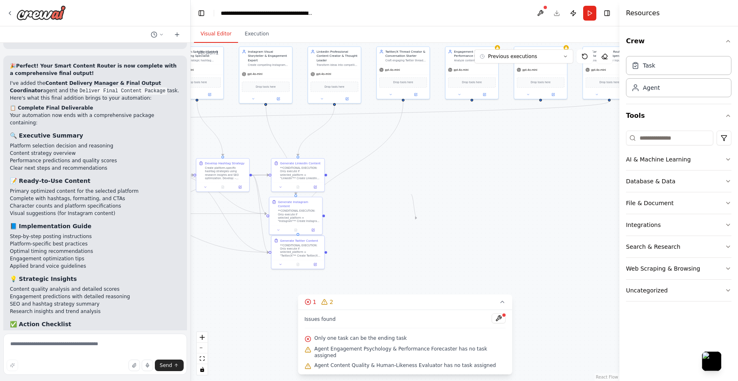
drag, startPoint x: 374, startPoint y: 256, endPoint x: 333, endPoint y: 252, distance: 40.9
click at [333, 252] on div ".deletable-edge-delete-btn { width: 20px; height: 20px; border: 0px solid #ffff…" at bounding box center [405, 212] width 429 height 338
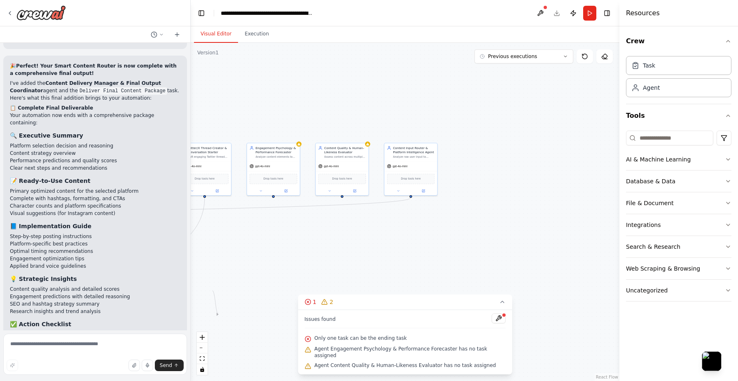
drag, startPoint x: 458, startPoint y: 240, endPoint x: 279, endPoint y: 339, distance: 205.1
click at [279, 339] on div ".deletable-edge-delete-btn { width: 20px; height: 20px; border: 0px solid #ffff…" at bounding box center [405, 212] width 429 height 338
click at [343, 162] on div "gpt-4o-mini" at bounding box center [342, 165] width 53 height 9
click at [360, 131] on button at bounding box center [362, 133] width 11 height 11
click at [345, 133] on button "Confirm" at bounding box center [339, 134] width 29 height 10
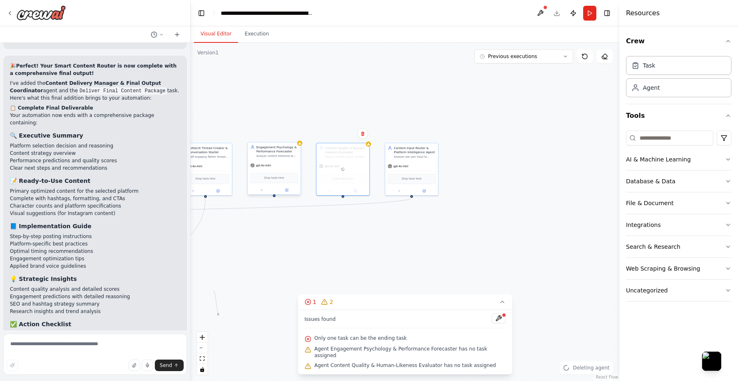
click at [292, 161] on div "gpt-4o-mini" at bounding box center [274, 165] width 53 height 9
click at [296, 136] on button at bounding box center [294, 133] width 11 height 11
click at [272, 132] on button "Confirm" at bounding box center [270, 134] width 29 height 10
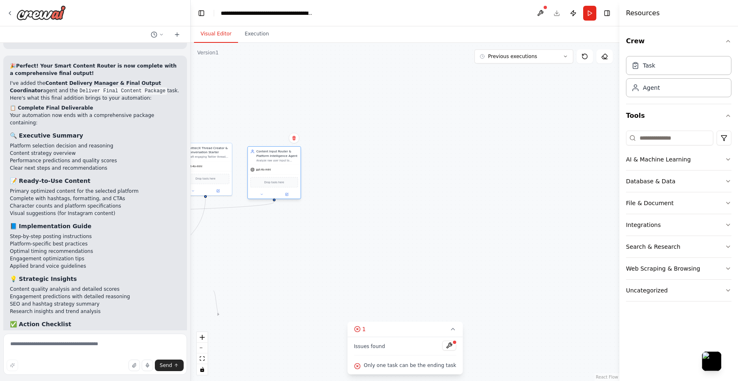
drag, startPoint x: 416, startPoint y: 165, endPoint x: 278, endPoint y: 169, distance: 138.0
click at [278, 169] on div "gpt-4o-mini" at bounding box center [274, 169] width 53 height 9
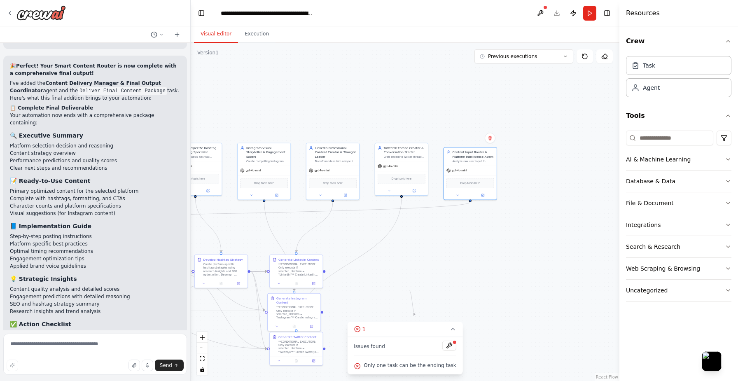
drag, startPoint x: 282, startPoint y: 258, endPoint x: 519, endPoint y: 245, distance: 236.7
click at [519, 245] on div ".deletable-edge-delete-btn { width: 20px; height: 20px; border: 0px solid #ffff…" at bounding box center [405, 212] width 429 height 338
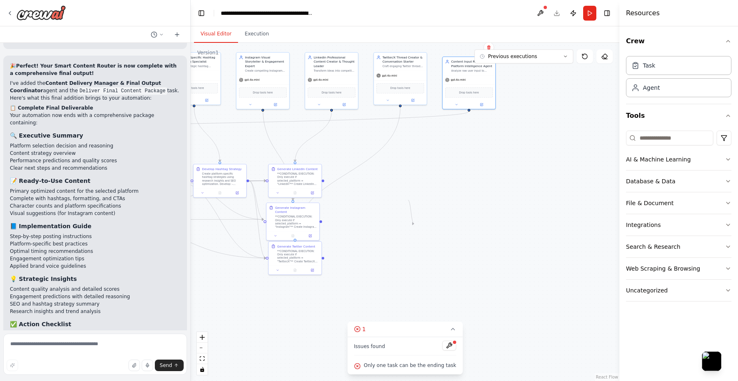
drag, startPoint x: 476, startPoint y: 278, endPoint x: 435, endPoint y: 201, distance: 88.2
click at [435, 201] on div ".deletable-edge-delete-btn { width: 20px; height: 20px; border: 0px solid #ffff…" at bounding box center [405, 212] width 429 height 338
click at [413, 222] on icon "Edge from 38e2ffec-24d2-4bf8-aba7-50b766ca9997 to e7ae0c32-fc8f-4826-a267-5a621…" at bounding box center [411, 211] width 6 height 23
drag, startPoint x: 413, startPoint y: 222, endPoint x: 378, endPoint y: 269, distance: 59.1
click at [378, 269] on div ".deletable-edge-delete-btn { width: 20px; height: 20px; border: 0px solid #ffff…" at bounding box center [405, 212] width 429 height 338
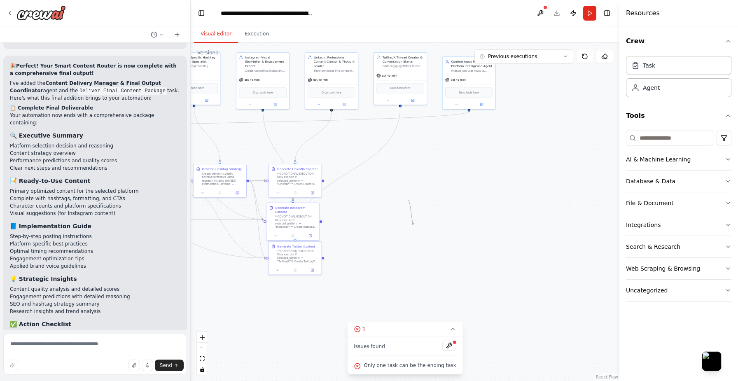
drag, startPoint x: 412, startPoint y: 224, endPoint x: 462, endPoint y: 195, distance: 57.9
click at [462, 195] on div ".deletable-edge-delete-btn { width: 20px; height: 20px; border: 0px solid #ffff…" at bounding box center [405, 212] width 429 height 338
drag, startPoint x: 323, startPoint y: 180, endPoint x: 331, endPoint y: 185, distance: 9.4
drag, startPoint x: 323, startPoint y: 180, endPoint x: 350, endPoint y: 188, distance: 28.7
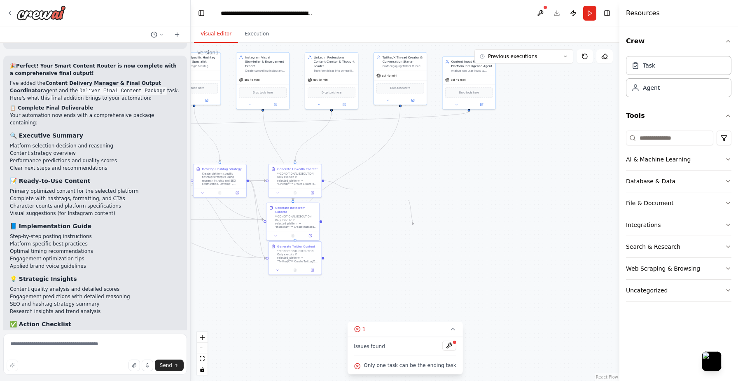
click at [350, 188] on div ".deletable-edge-delete-btn { width: 20px; height: 20px; border: 0px solid #ffff…" at bounding box center [405, 212] width 429 height 338
click at [452, 330] on icon at bounding box center [453, 329] width 7 height 7
drag, startPoint x: 413, startPoint y: 224, endPoint x: 444, endPoint y: 229, distance: 31.6
click at [444, 229] on div ".deletable-edge-delete-btn { width: 20px; height: 20px; border: 0px solid #ffff…" at bounding box center [405, 212] width 429 height 338
drag, startPoint x: 323, startPoint y: 180, endPoint x: 293, endPoint y: 202, distance: 36.8
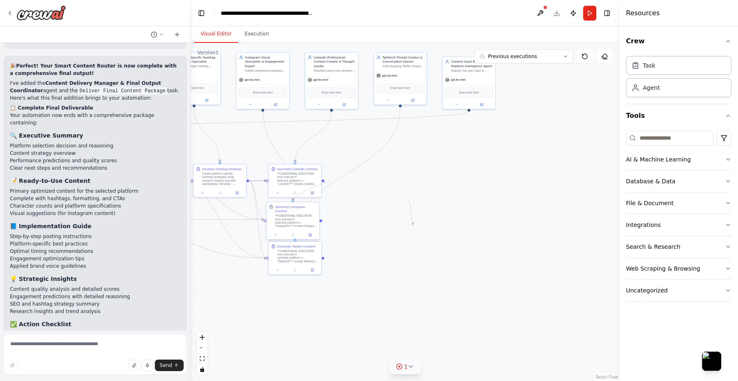
click at [293, 208] on div "Generate Instagram Content" at bounding box center [292, 209] width 42 height 9
click at [518, 151] on div ".deletable-edge-delete-btn { width: 20px; height: 20px; border: 0px solid #ffff…" at bounding box center [405, 212] width 429 height 338
click at [568, 133] on div ".deletable-edge-delete-btn { width: 20px; height: 20px; border: 0px solid #ffff…" at bounding box center [405, 212] width 429 height 338
click at [558, 111] on div ".deletable-edge-delete-btn { width: 20px; height: 20px; border: 0px solid #ffff…" at bounding box center [405, 212] width 429 height 338
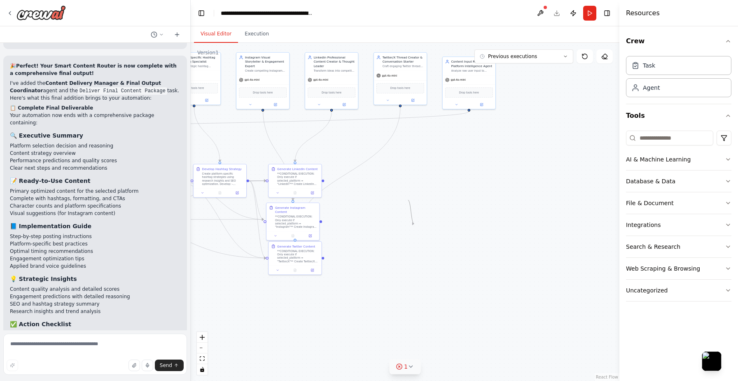
drag, startPoint x: 413, startPoint y: 224, endPoint x: 448, endPoint y: 236, distance: 36.9
click at [448, 236] on div ".deletable-edge-delete-btn { width: 20px; height: 20px; border: 0px solid #ffff…" at bounding box center [405, 212] width 429 height 338
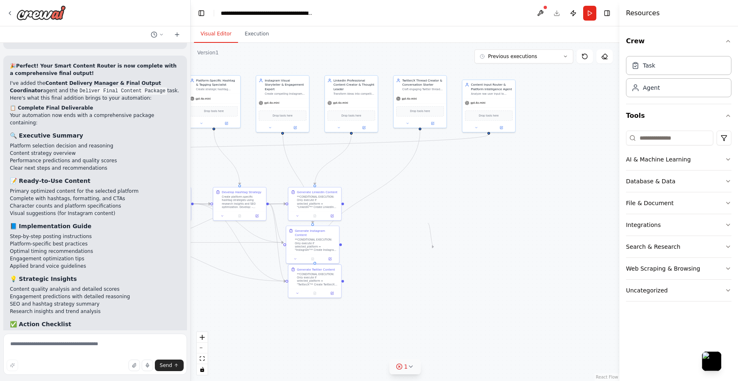
drag, startPoint x: 448, startPoint y: 236, endPoint x: 467, endPoint y: 259, distance: 30.4
click at [467, 259] on div ".deletable-edge-delete-btn { width: 20px; height: 20px; border: 0px solid #ffff…" at bounding box center [405, 212] width 429 height 338
drag, startPoint x: 432, startPoint y: 245, endPoint x: 604, endPoint y: 235, distance: 172.8
click at [604, 235] on div ".deletable-edge-delete-btn { width: 20px; height: 20px; border: 0px solid #ffff…" at bounding box center [405, 212] width 429 height 338
click at [555, 283] on div ".deletable-edge-delete-btn { width: 20px; height: 20px; border: 0px solid #ffff…" at bounding box center [405, 212] width 429 height 338
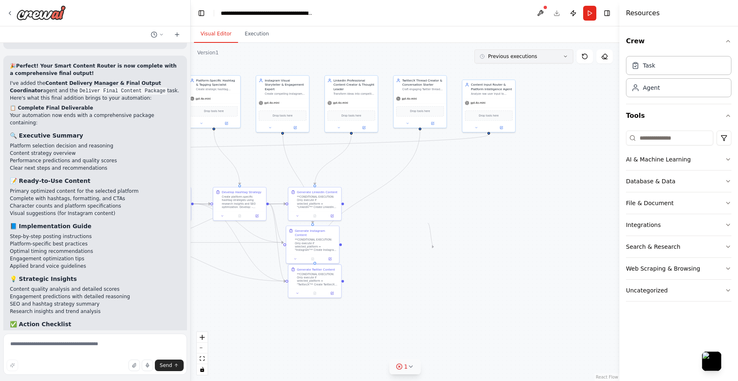
click at [566, 56] on icon at bounding box center [565, 56] width 2 height 1
click at [562, 177] on div ".deletable-edge-delete-btn { width: 20px; height: 20px; border: 0px solid #ffff…" at bounding box center [405, 212] width 429 height 338
click at [562, 57] on button "Previous executions" at bounding box center [523, 56] width 99 height 14
click at [541, 173] on div ".deletable-edge-delete-btn { width: 20px; height: 20px; border: 0px solid #ffff…" at bounding box center [405, 212] width 429 height 338
